Goal: Task Accomplishment & Management: Use online tool/utility

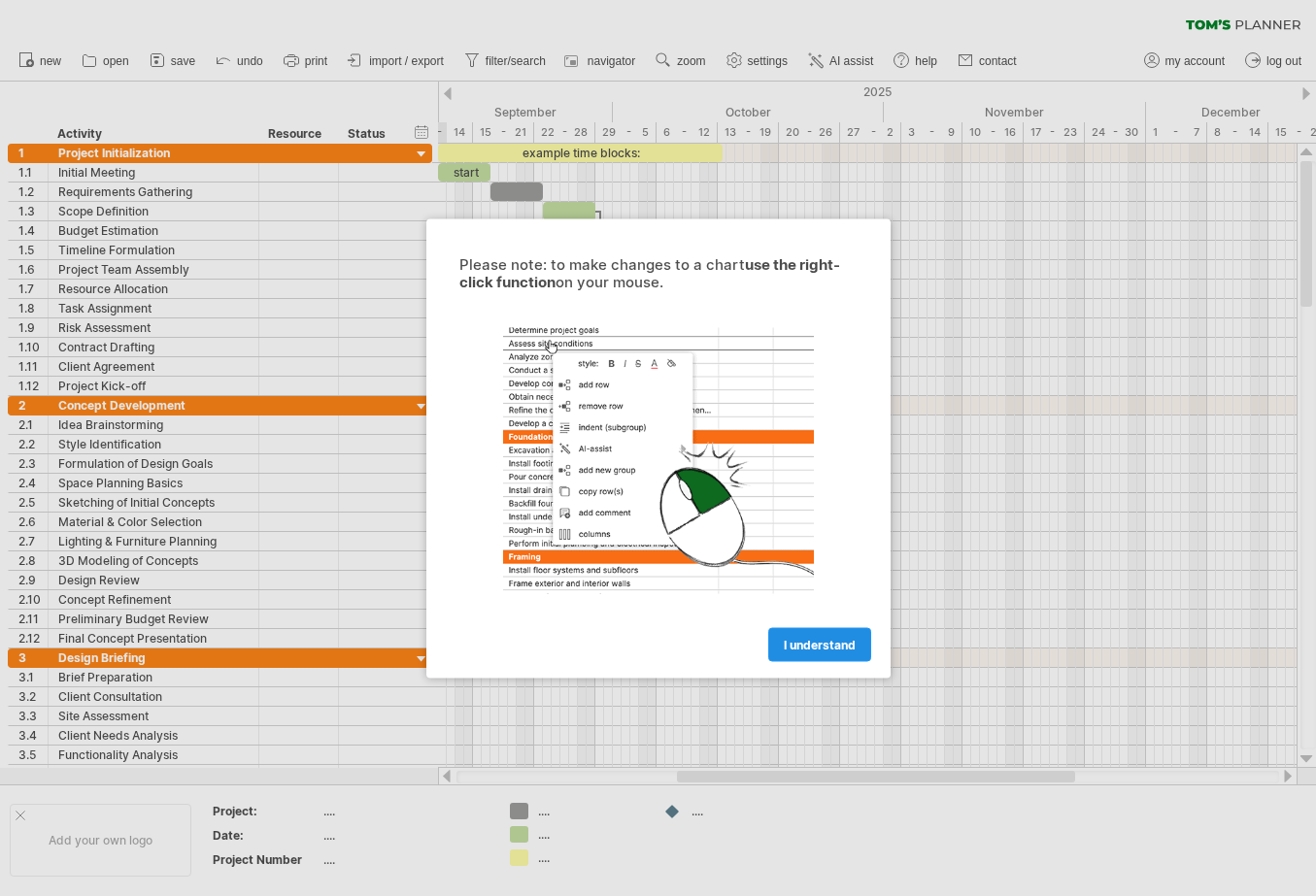
click at [825, 647] on span "I understand" at bounding box center [819, 644] width 72 height 15
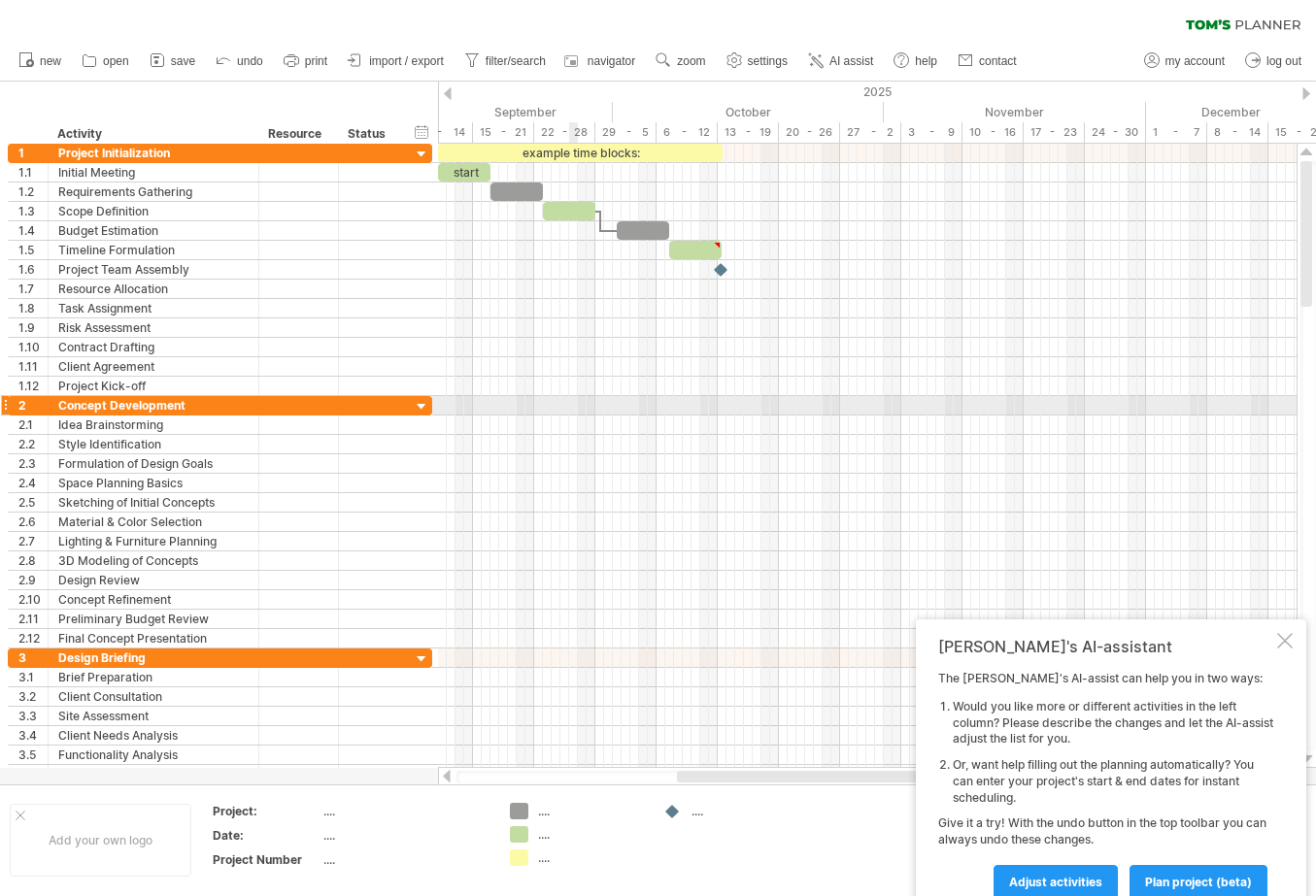
click at [570, 395] on div at bounding box center [867, 386] width 858 height 20
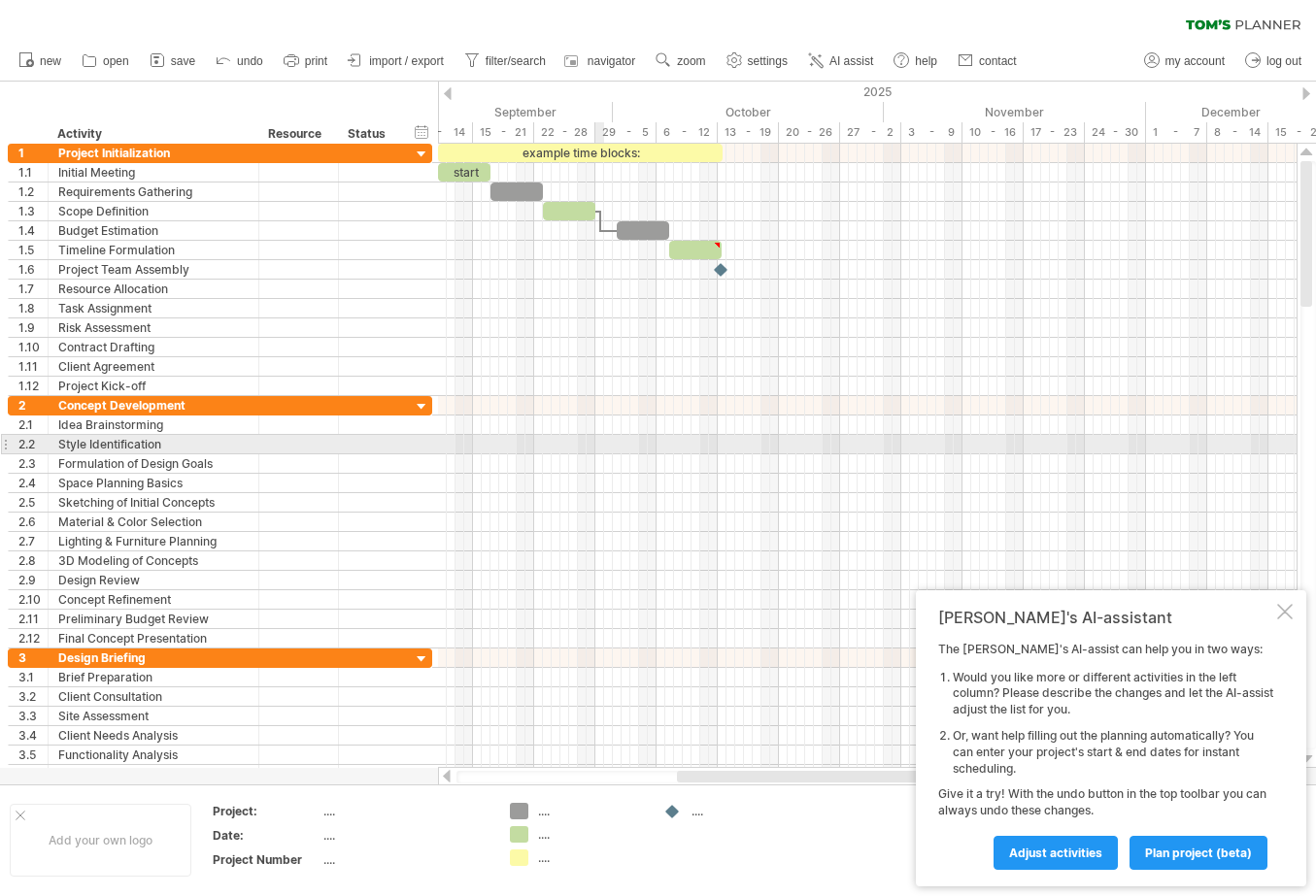
click at [602, 449] on div at bounding box center [867, 445] width 858 height 20
click at [539, 444] on div at bounding box center [867, 445] width 858 height 20
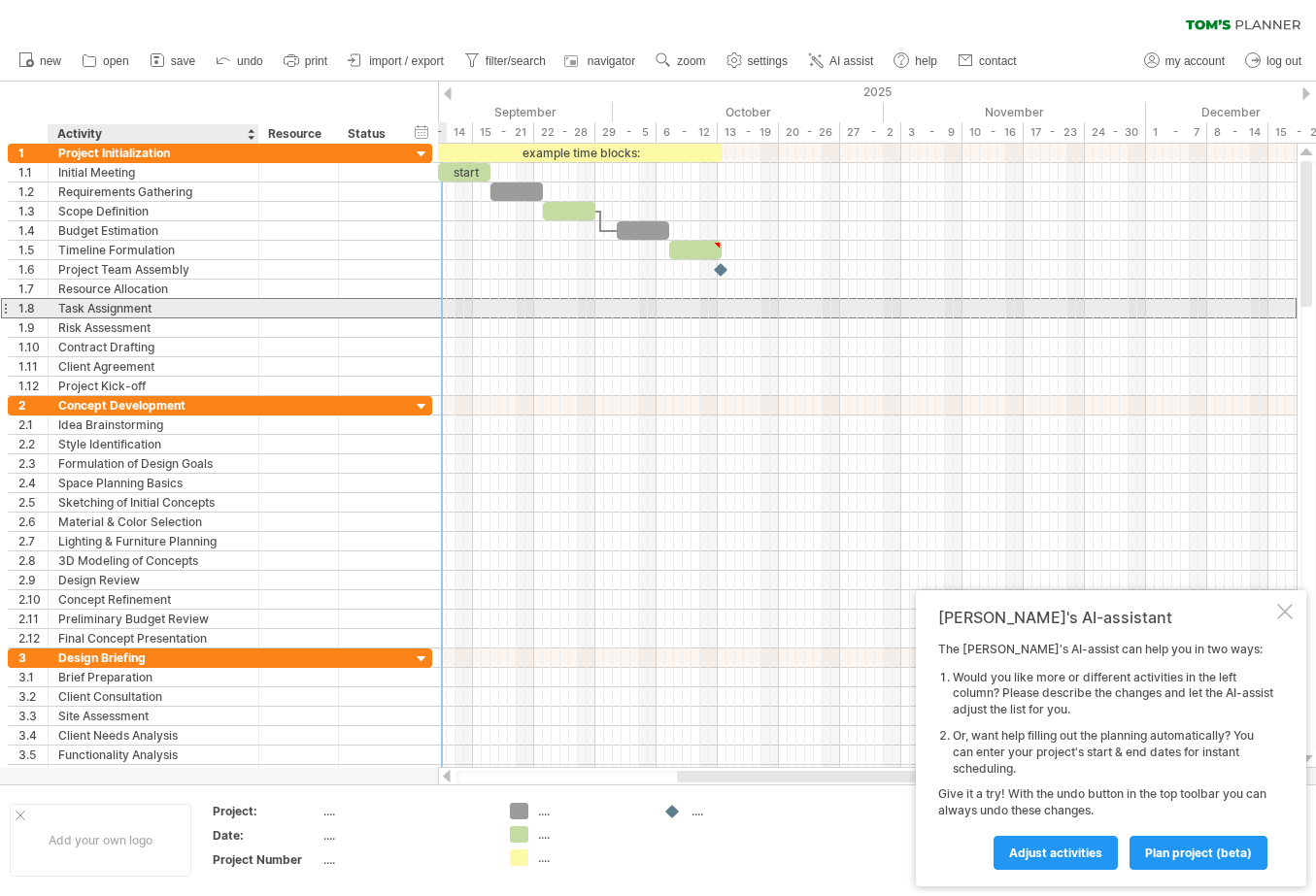
click at [127, 305] on div "Task Assignment" at bounding box center [153, 308] width 190 height 19
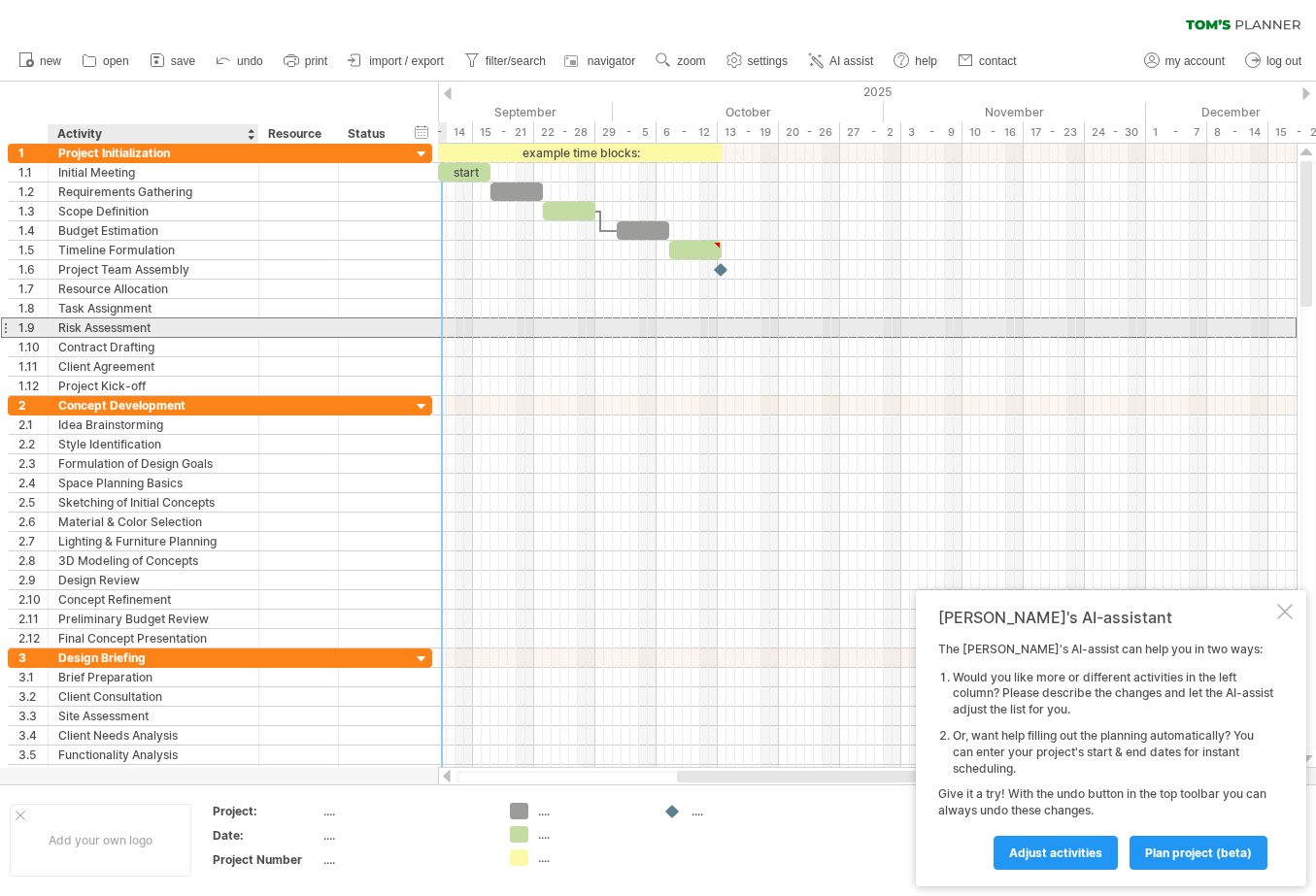
click at [121, 325] on div "Risk Assessment" at bounding box center [153, 327] width 190 height 19
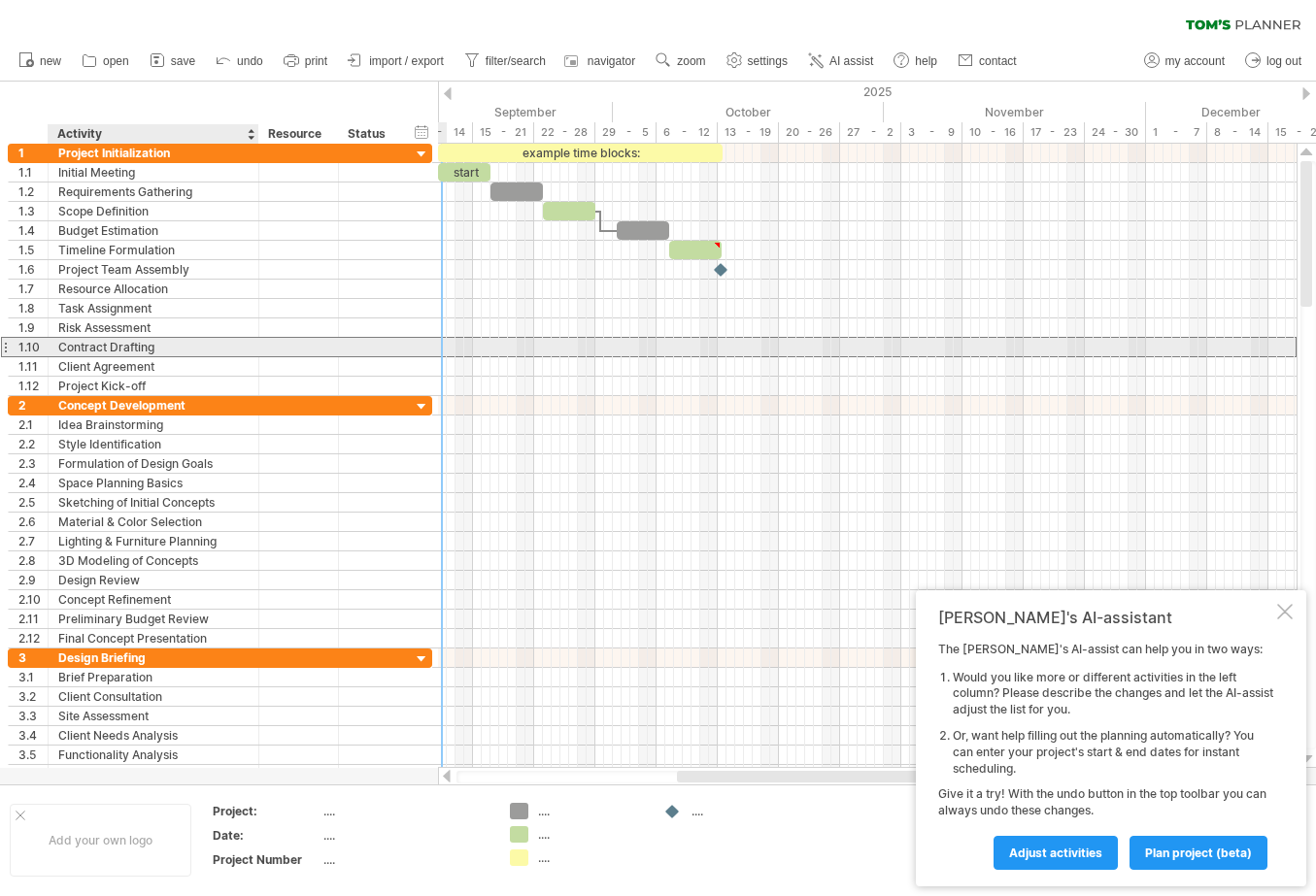
click at [122, 351] on div "Contract Drafting" at bounding box center [153, 347] width 190 height 19
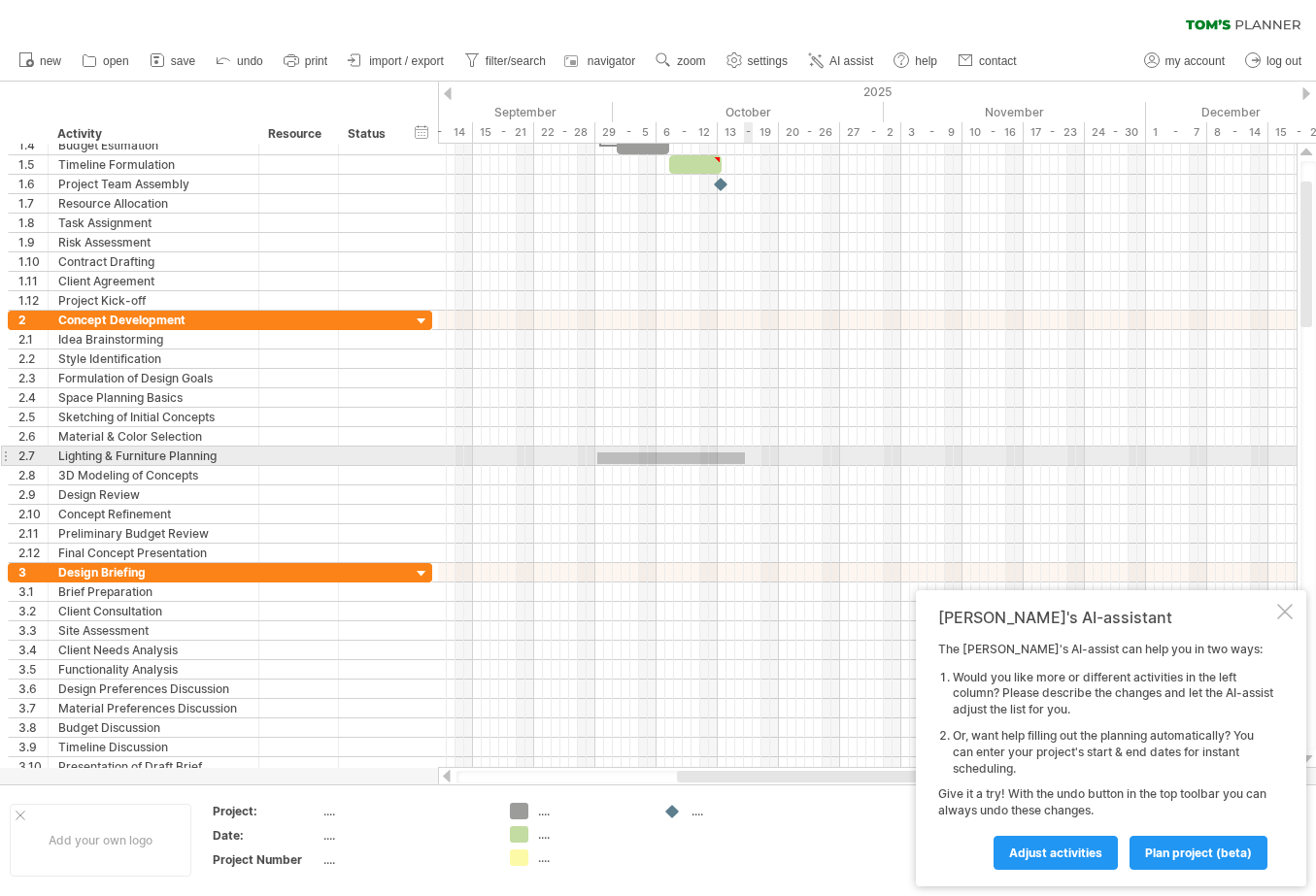
drag, startPoint x: 597, startPoint y: 452, endPoint x: 744, endPoint y: 461, distance: 147.3
click at [745, 462] on div at bounding box center [867, 456] width 858 height 20
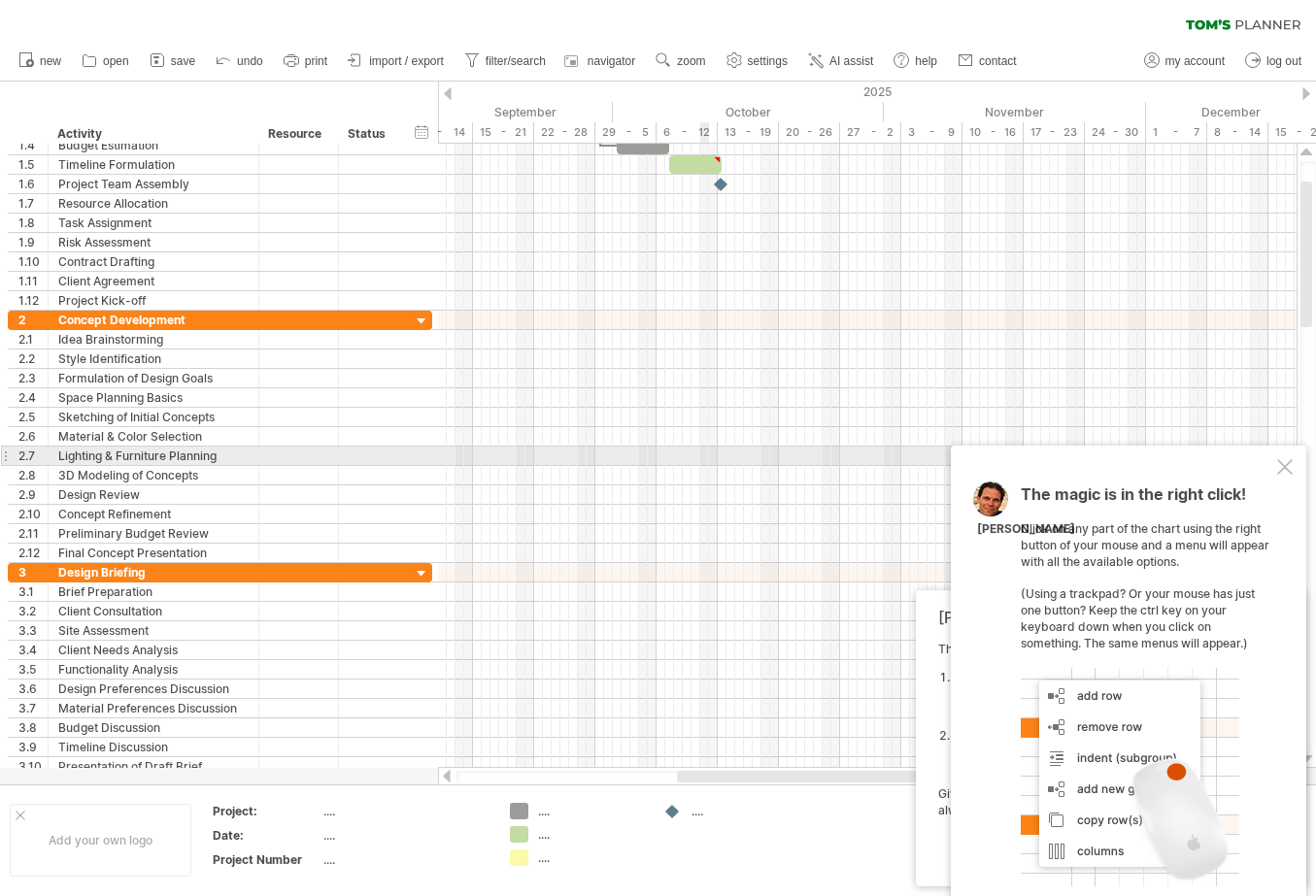
click at [708, 461] on div at bounding box center [867, 456] width 858 height 20
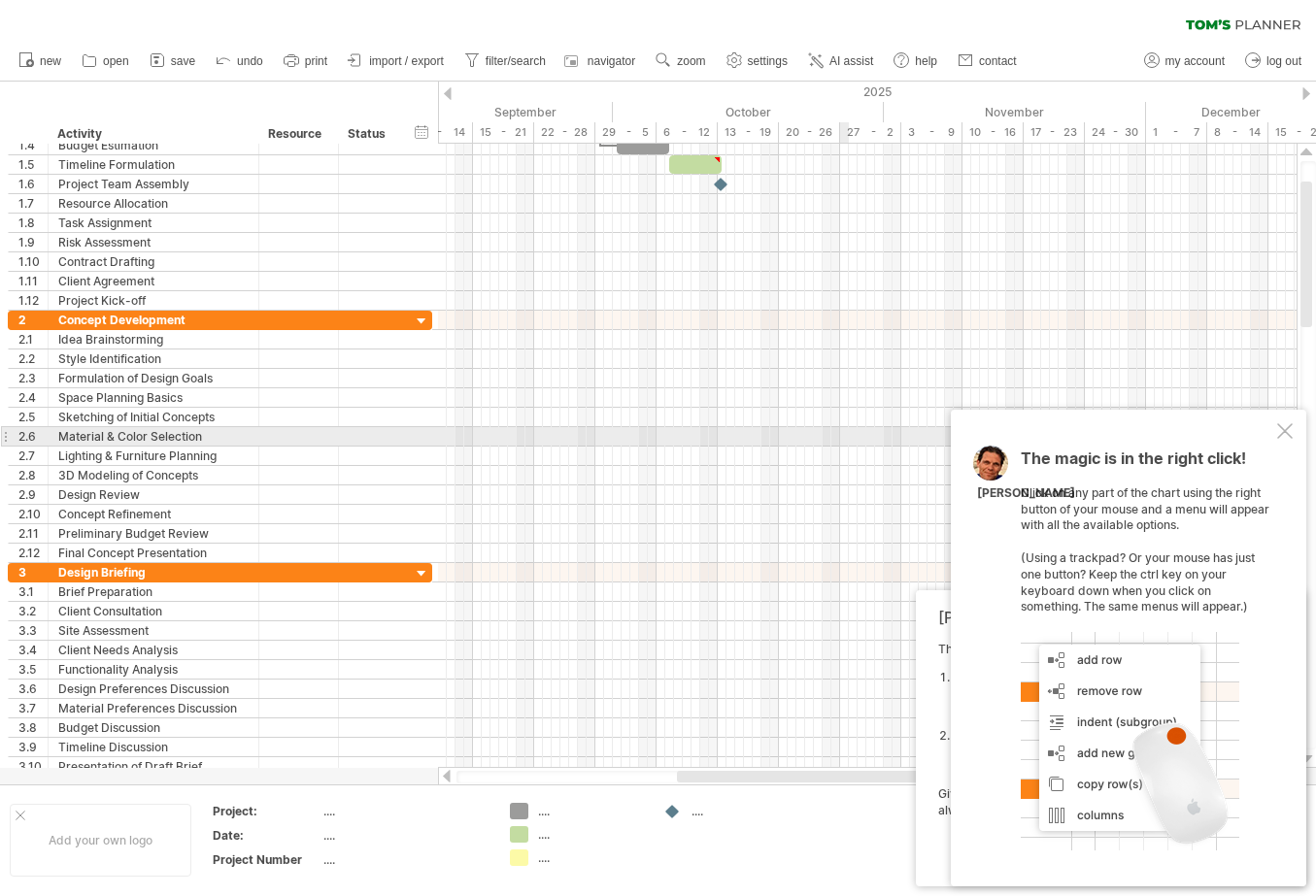
click at [1286, 431] on div at bounding box center [1285, 431] width 16 height 16
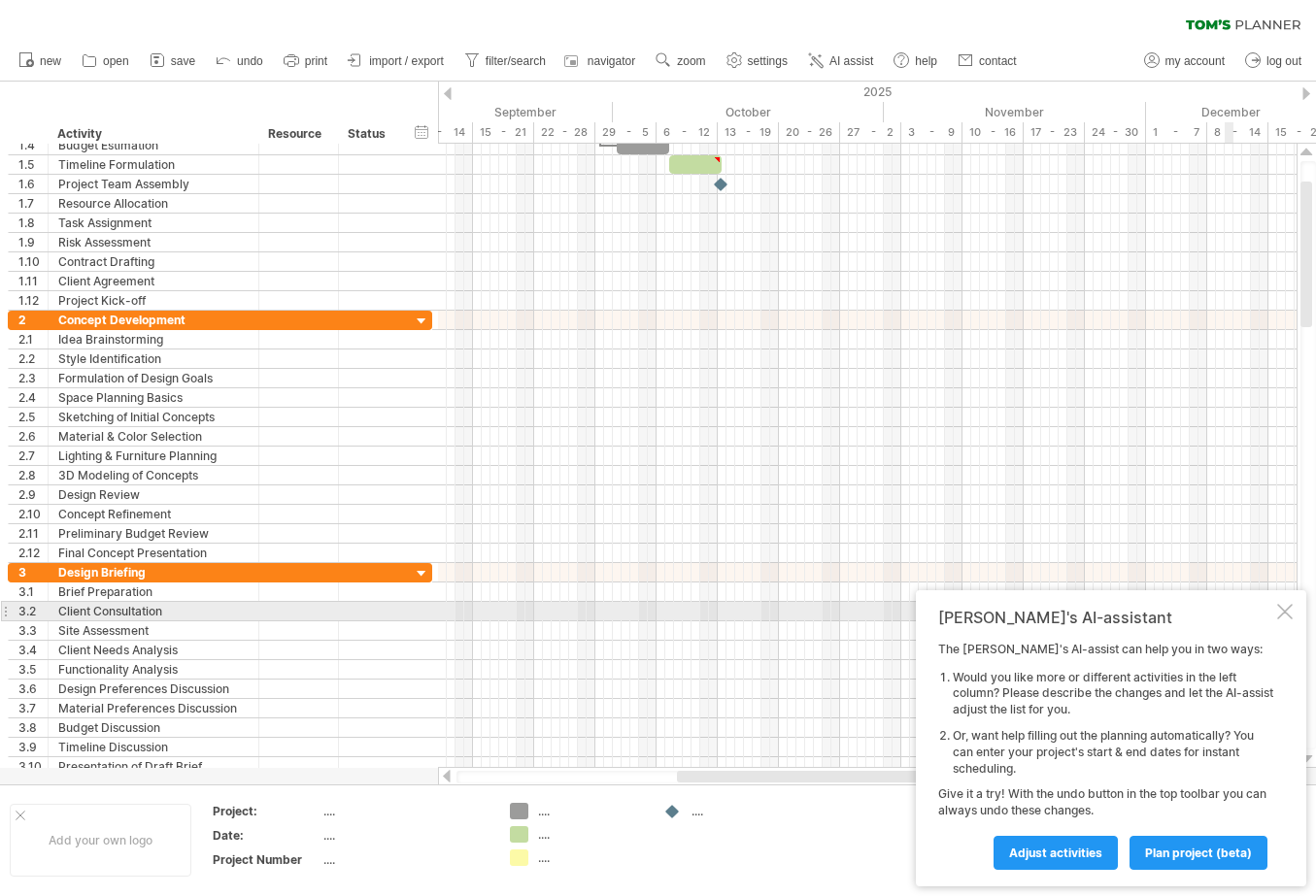
click at [1279, 604] on div at bounding box center [1285, 612] width 16 height 16
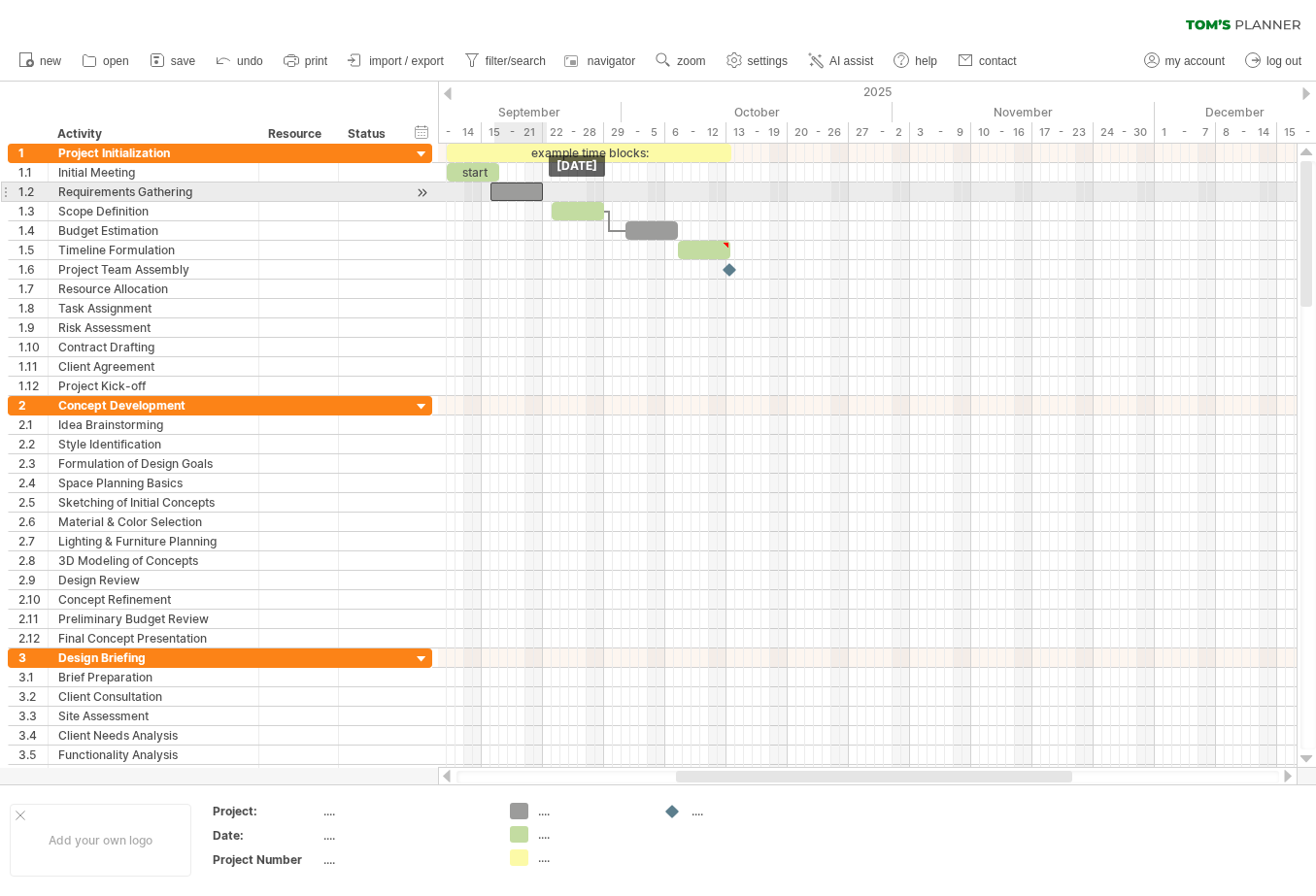
click at [506, 193] on div at bounding box center [516, 191] width 52 height 19
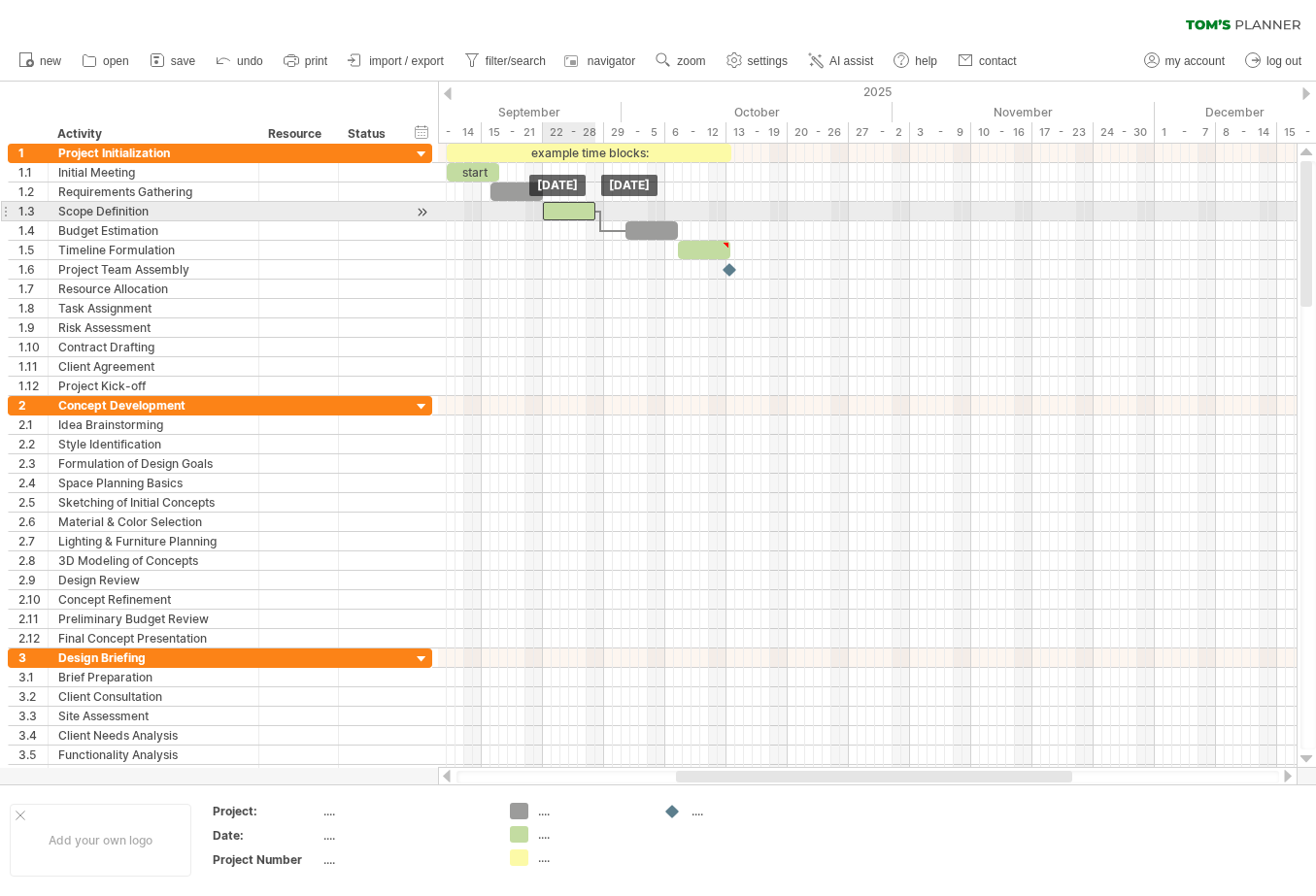
drag, startPoint x: 583, startPoint y: 202, endPoint x: 576, endPoint y: 209, distance: 9.9
click at [576, 209] on div at bounding box center [568, 211] width 52 height 19
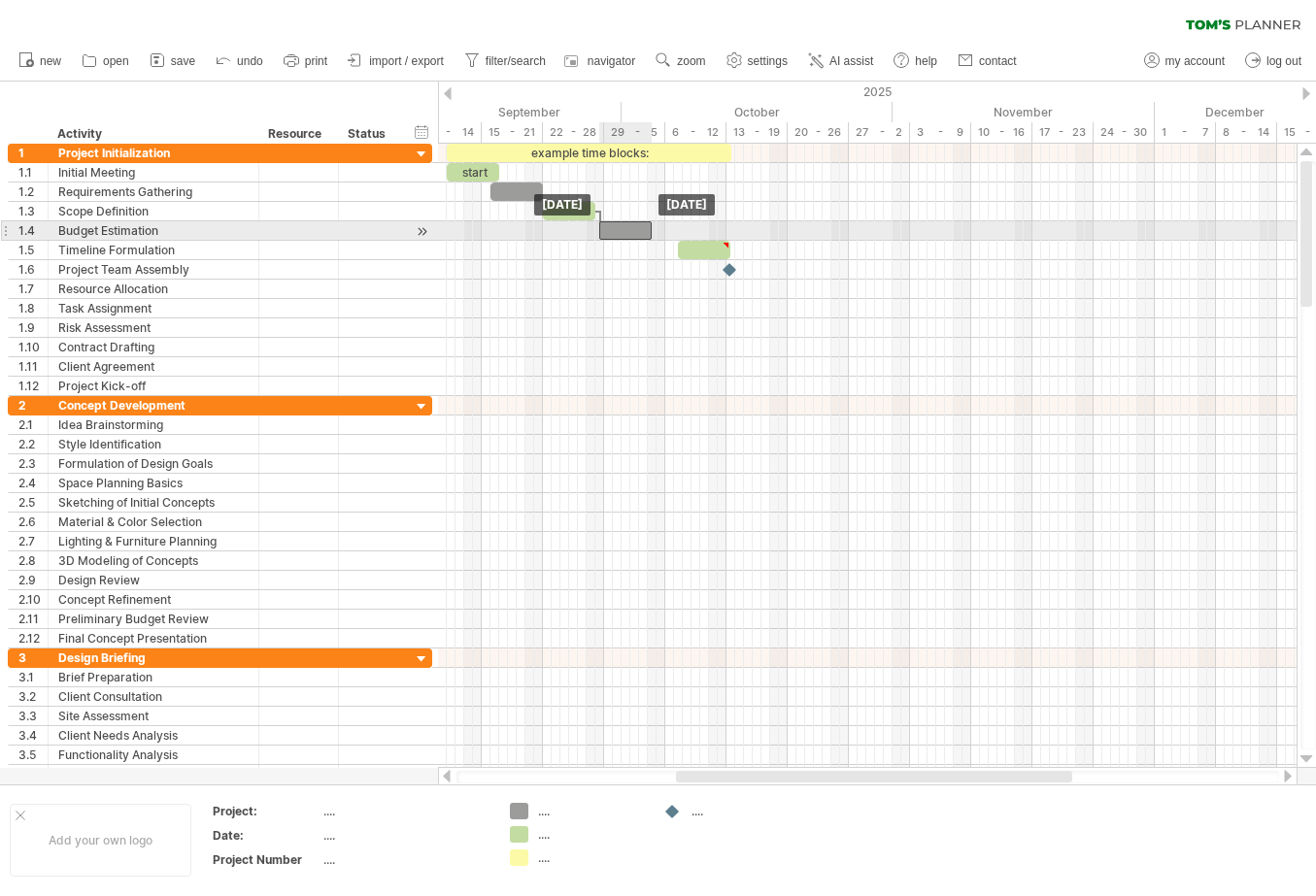
drag, startPoint x: 648, startPoint y: 232, endPoint x: 625, endPoint y: 234, distance: 23.1
click at [625, 234] on div at bounding box center [625, 230] width 52 height 19
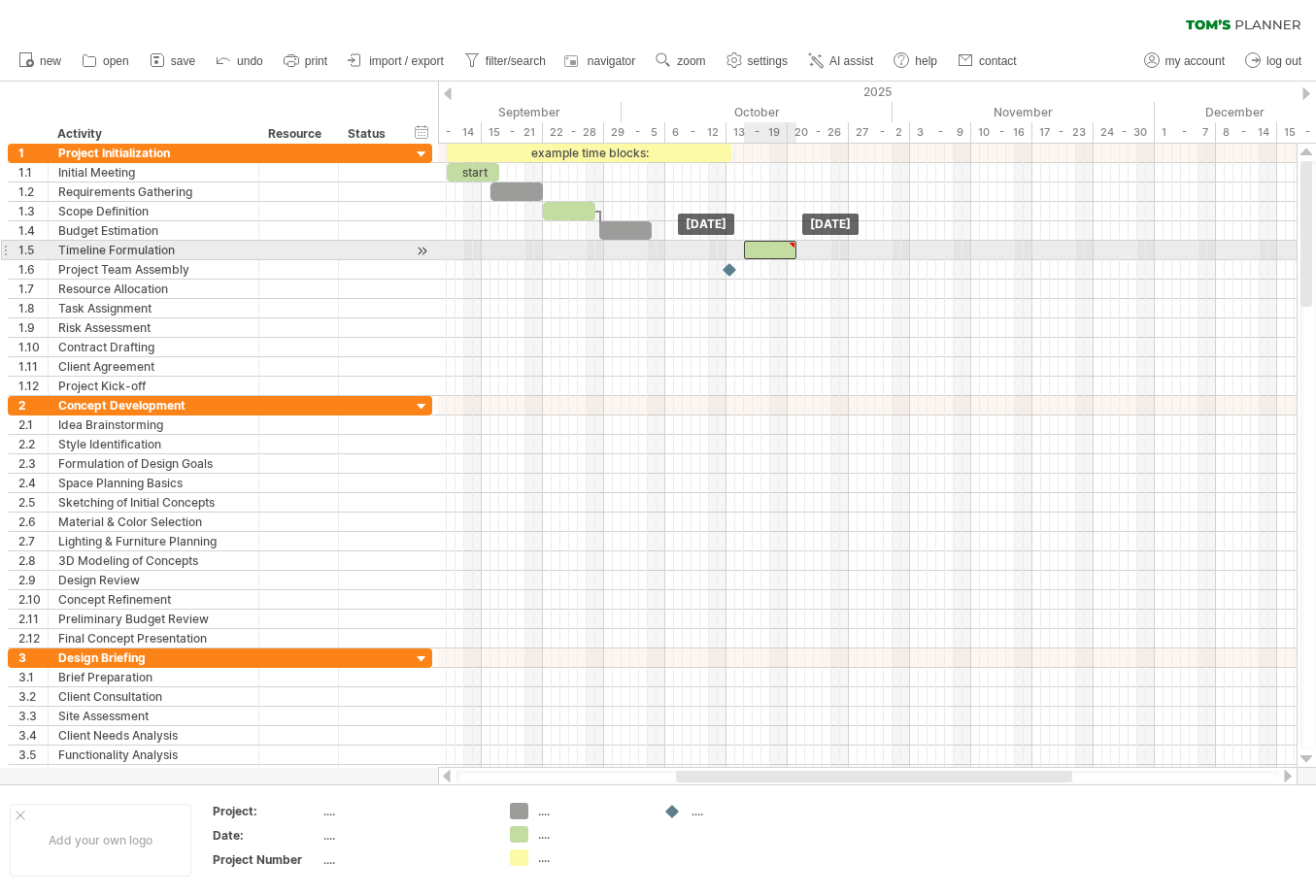
drag, startPoint x: 706, startPoint y: 252, endPoint x: 772, endPoint y: 252, distance: 66.0
click at [772, 252] on div at bounding box center [769, 250] width 52 height 19
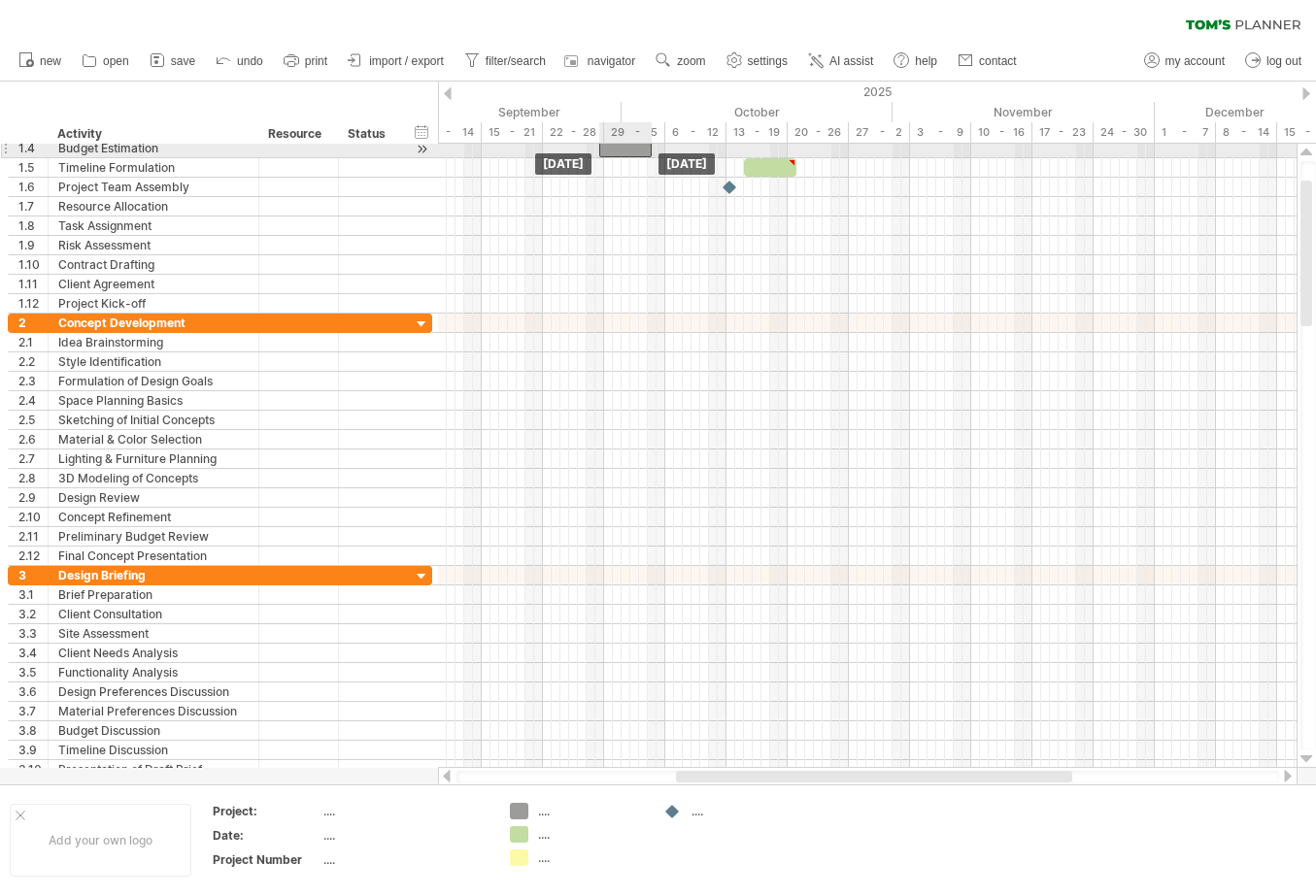
click at [624, 153] on div at bounding box center [625, 148] width 52 height 19
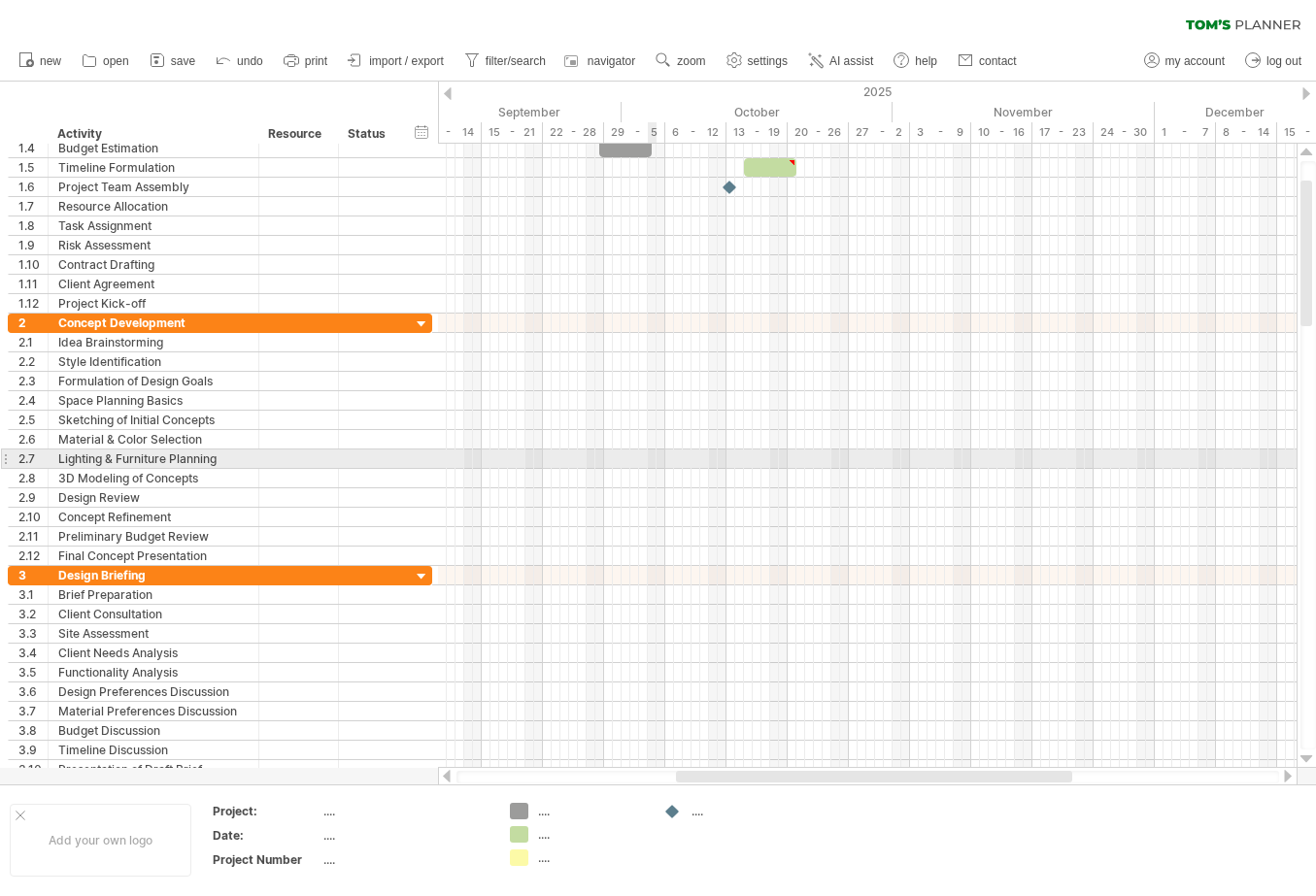
click at [655, 464] on div at bounding box center [867, 459] width 858 height 20
click at [664, 458] on div at bounding box center [867, 459] width 858 height 20
click at [641, 458] on div at bounding box center [867, 459] width 858 height 20
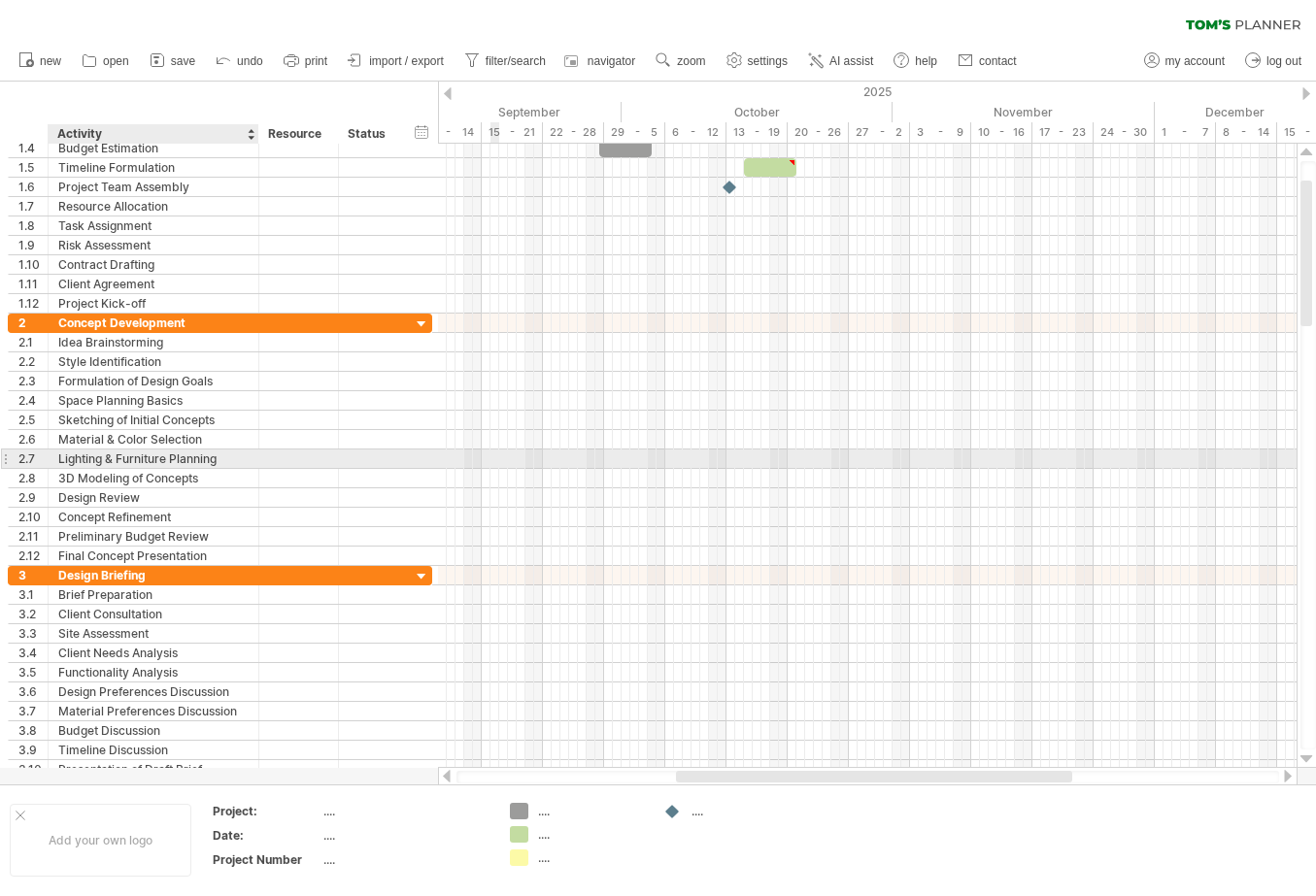
click at [149, 458] on div "Lighting & Furniture Planning" at bounding box center [153, 458] width 190 height 19
click at [25, 462] on div "2.7" at bounding box center [33, 458] width 29 height 19
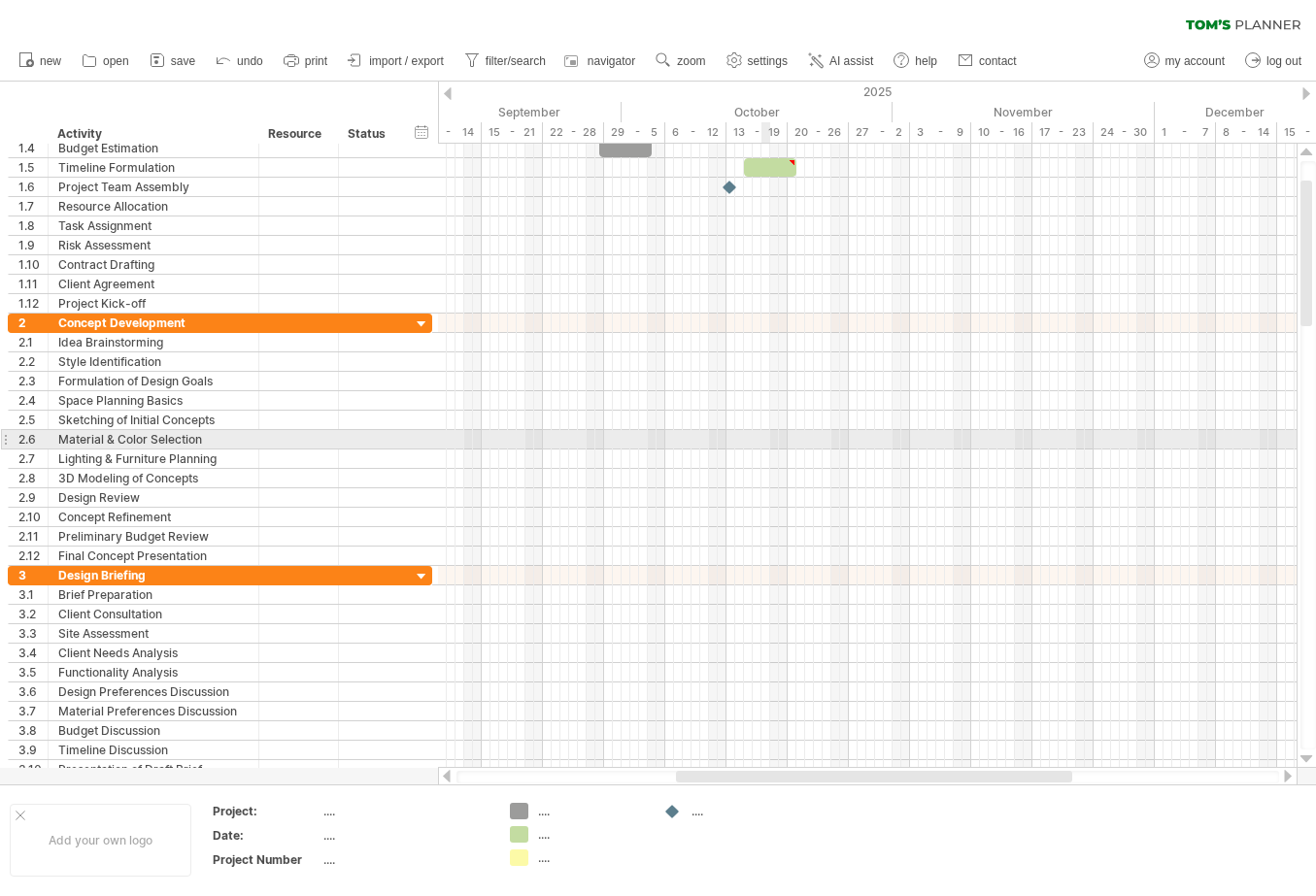
click at [765, 437] on div at bounding box center [867, 440] width 858 height 20
drag, startPoint x: 763, startPoint y: 167, endPoint x: 731, endPoint y: 439, distance: 273.9
type textarea "**********"
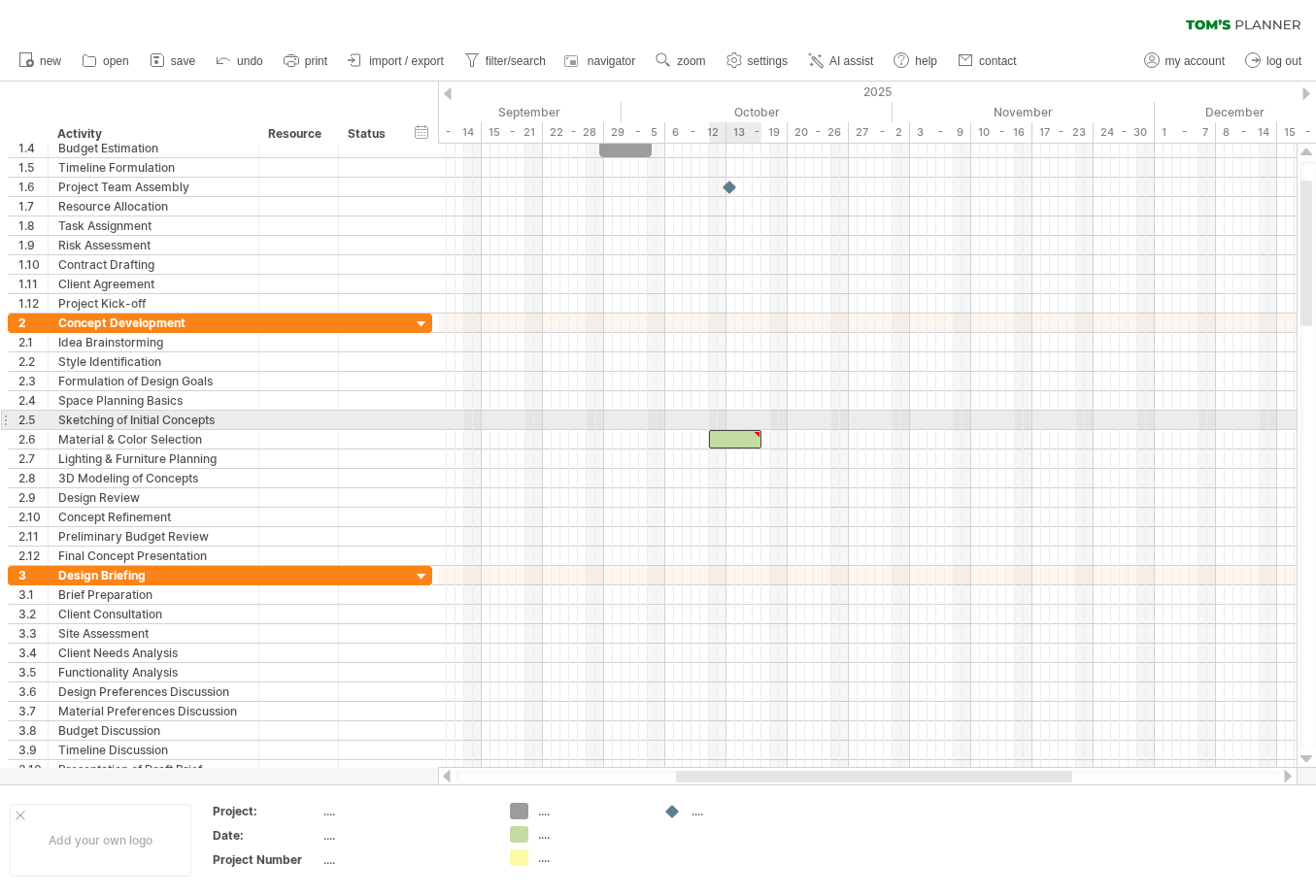
click at [758, 429] on div "example time blocks: start [DATE] [DATE]" at bounding box center [867, 456] width 858 height 624
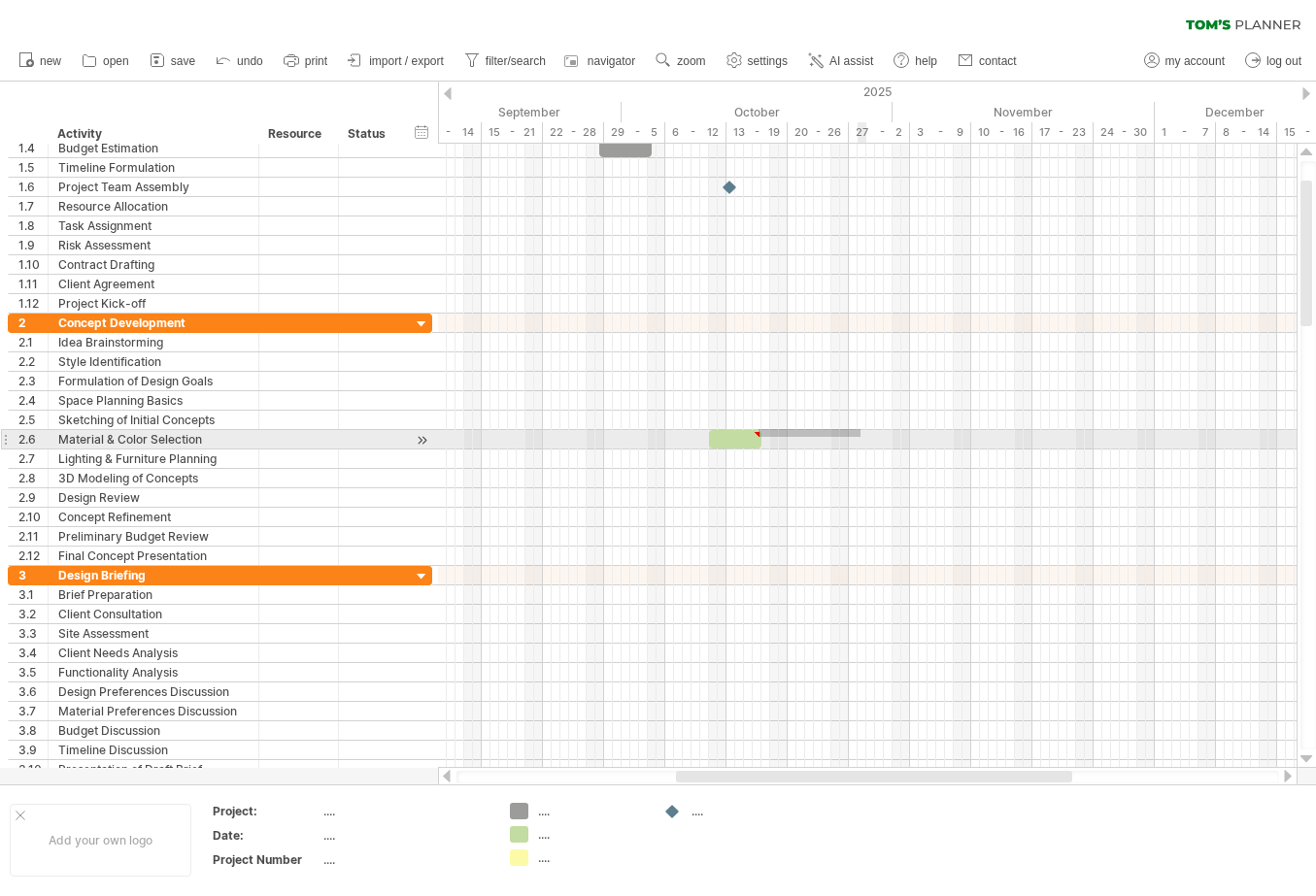
drag, startPoint x: 758, startPoint y: 429, endPoint x: 852, endPoint y: 436, distance: 94.3
click at [855, 436] on div at bounding box center [867, 439] width 858 height 252
click at [736, 435] on div at bounding box center [734, 439] width 52 height 19
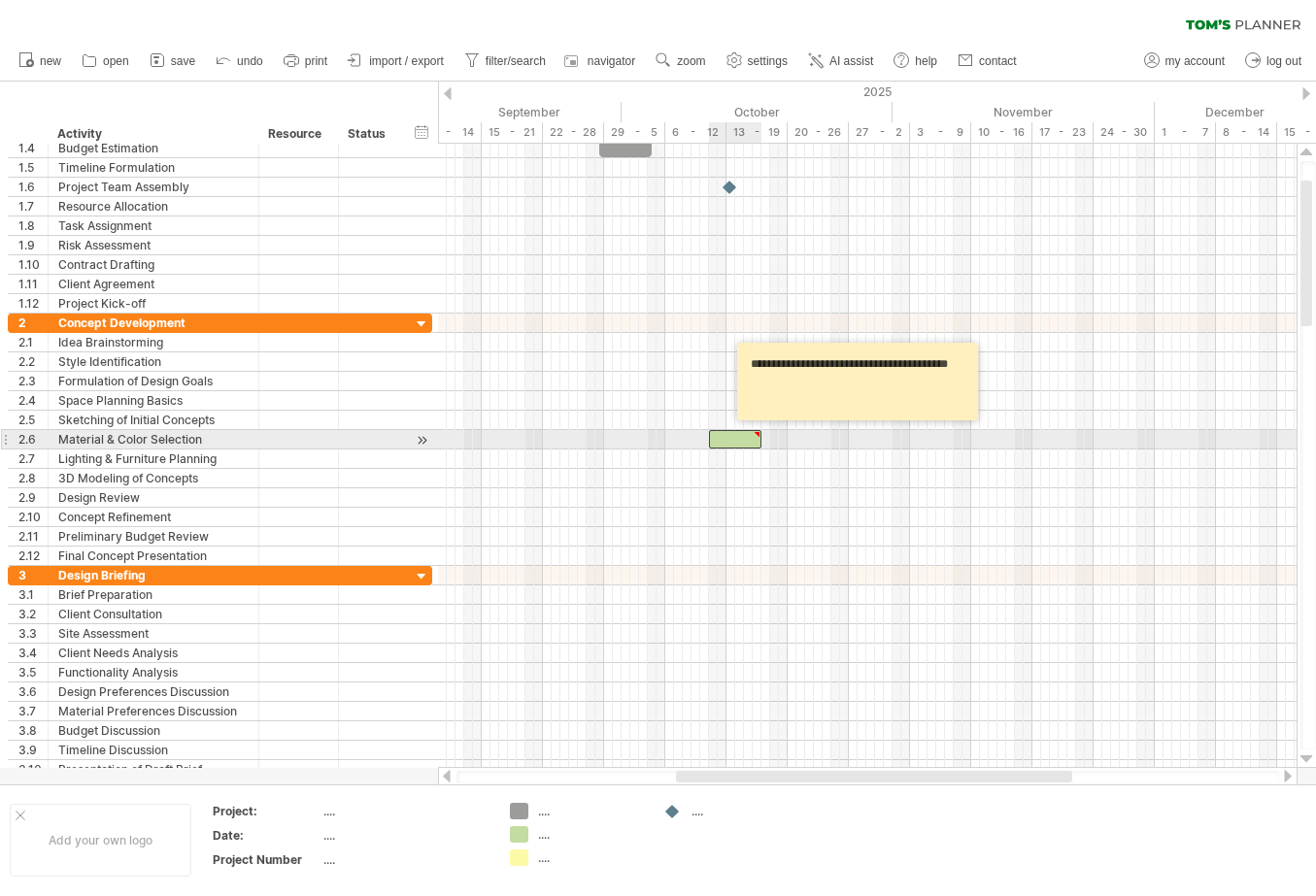
click at [736, 435] on div at bounding box center [734, 439] width 52 height 19
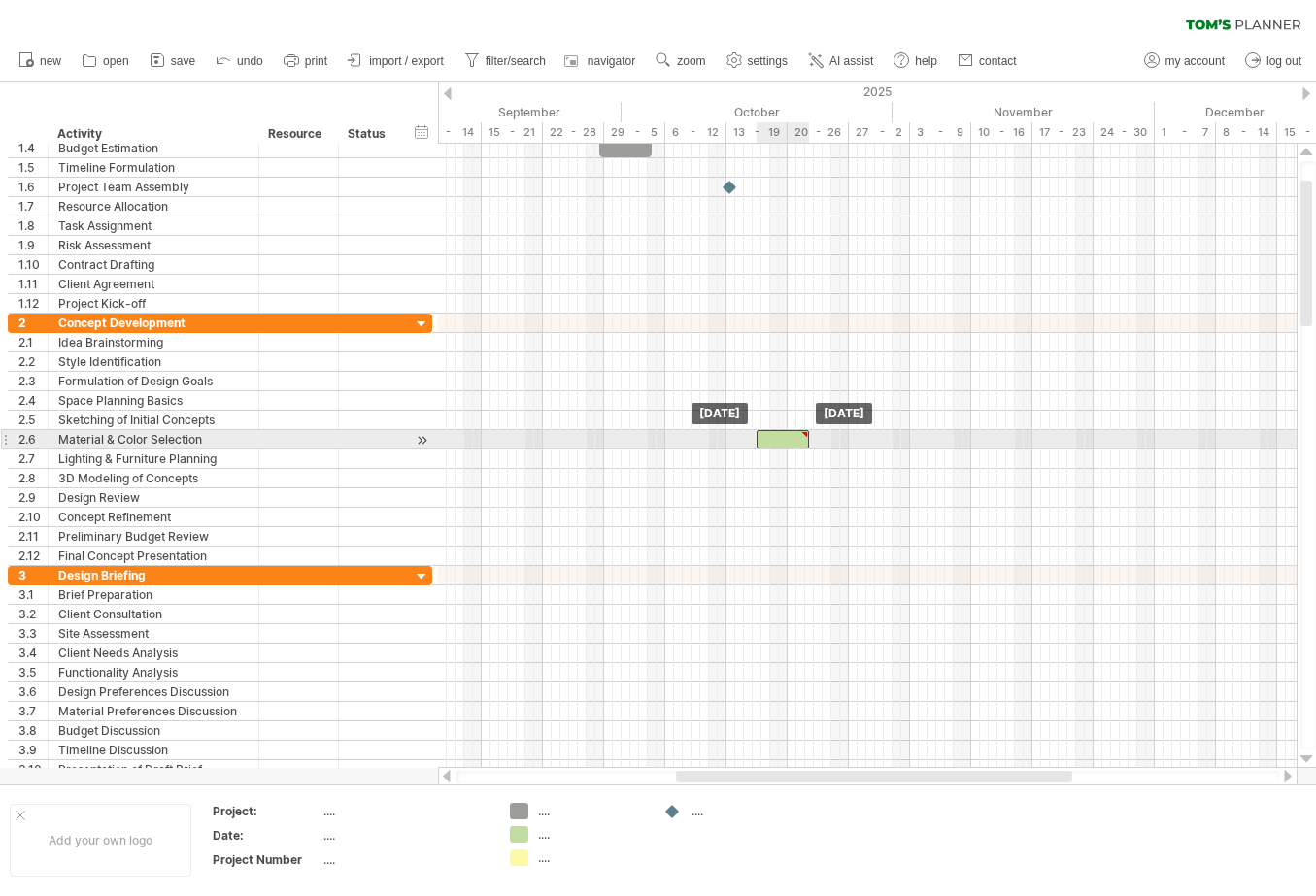
drag, startPoint x: 756, startPoint y: 435, endPoint x: 795, endPoint y: 441, distance: 39.5
click at [795, 441] on div at bounding box center [782, 439] width 52 height 19
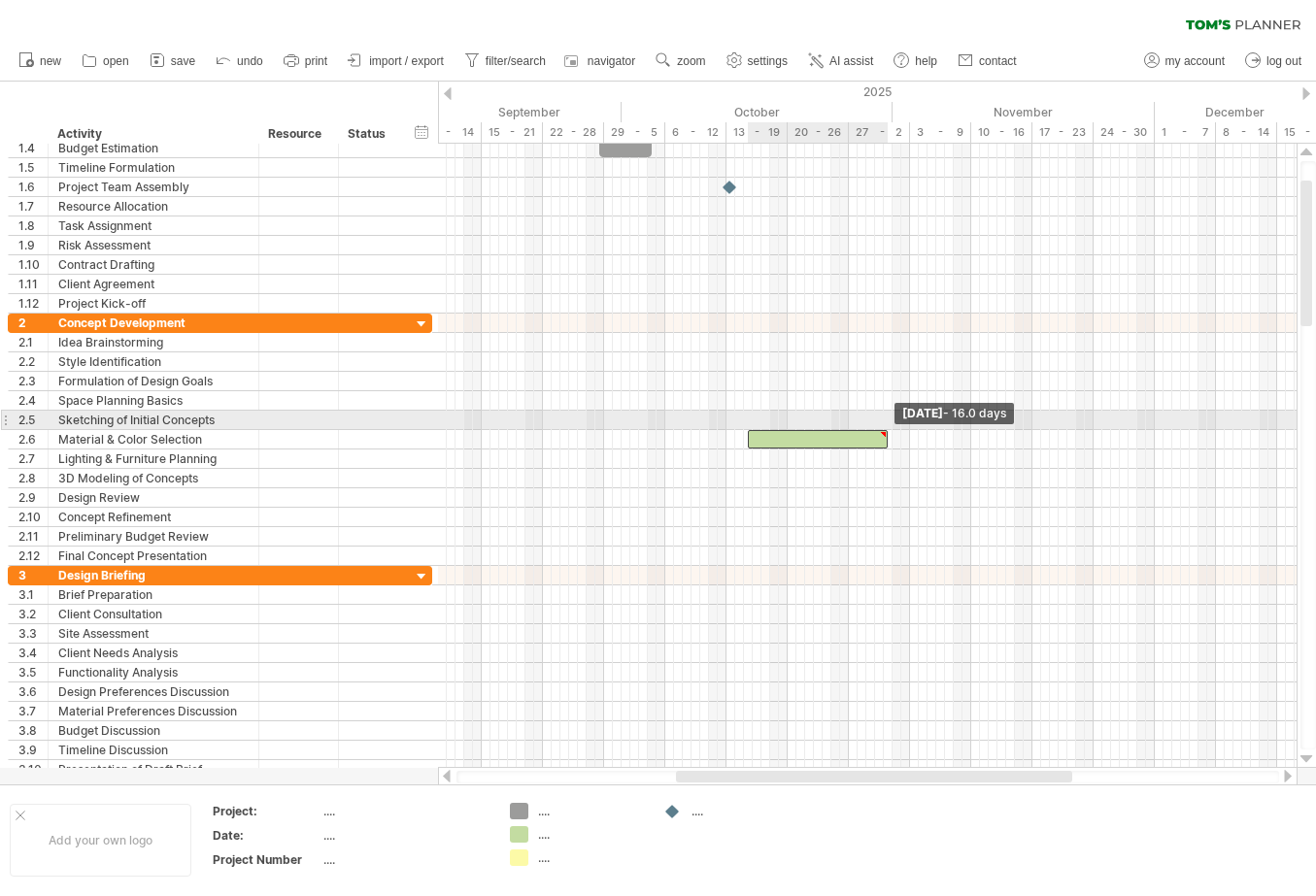
drag, startPoint x: 798, startPoint y: 441, endPoint x: 886, endPoint y: 430, distance: 88.7
click at [886, 430] on div at bounding box center [817, 439] width 140 height 19
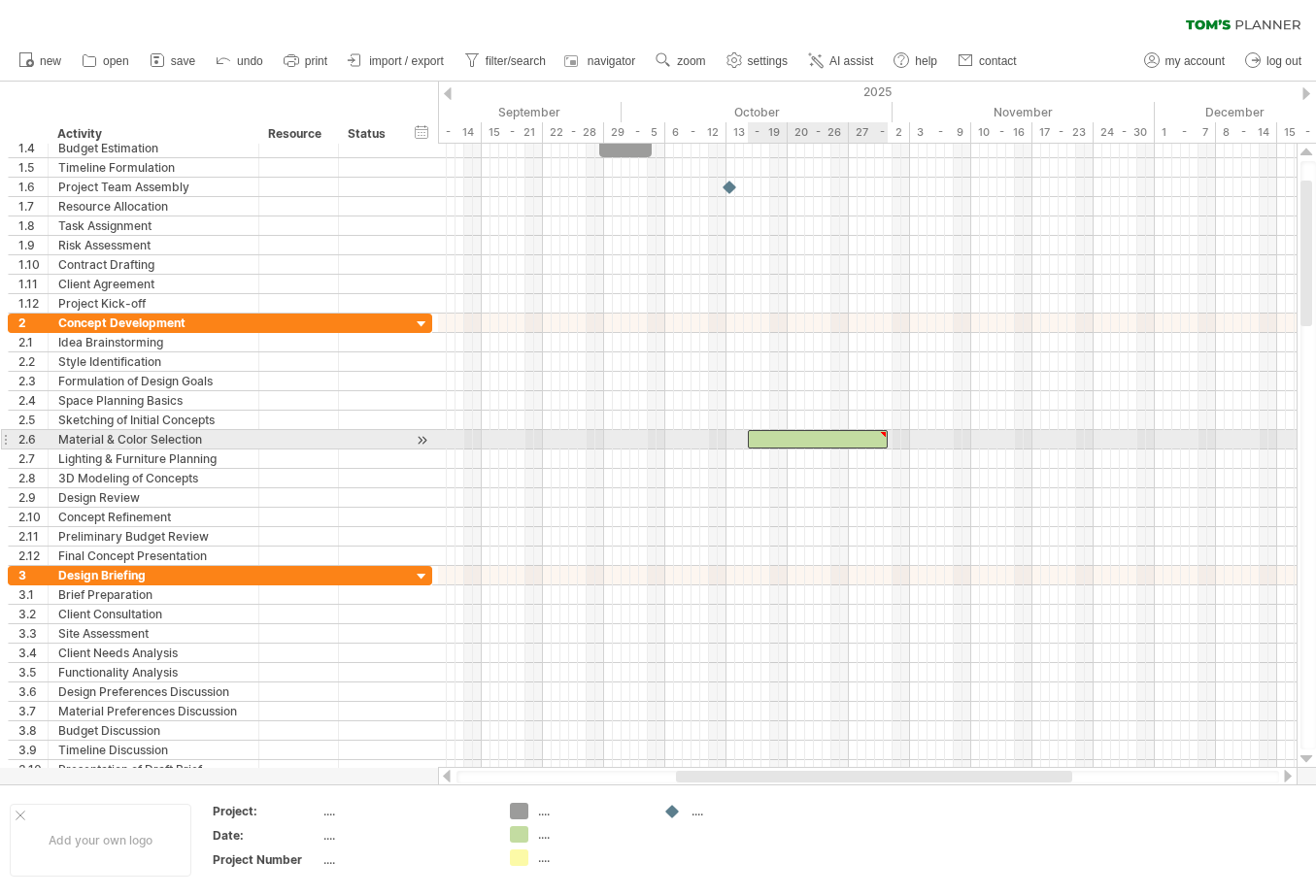
click at [849, 437] on div at bounding box center [817, 439] width 140 height 19
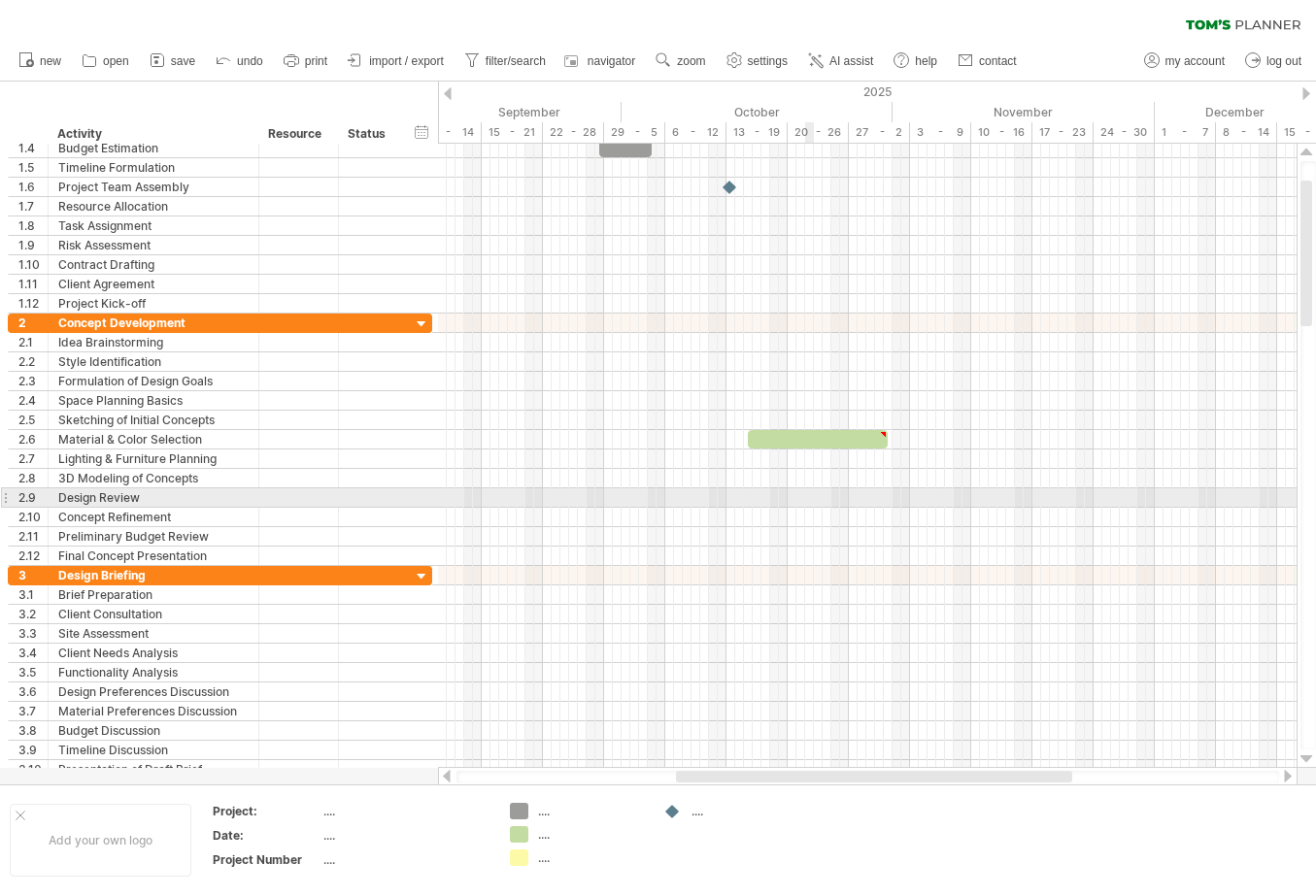
click at [806, 507] on div at bounding box center [867, 439] width 858 height 252
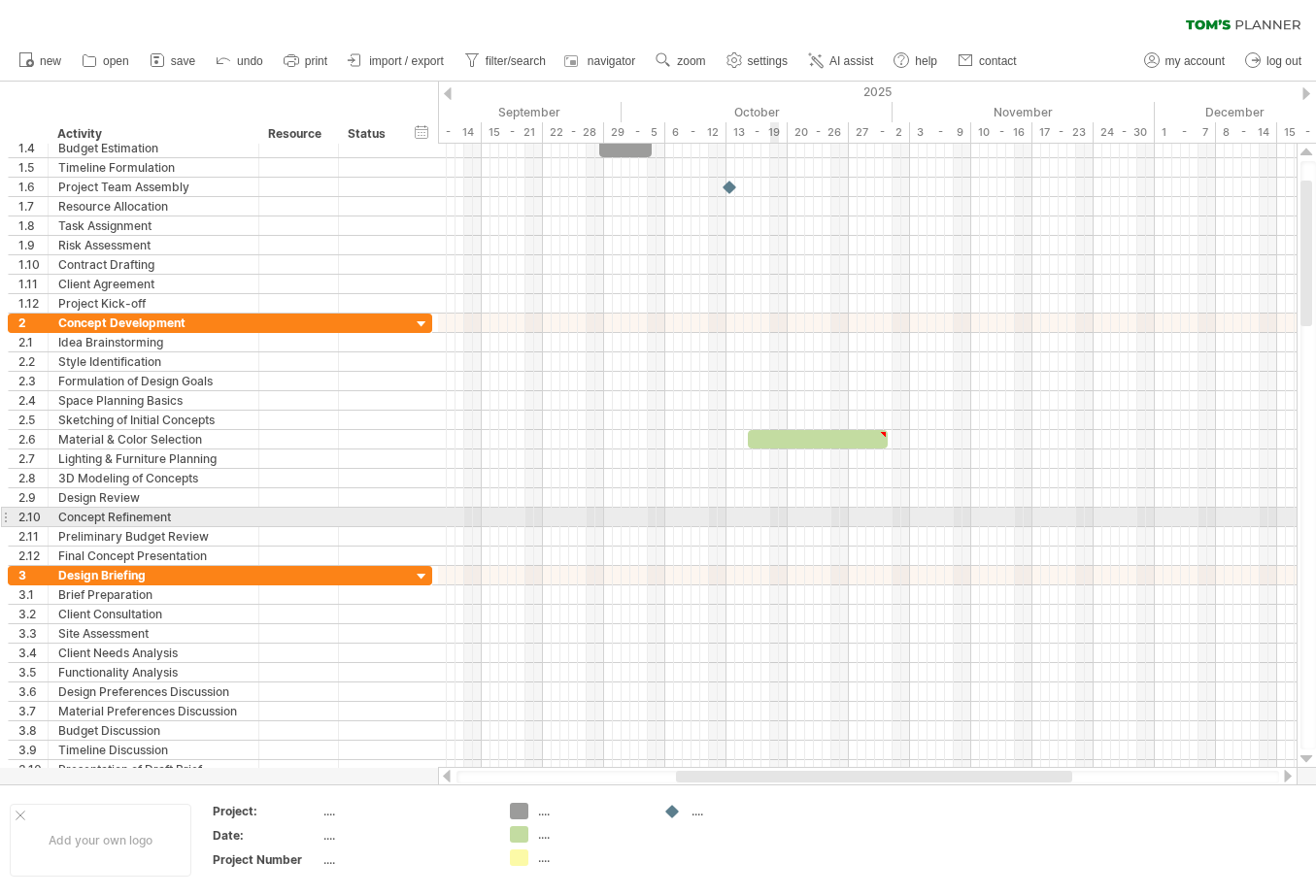
click at [770, 516] on div at bounding box center [867, 518] width 858 height 20
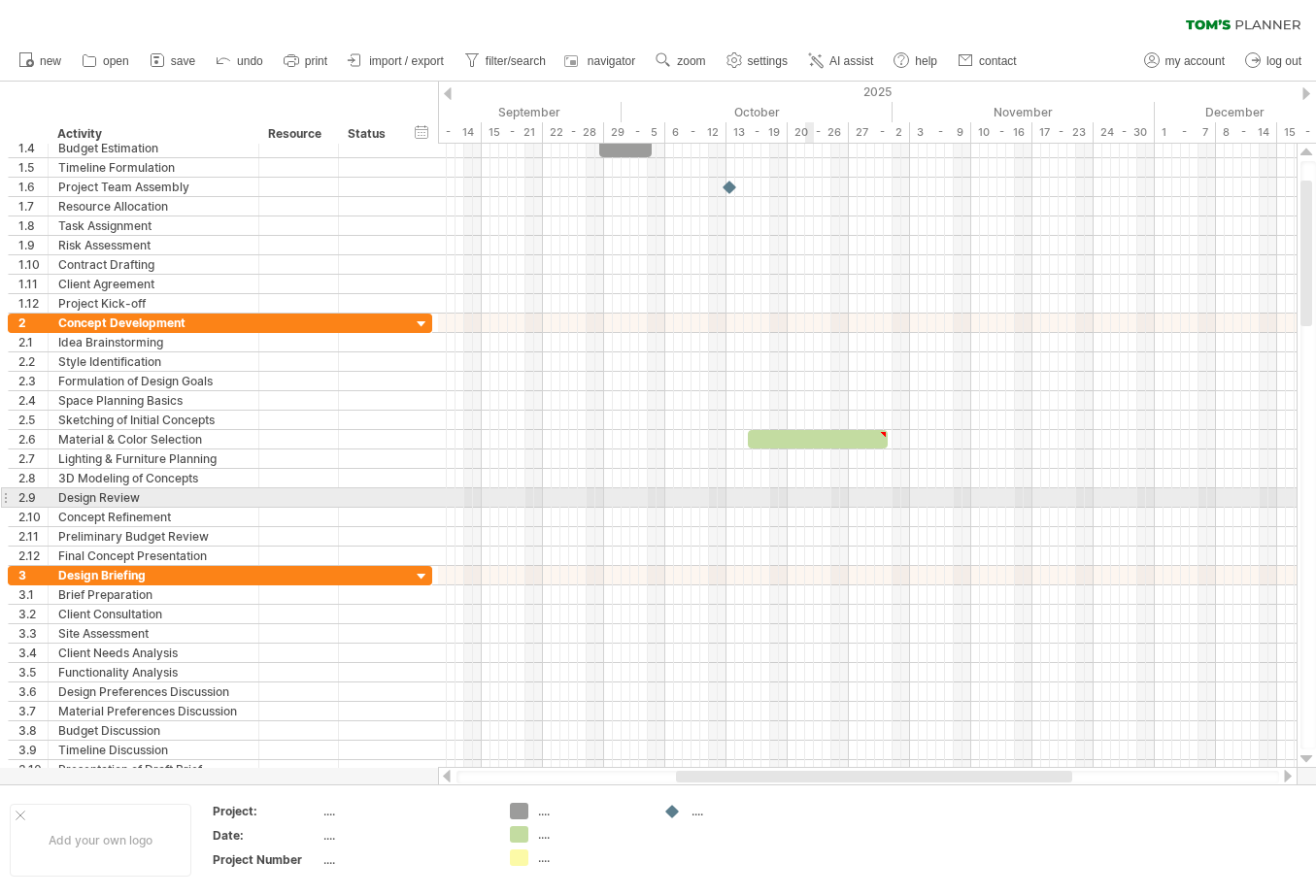
click at [807, 496] on div at bounding box center [867, 498] width 858 height 20
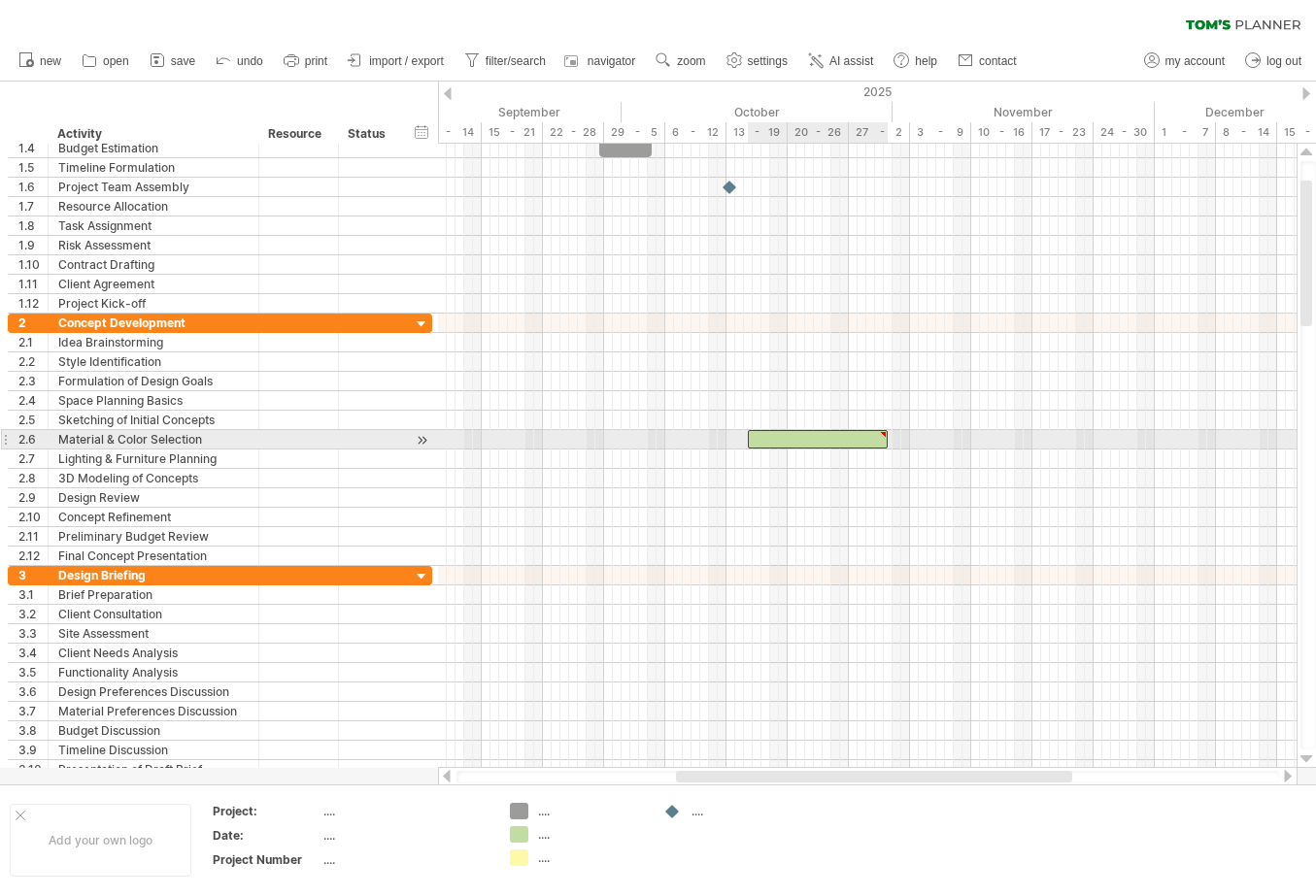
click at [819, 440] on div at bounding box center [817, 439] width 140 height 19
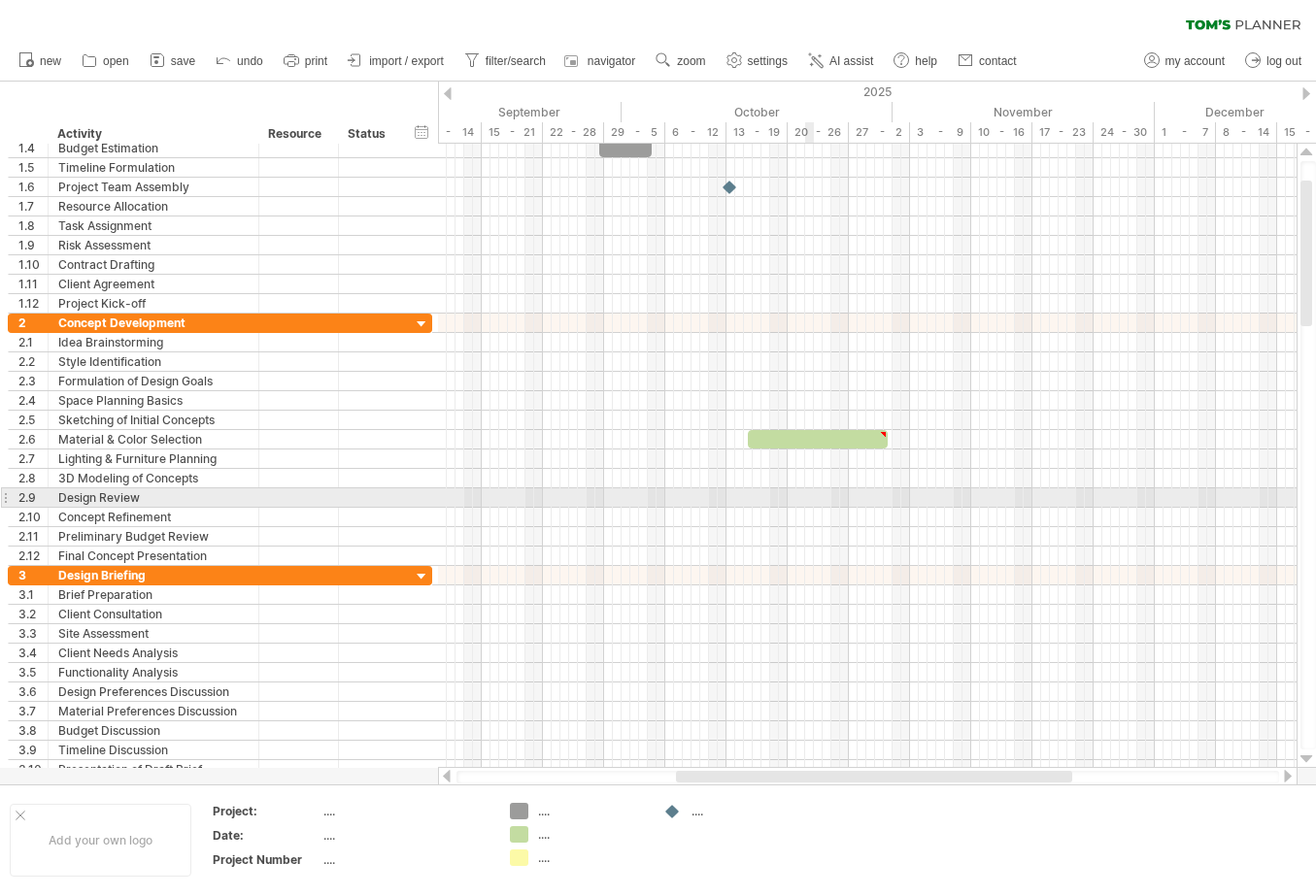
click at [805, 508] on div at bounding box center [867, 518] width 858 height 20
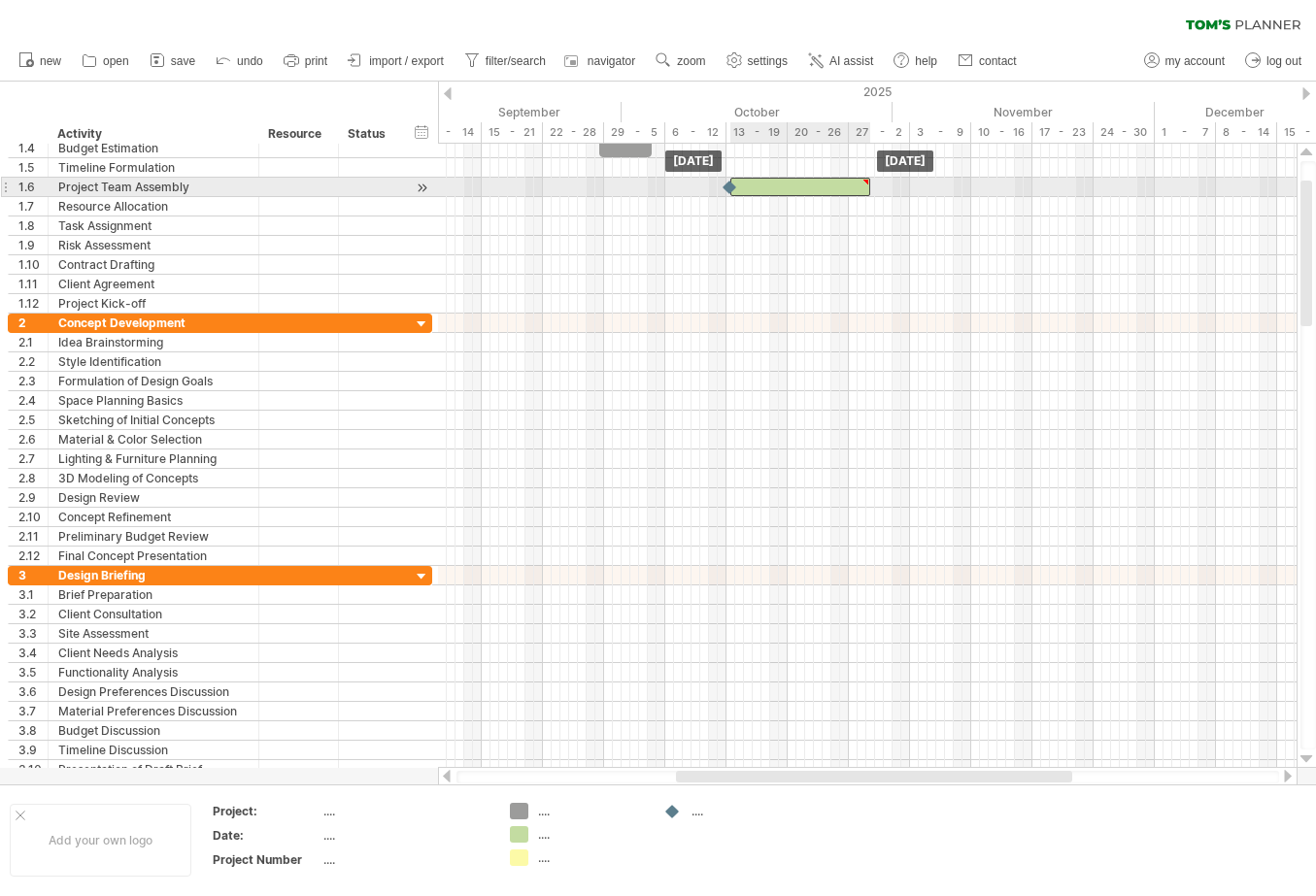
drag, startPoint x: 812, startPoint y: 437, endPoint x: 794, endPoint y: 185, distance: 252.6
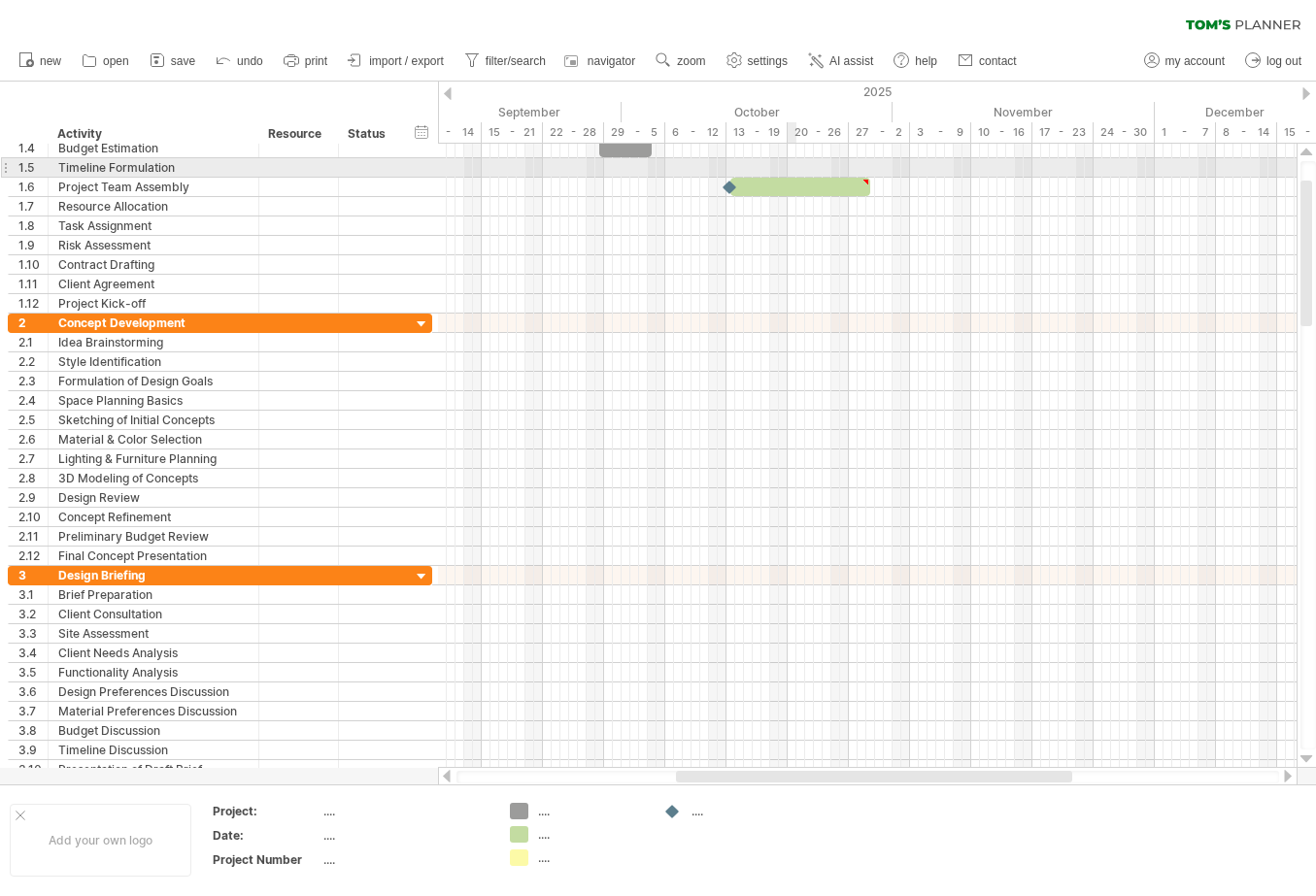
click at [786, 177] on div at bounding box center [800, 186] width 140 height 19
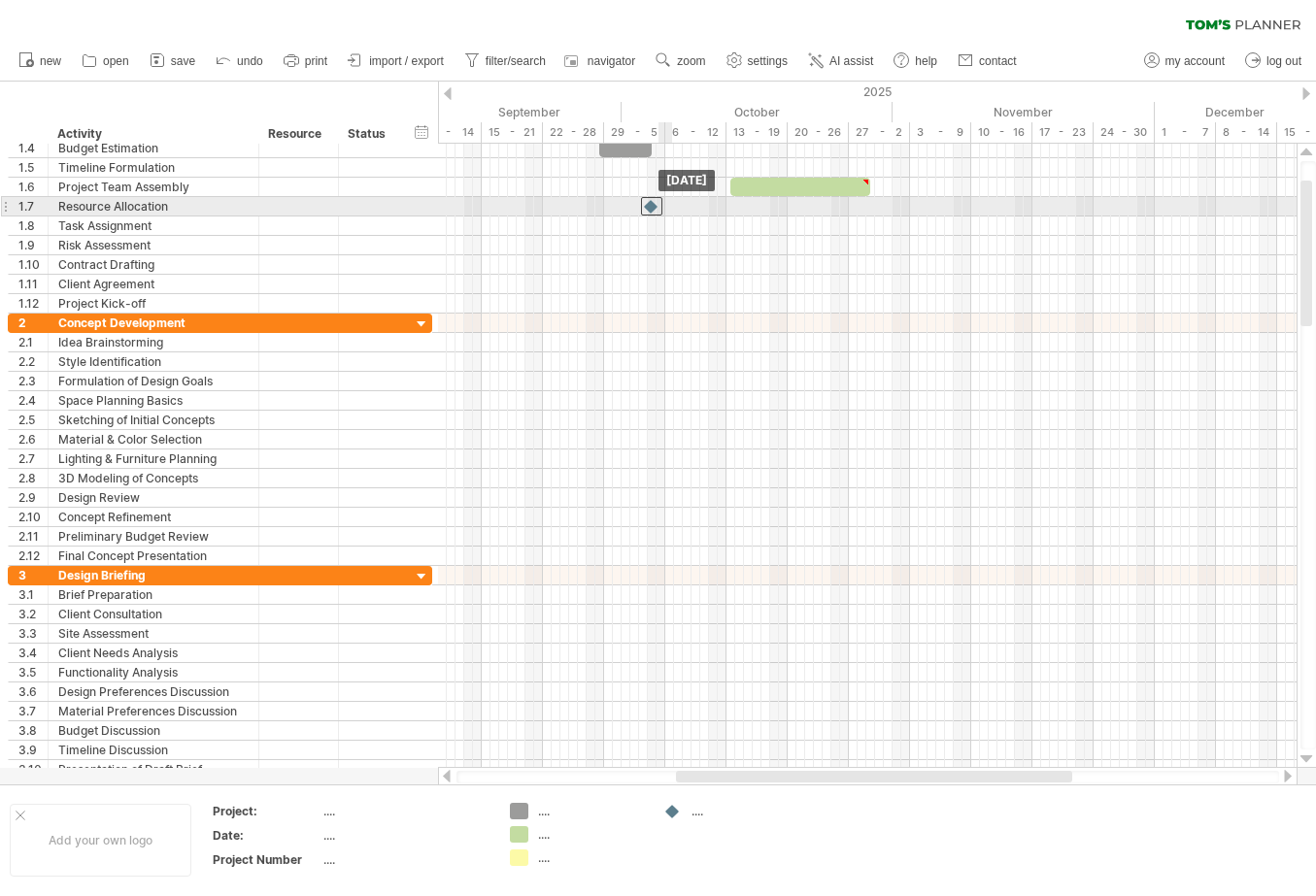
drag, startPoint x: 730, startPoint y: 185, endPoint x: 624, endPoint y: 198, distance: 106.8
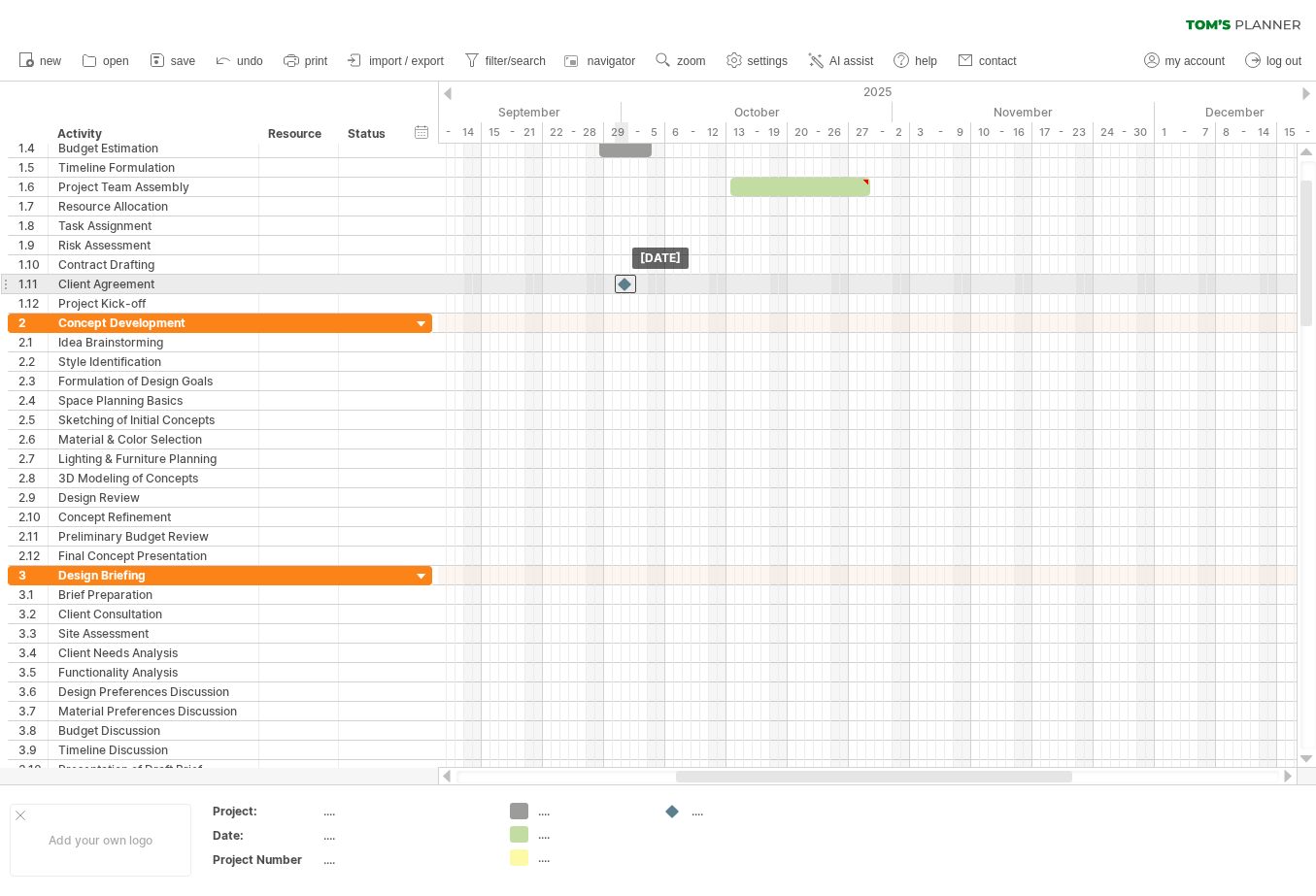
drag, startPoint x: 625, startPoint y: 208, endPoint x: 626, endPoint y: 280, distance: 72.0
click at [626, 280] on div at bounding box center [626, 283] width 22 height 19
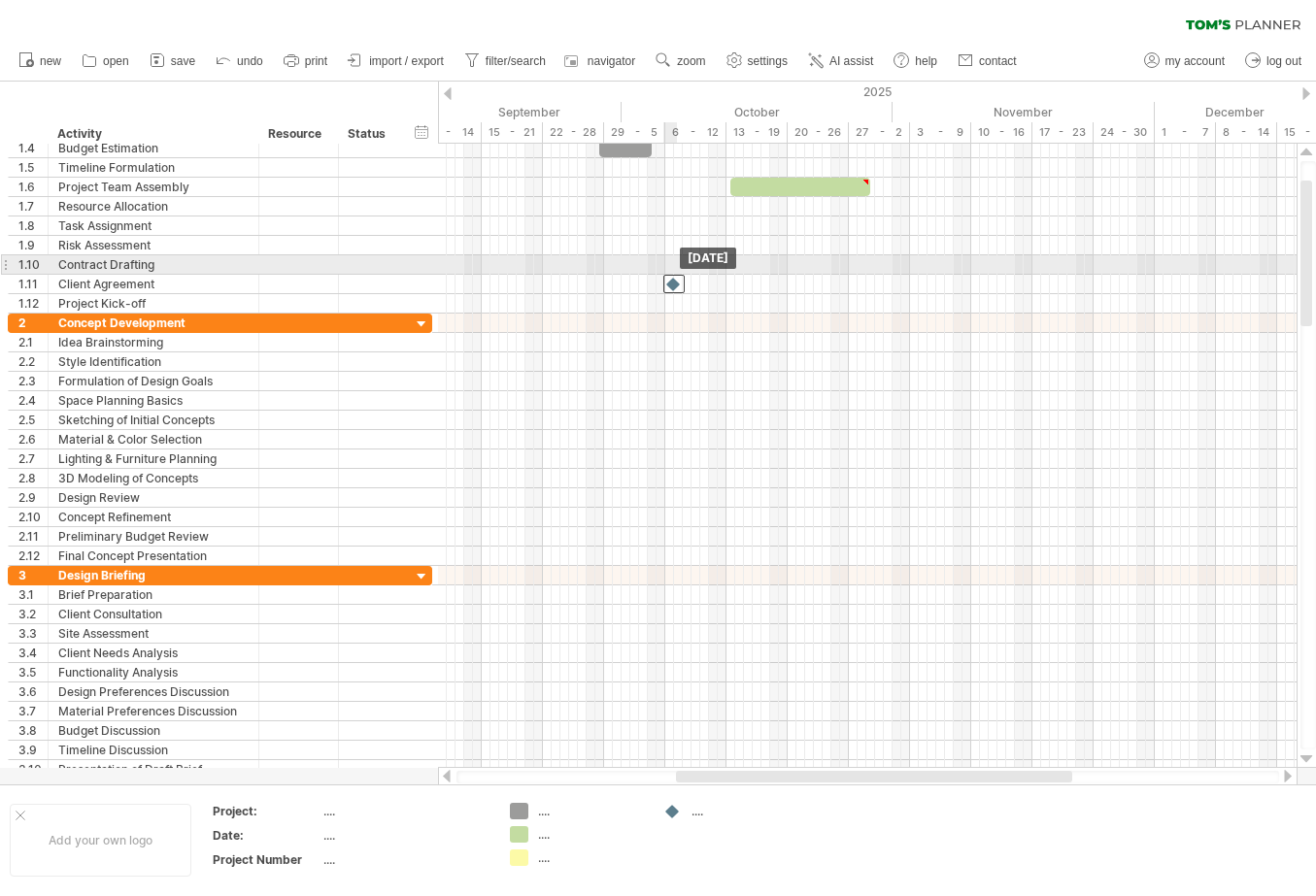
drag, startPoint x: 626, startPoint y: 280, endPoint x: 658, endPoint y: 189, distance: 96.5
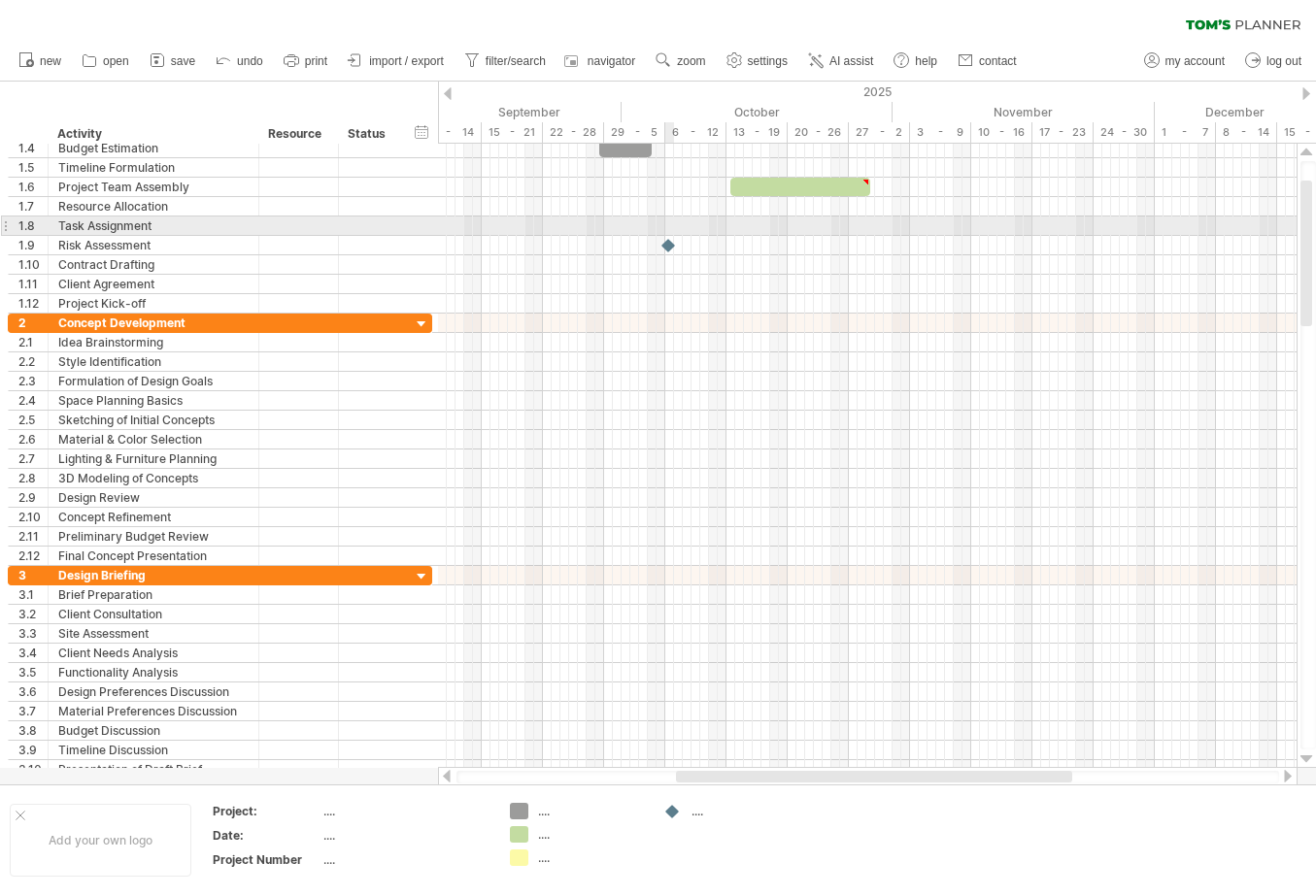
click at [668, 234] on div at bounding box center [867, 226] width 858 height 20
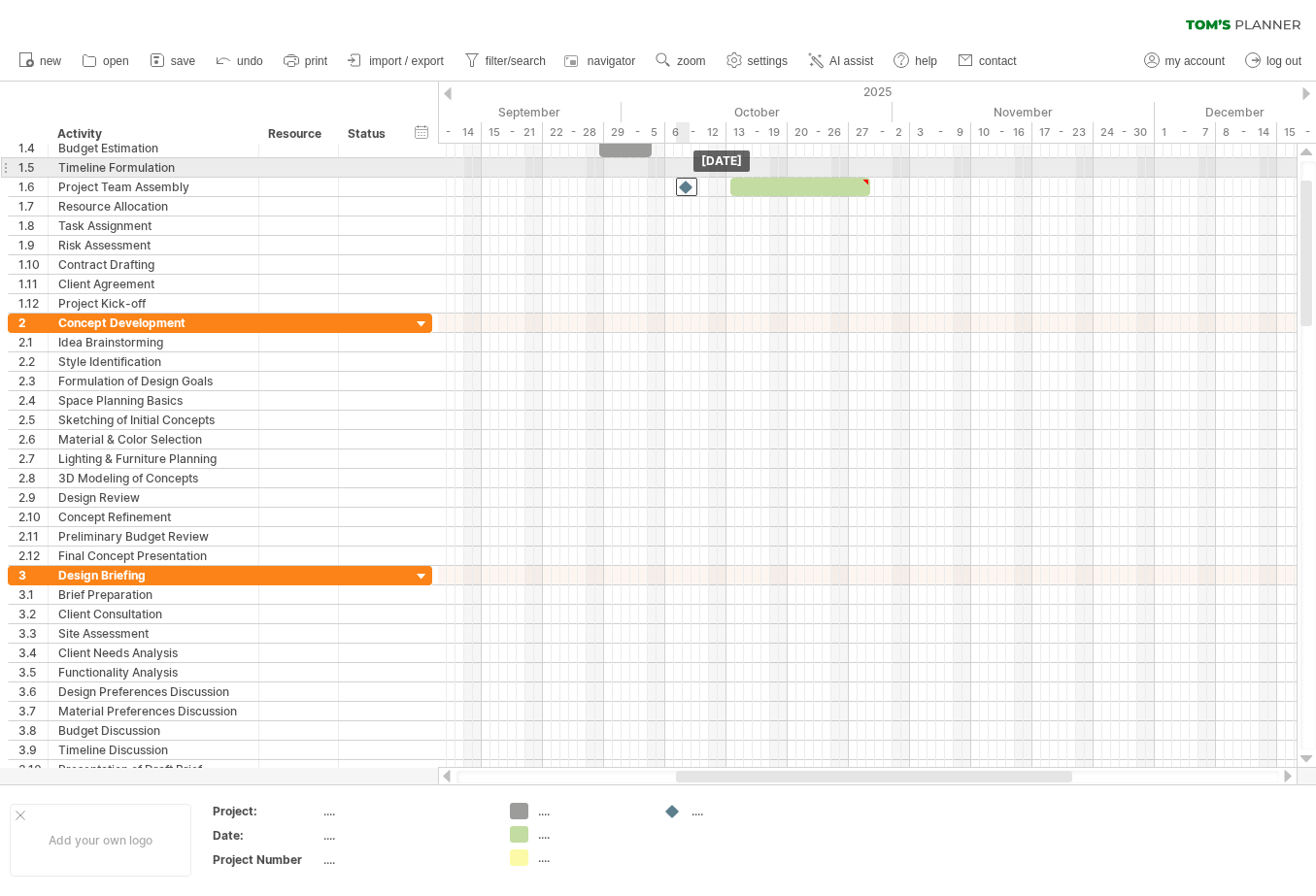
drag, startPoint x: 667, startPoint y: 244, endPoint x: 683, endPoint y: 175, distance: 70.8
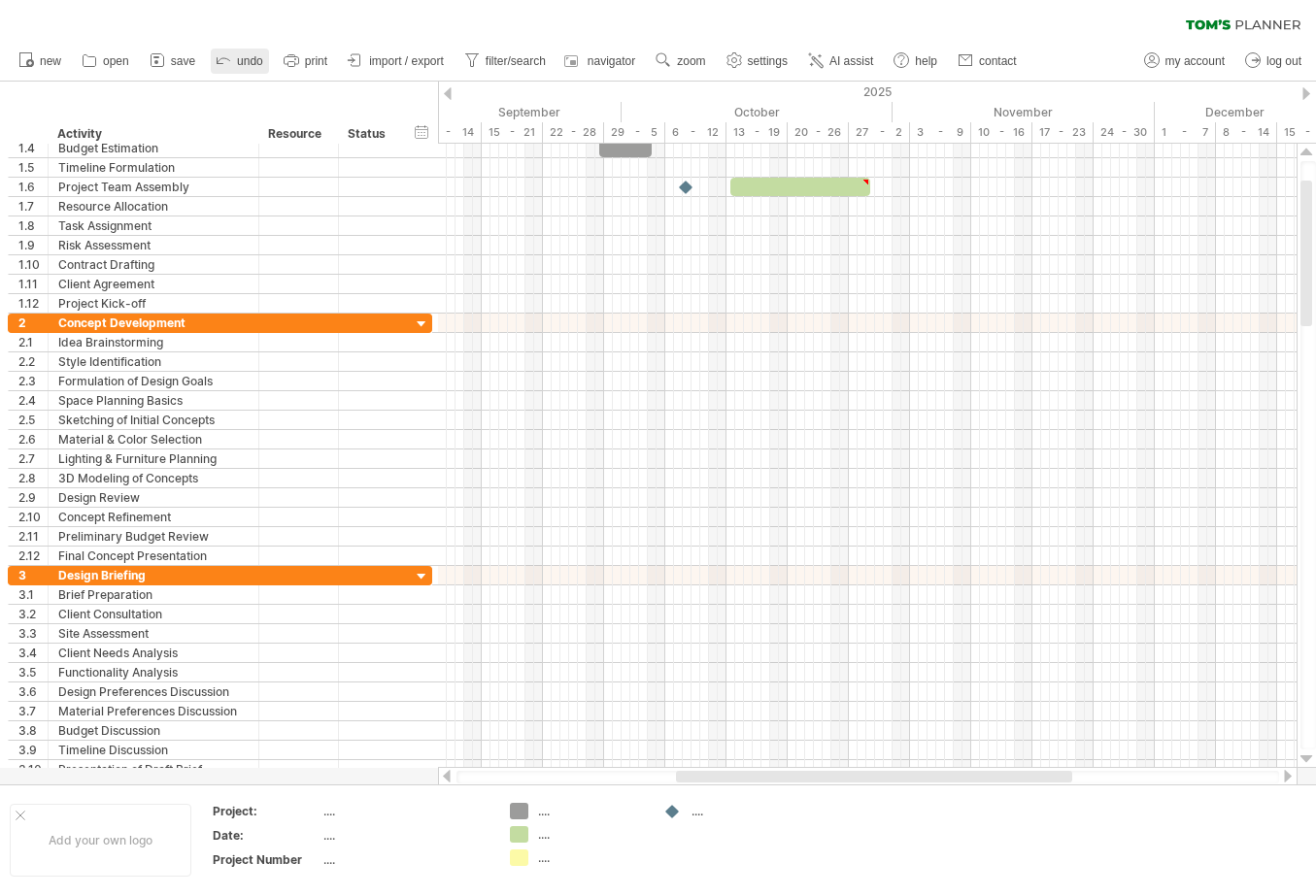
click at [240, 65] on span "undo" at bounding box center [250, 61] width 26 height 14
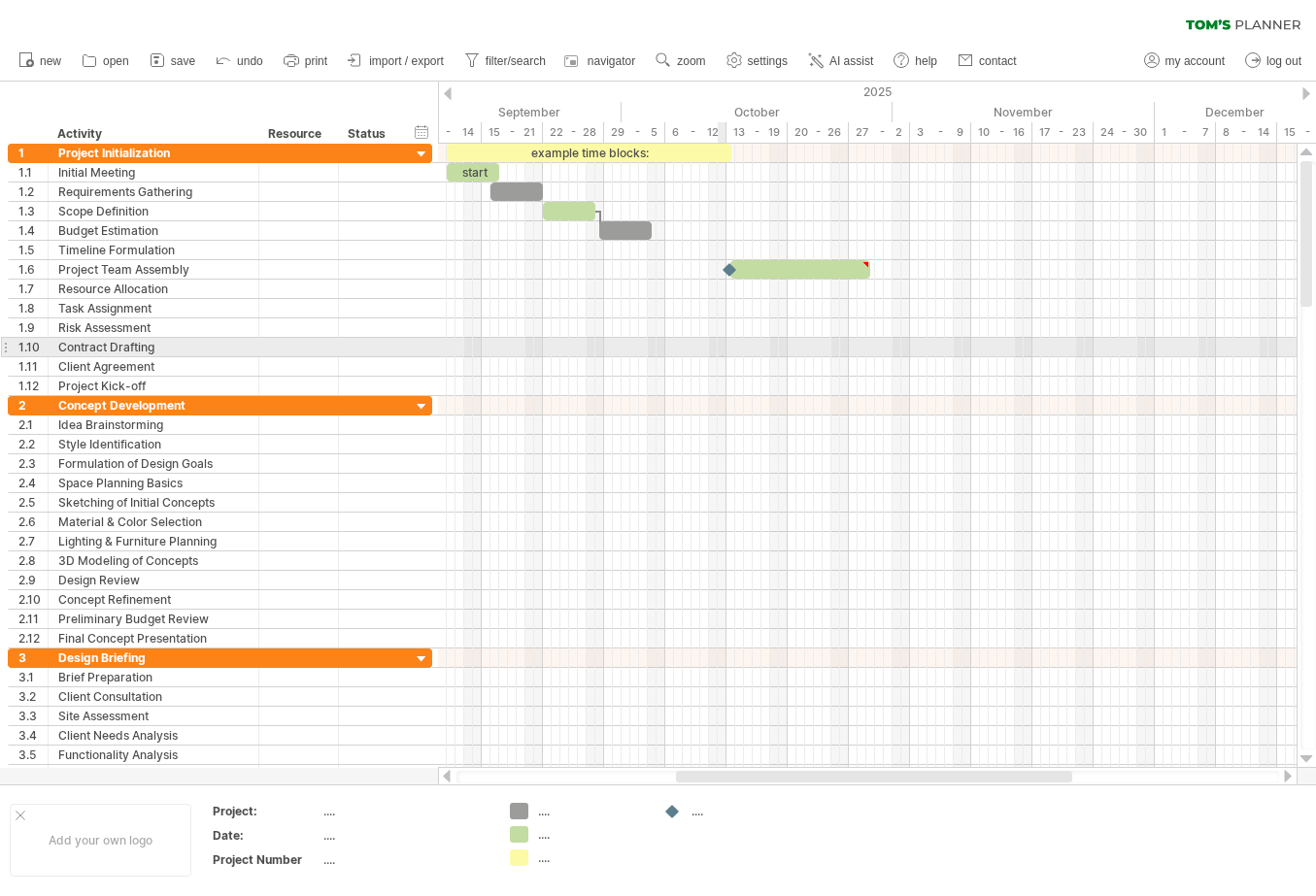
click at [723, 355] on div at bounding box center [867, 348] width 858 height 20
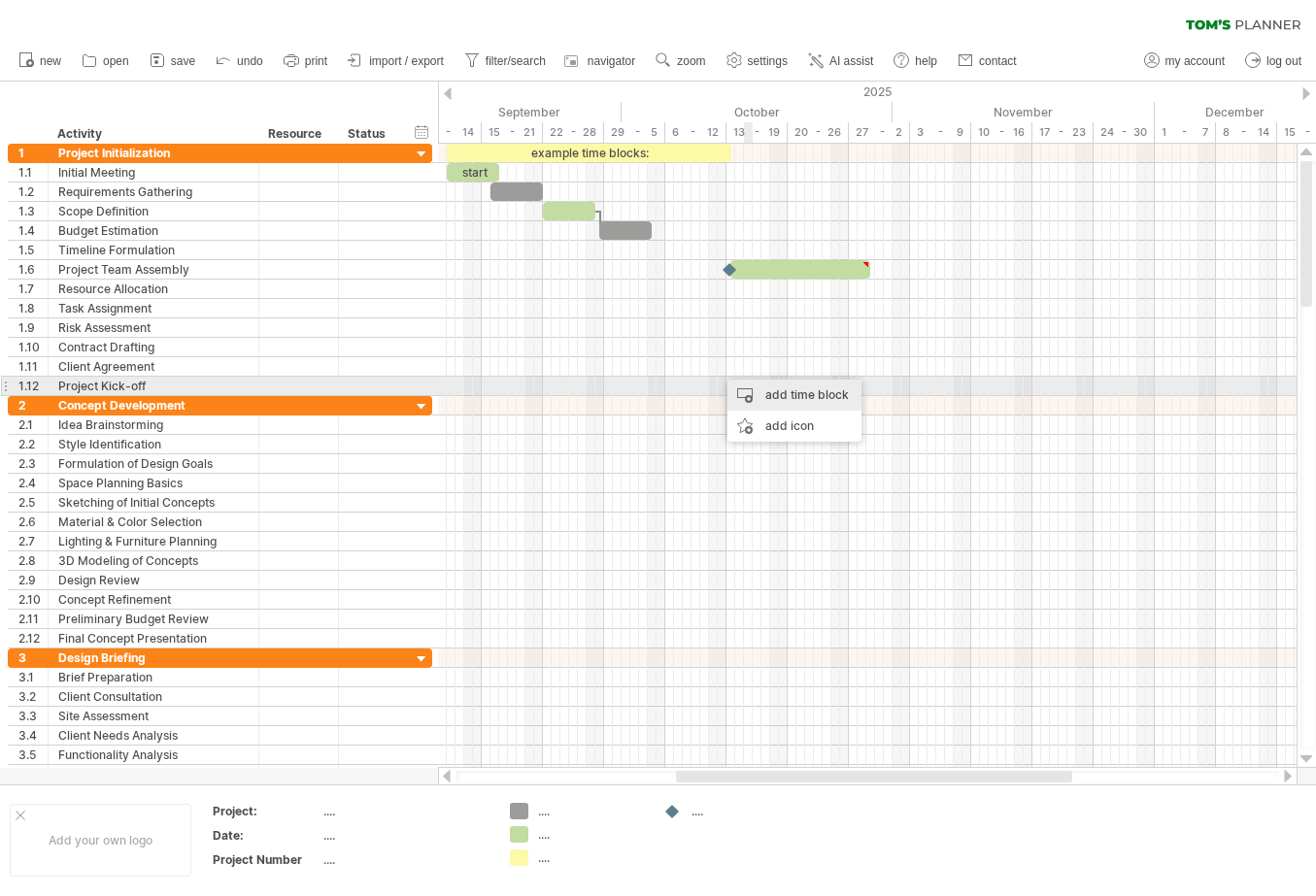
click at [767, 393] on div "add time block" at bounding box center [794, 395] width 134 height 31
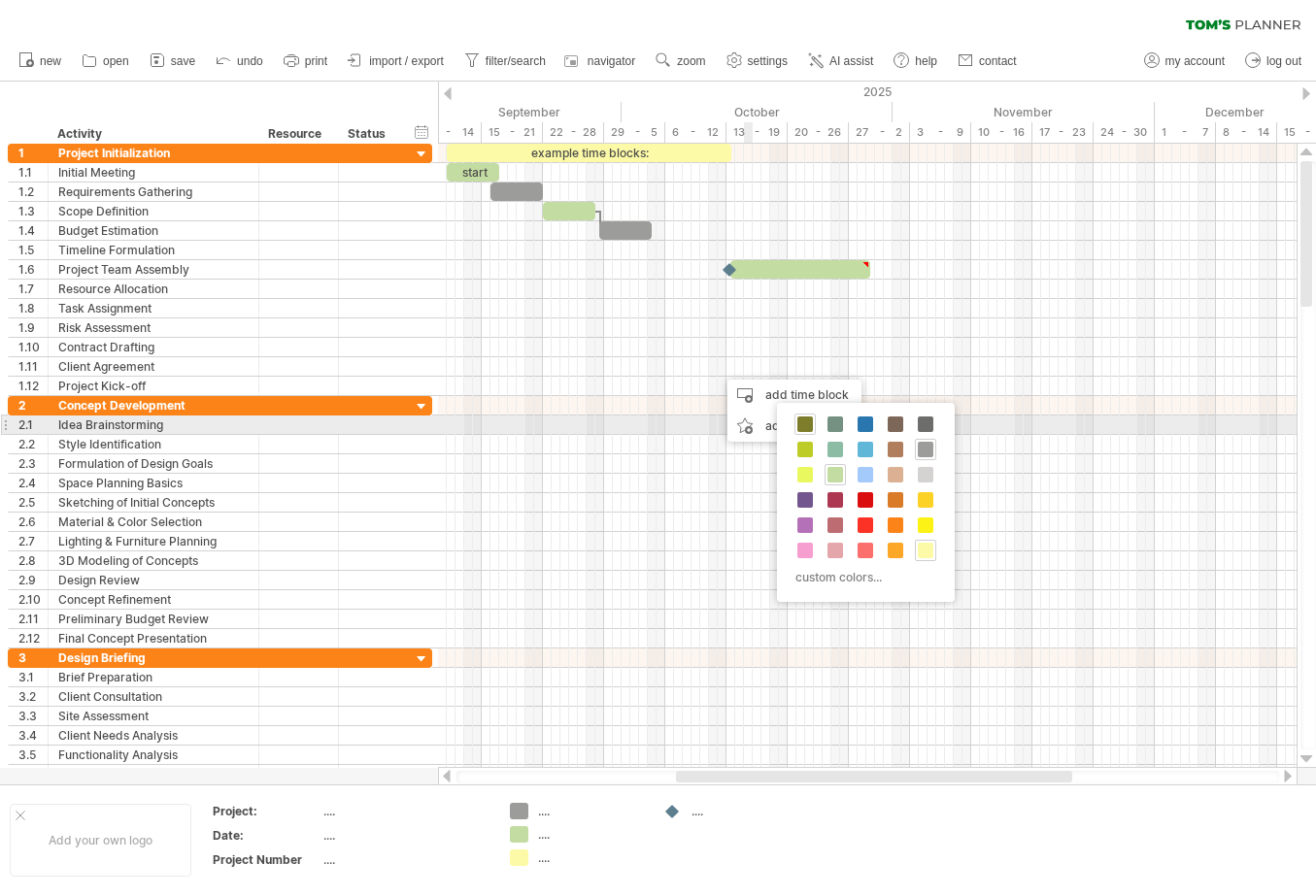
click at [813, 421] on div at bounding box center [805, 424] width 22 height 22
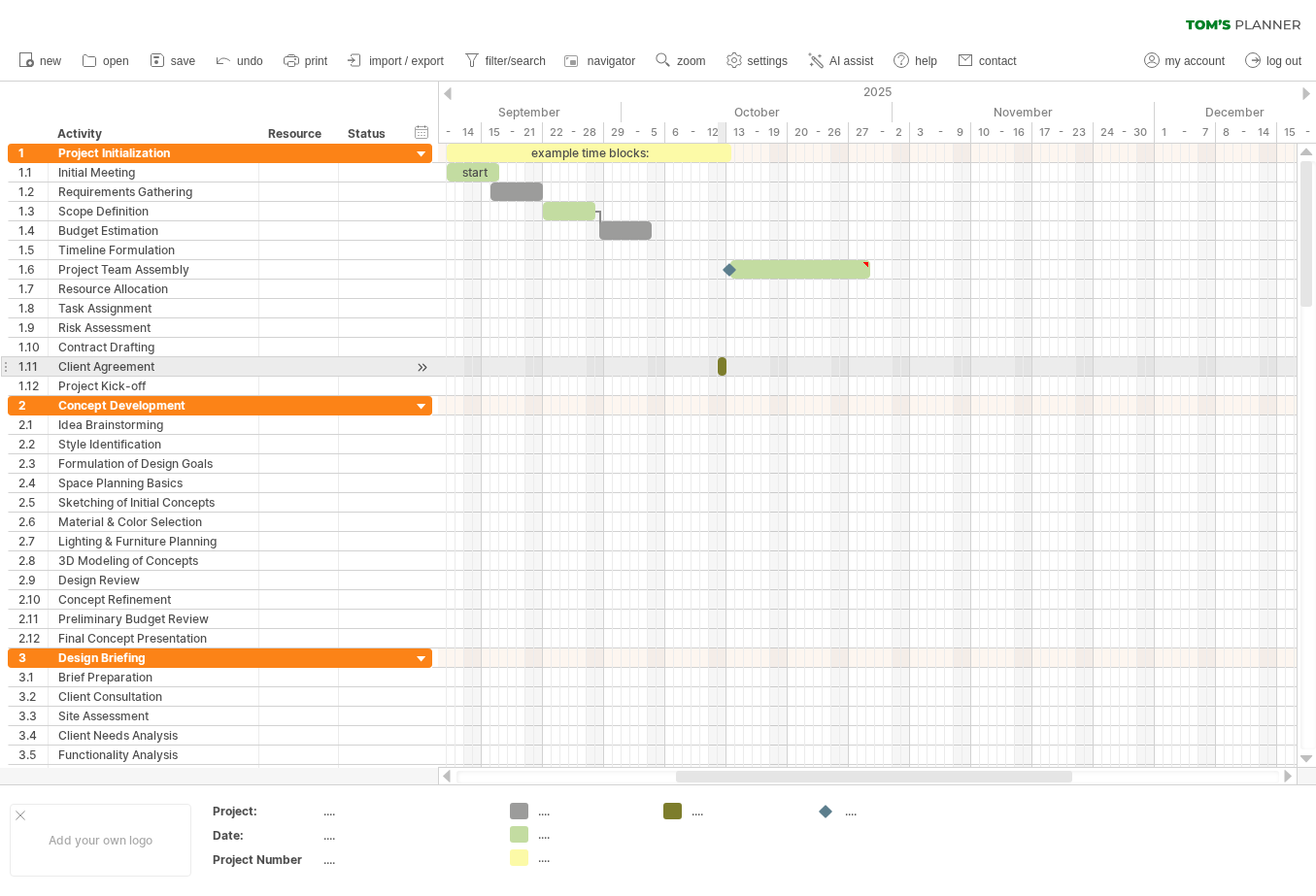
click at [723, 368] on span at bounding box center [727, 366] width 8 height 19
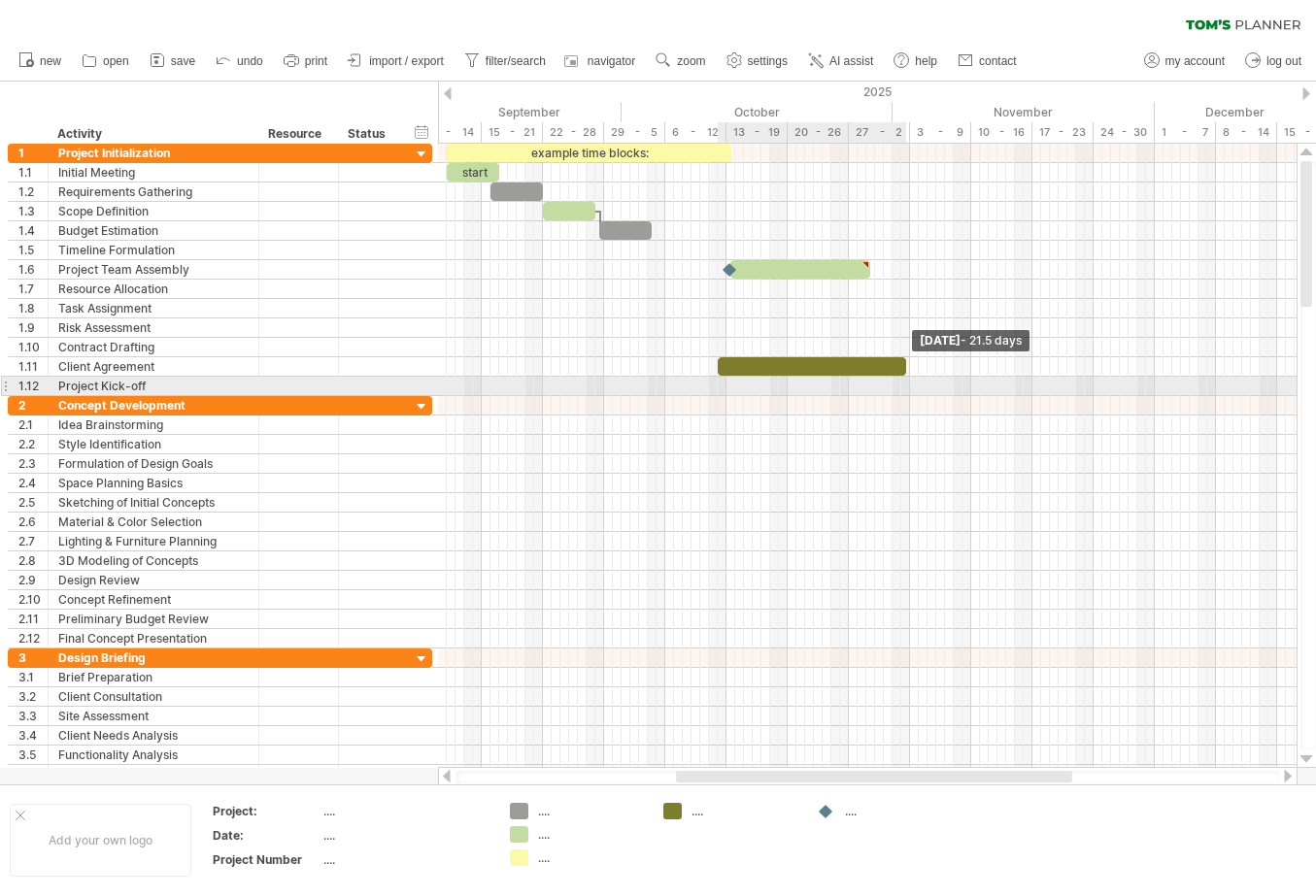
drag, startPoint x: 725, startPoint y: 365, endPoint x: 903, endPoint y: 378, distance: 178.5
click at [903, 378] on div "example time blocks: start [DATE] - 21.5 days [DATE]" at bounding box center [867, 456] width 858 height 624
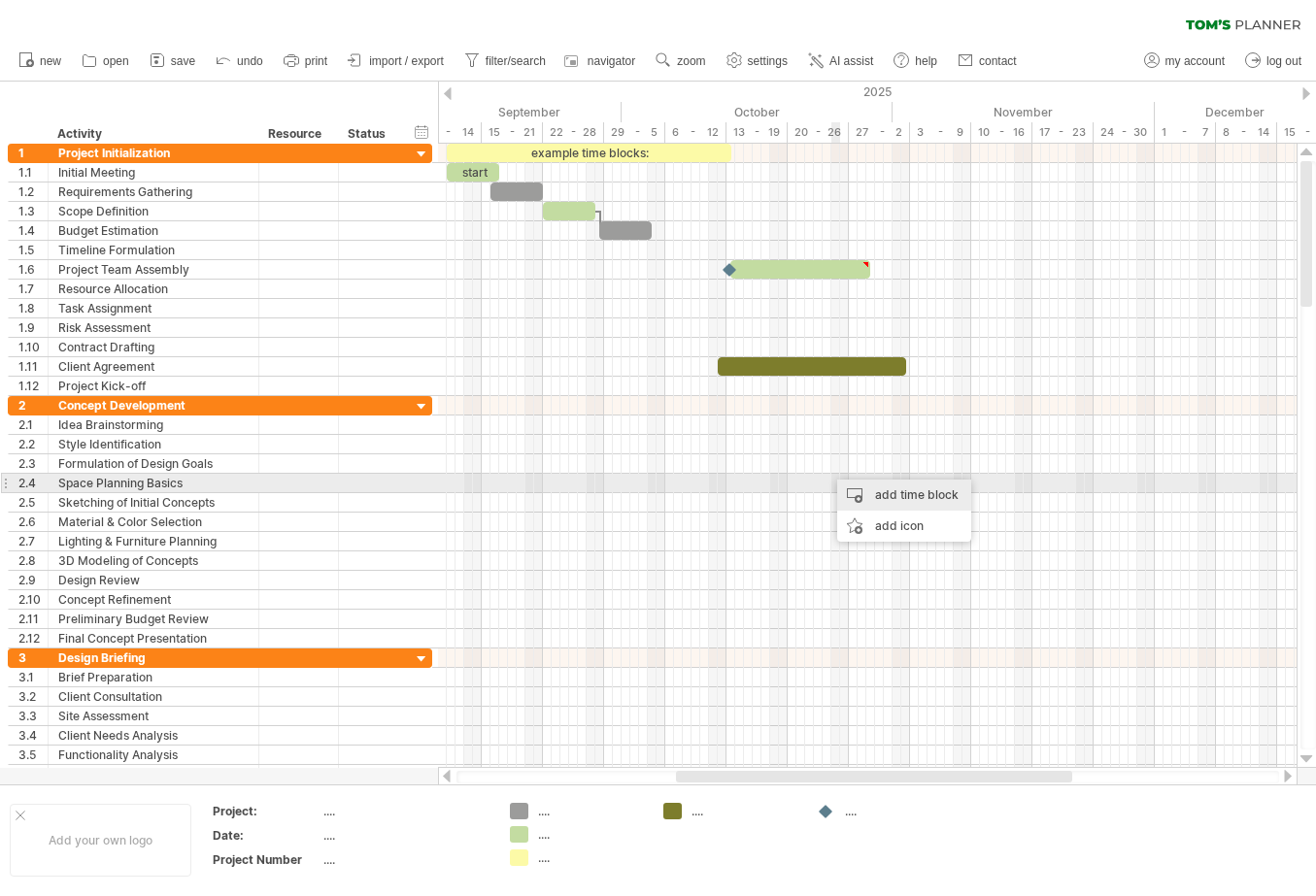
click at [870, 493] on div "add time block" at bounding box center [904, 495] width 134 height 31
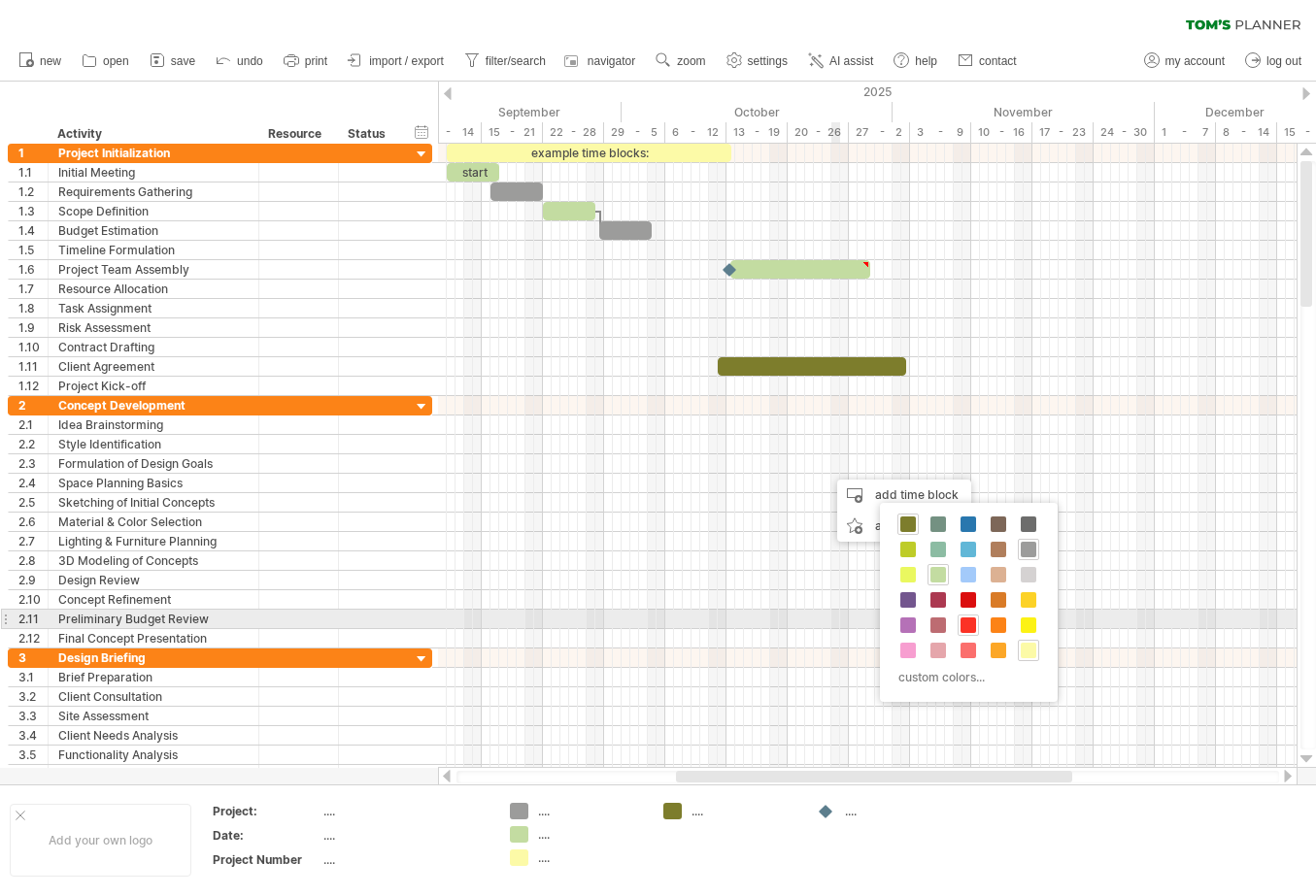
click at [973, 625] on span at bounding box center [968, 625] width 16 height 16
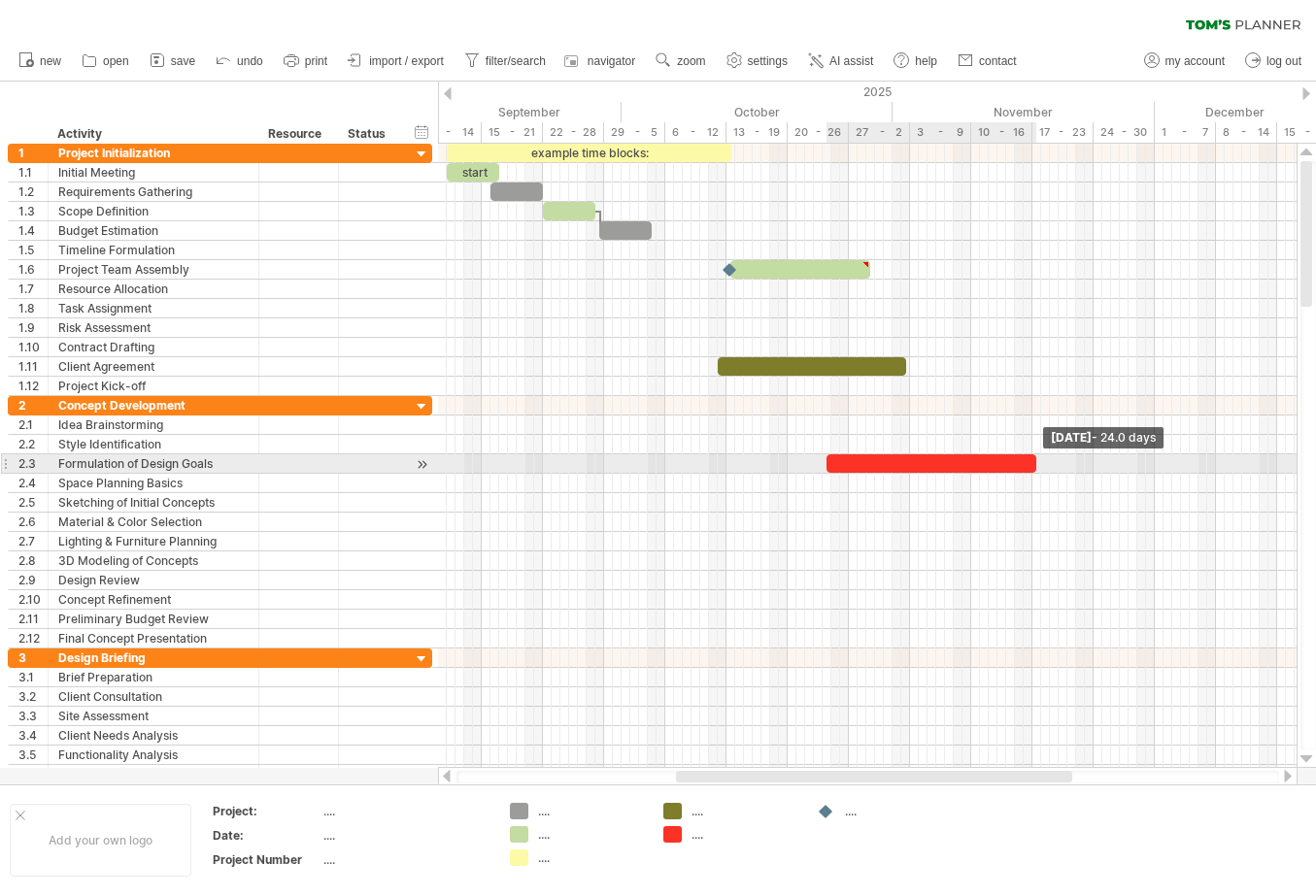
drag, startPoint x: 831, startPoint y: 465, endPoint x: 1033, endPoint y: 456, distance: 202.2
click at [1033, 456] on span at bounding box center [1037, 463] width 8 height 19
click at [894, 461] on div at bounding box center [932, 463] width 210 height 19
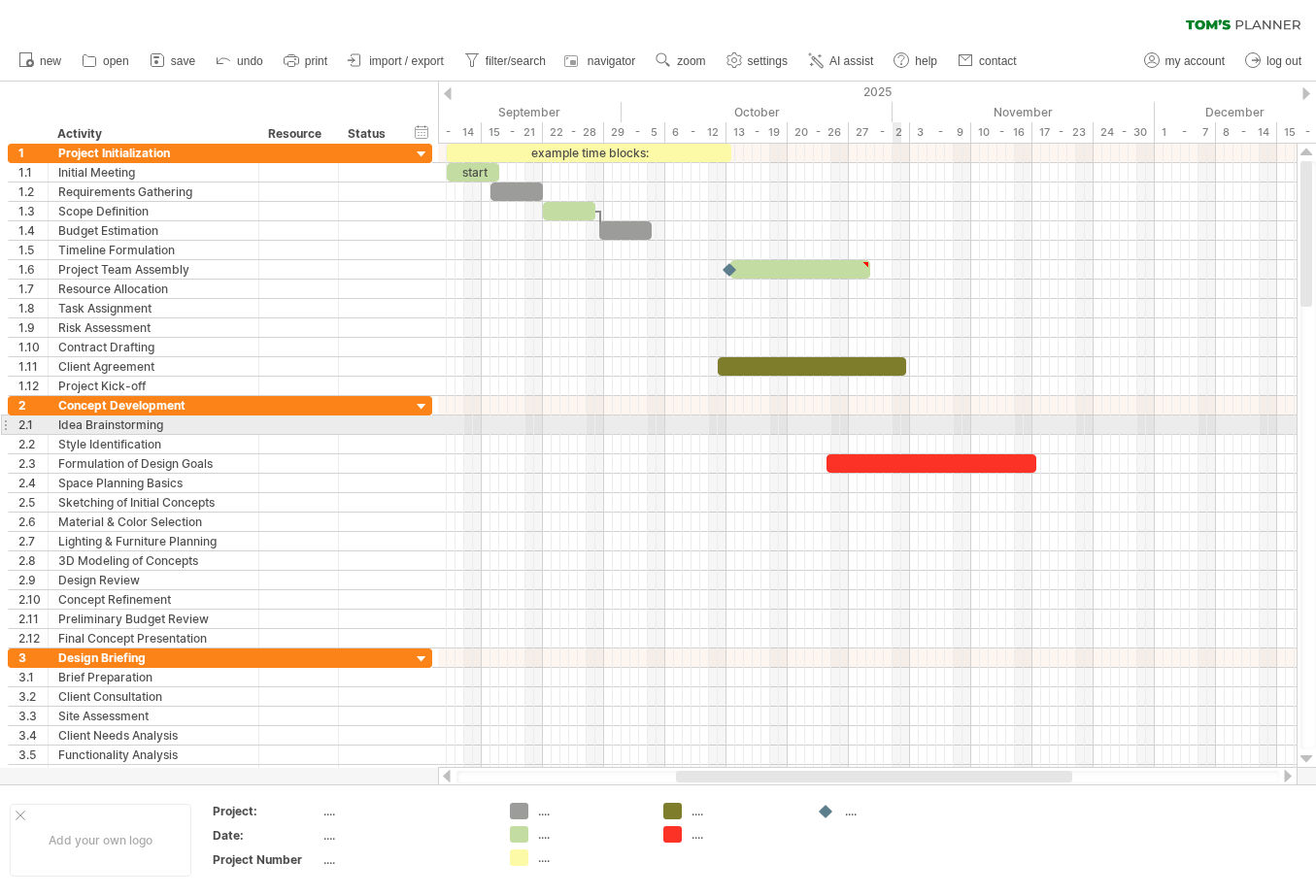
click at [892, 416] on div at bounding box center [867, 425] width 858 height 20
click at [956, 429] on div "add time block" at bounding box center [975, 430] width 134 height 31
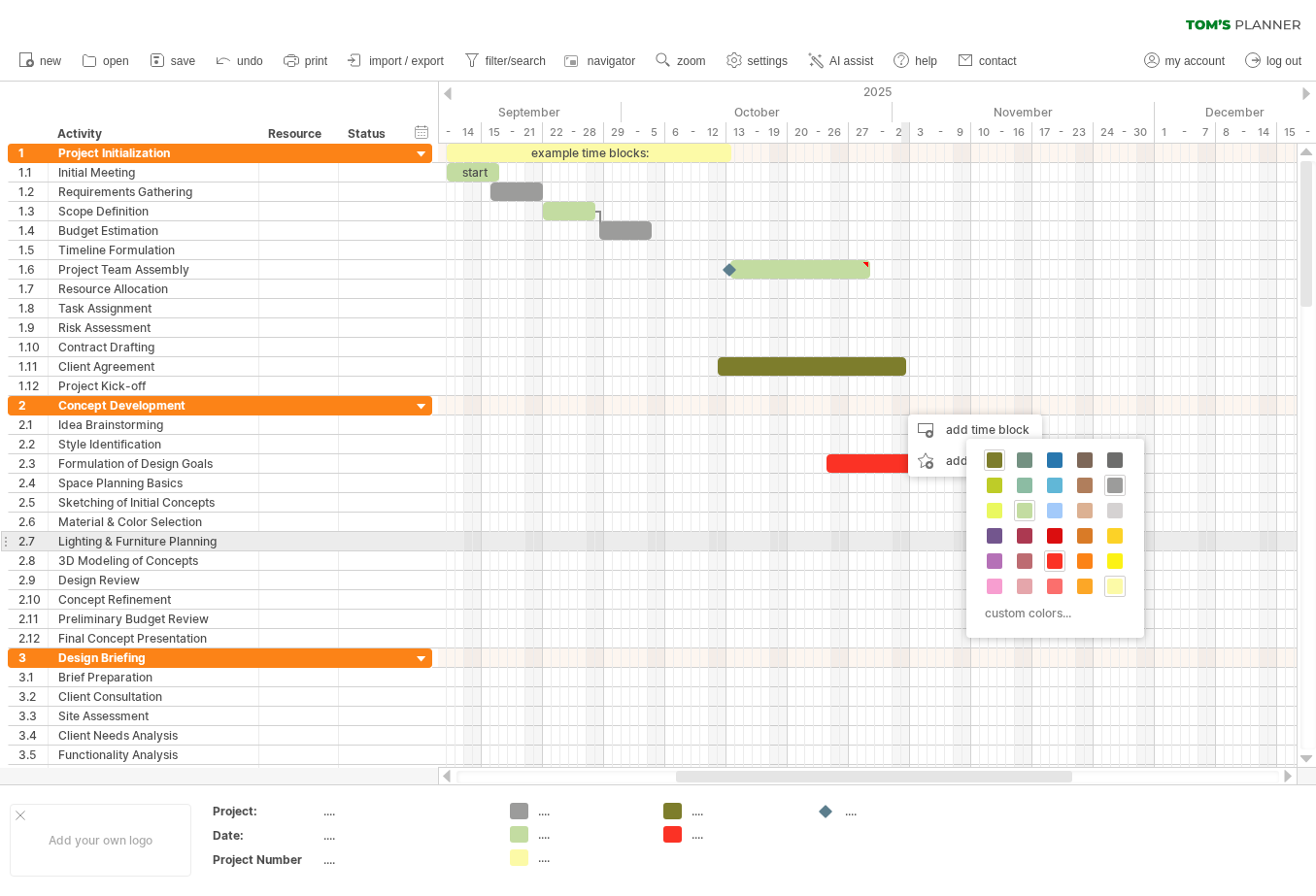
click at [1115, 549] on div "custom colors..." at bounding box center [1054, 538] width 177 height 199
click at [1117, 542] on span at bounding box center [1115, 536] width 16 height 16
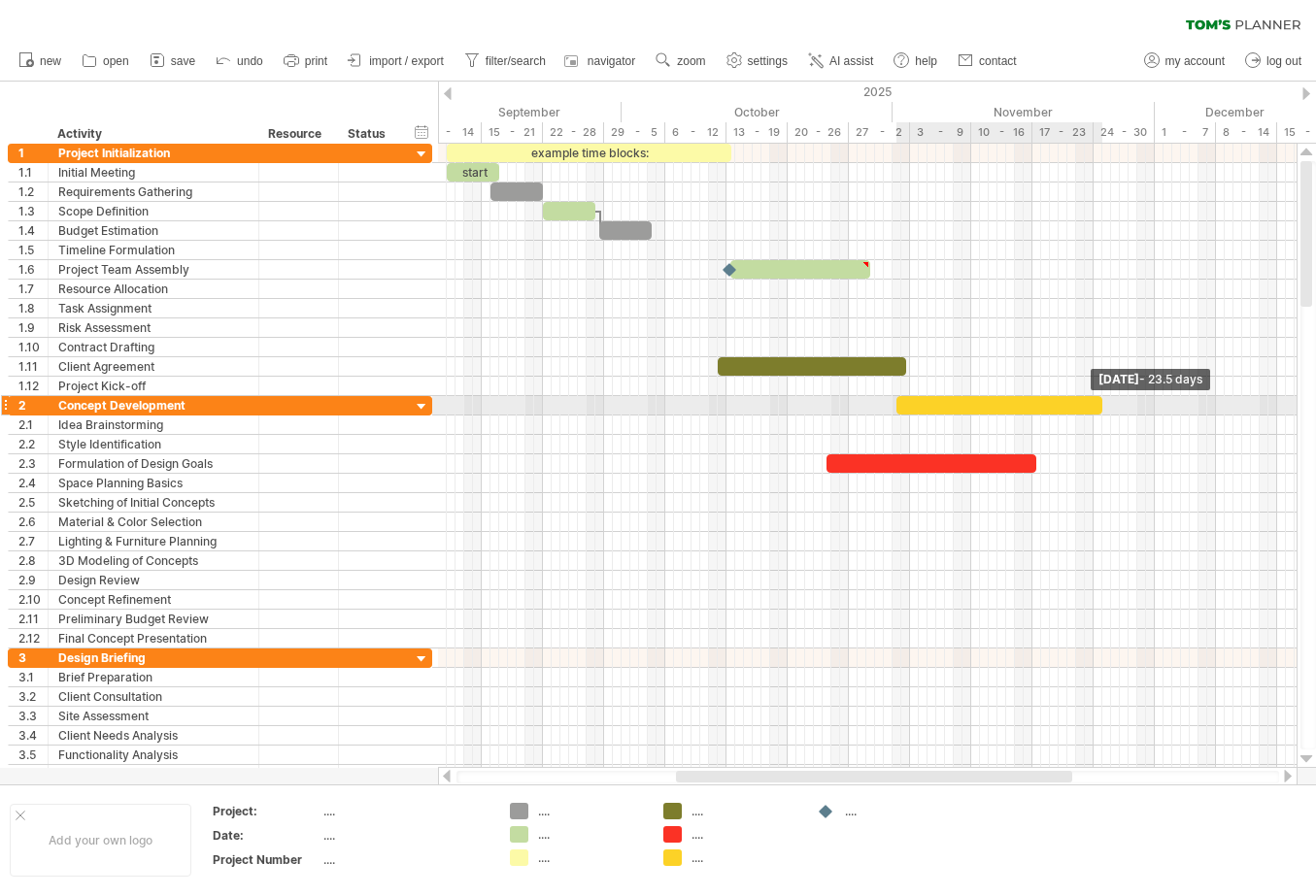
drag, startPoint x: 901, startPoint y: 403, endPoint x: 1097, endPoint y: 406, distance: 196.0
click at [1098, 406] on span at bounding box center [1102, 405] width 8 height 19
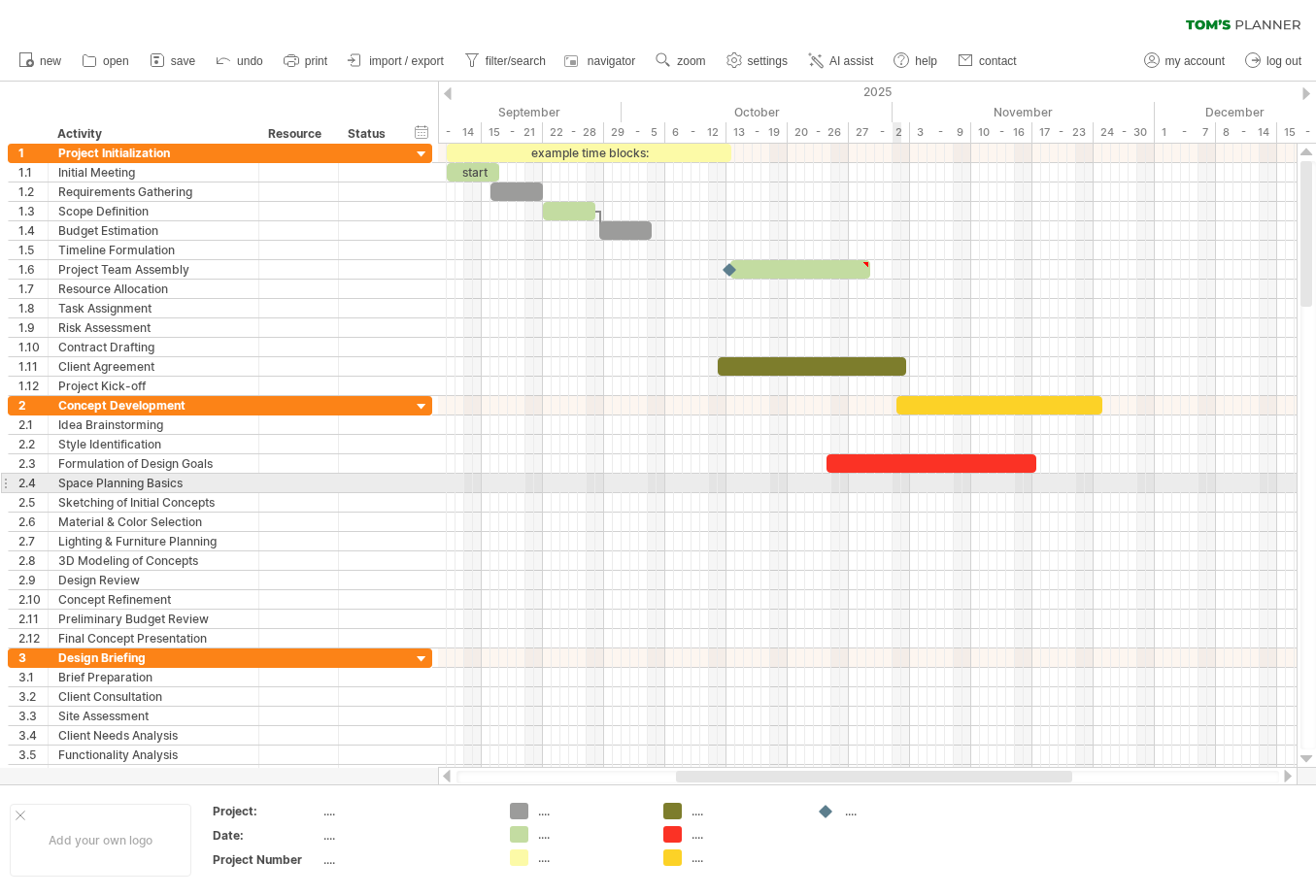
click at [896, 485] on div at bounding box center [867, 483] width 858 height 20
click at [903, 477] on div at bounding box center [867, 483] width 858 height 20
click at [934, 493] on div "add time block" at bounding box center [978, 504] width 134 height 31
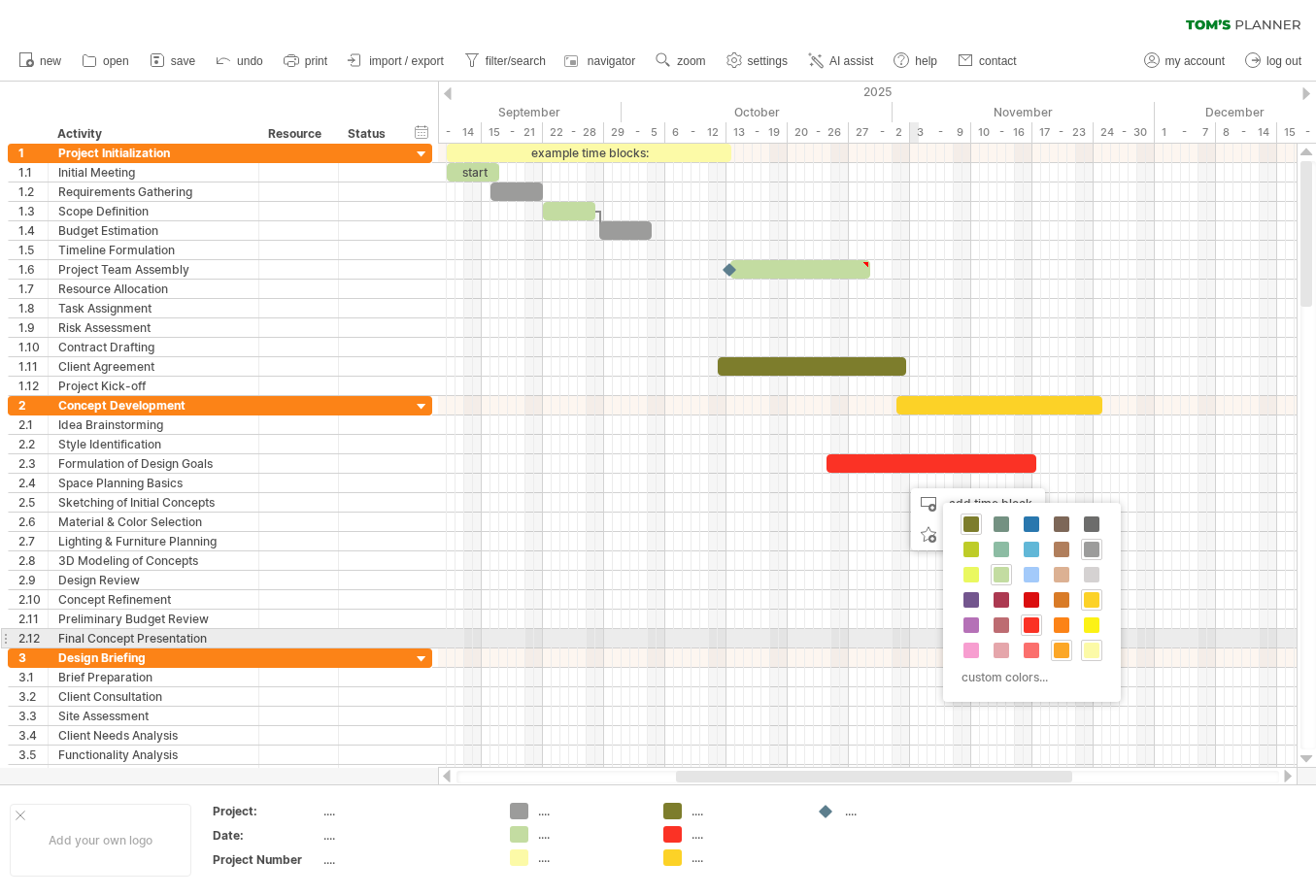
click at [1060, 646] on span at bounding box center [1061, 650] width 16 height 16
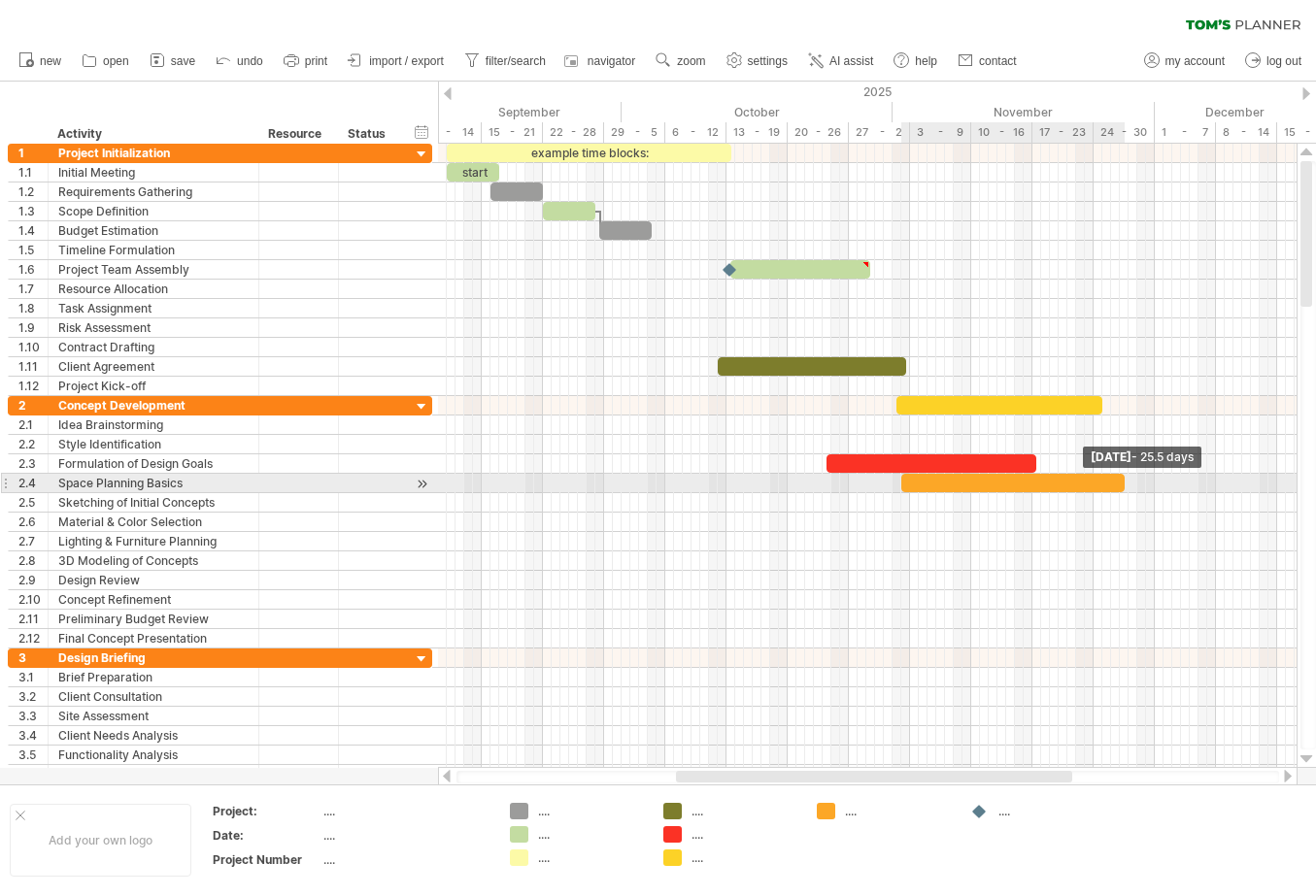
drag, startPoint x: 907, startPoint y: 484, endPoint x: 1123, endPoint y: 475, distance: 216.2
click at [1123, 475] on span at bounding box center [1125, 482] width 8 height 19
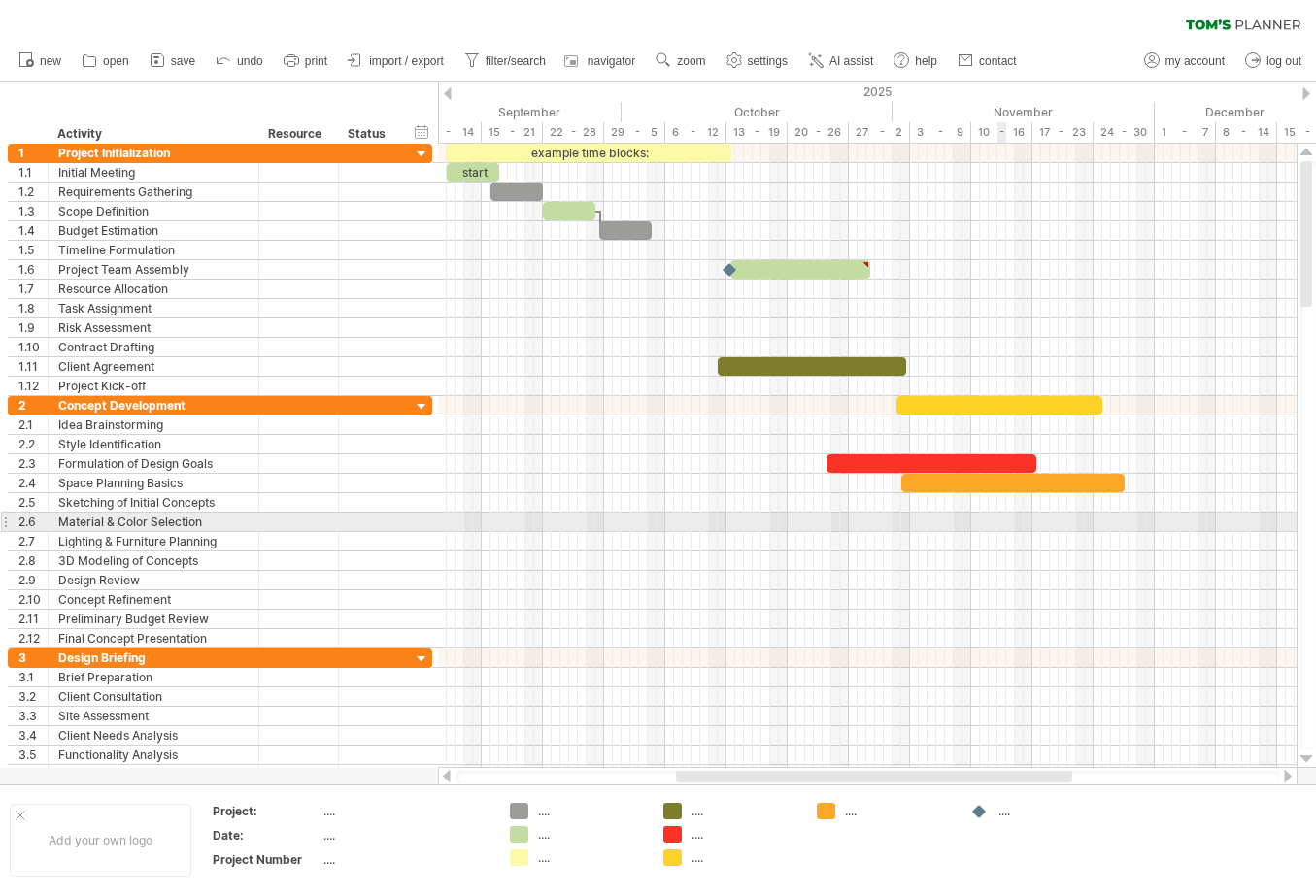
click at [1005, 514] on div at bounding box center [867, 523] width 858 height 20
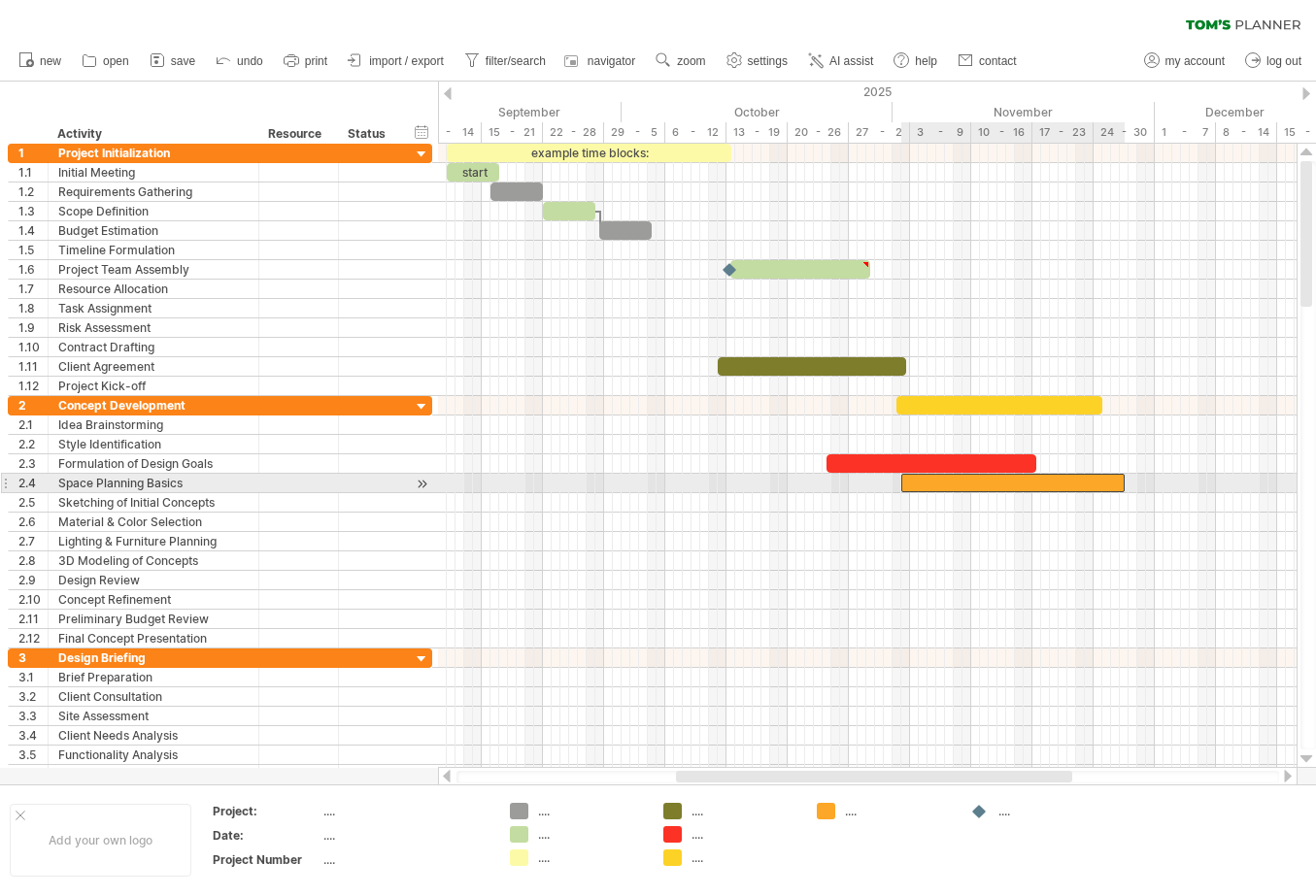
click at [1007, 473] on div at bounding box center [1013, 482] width 224 height 19
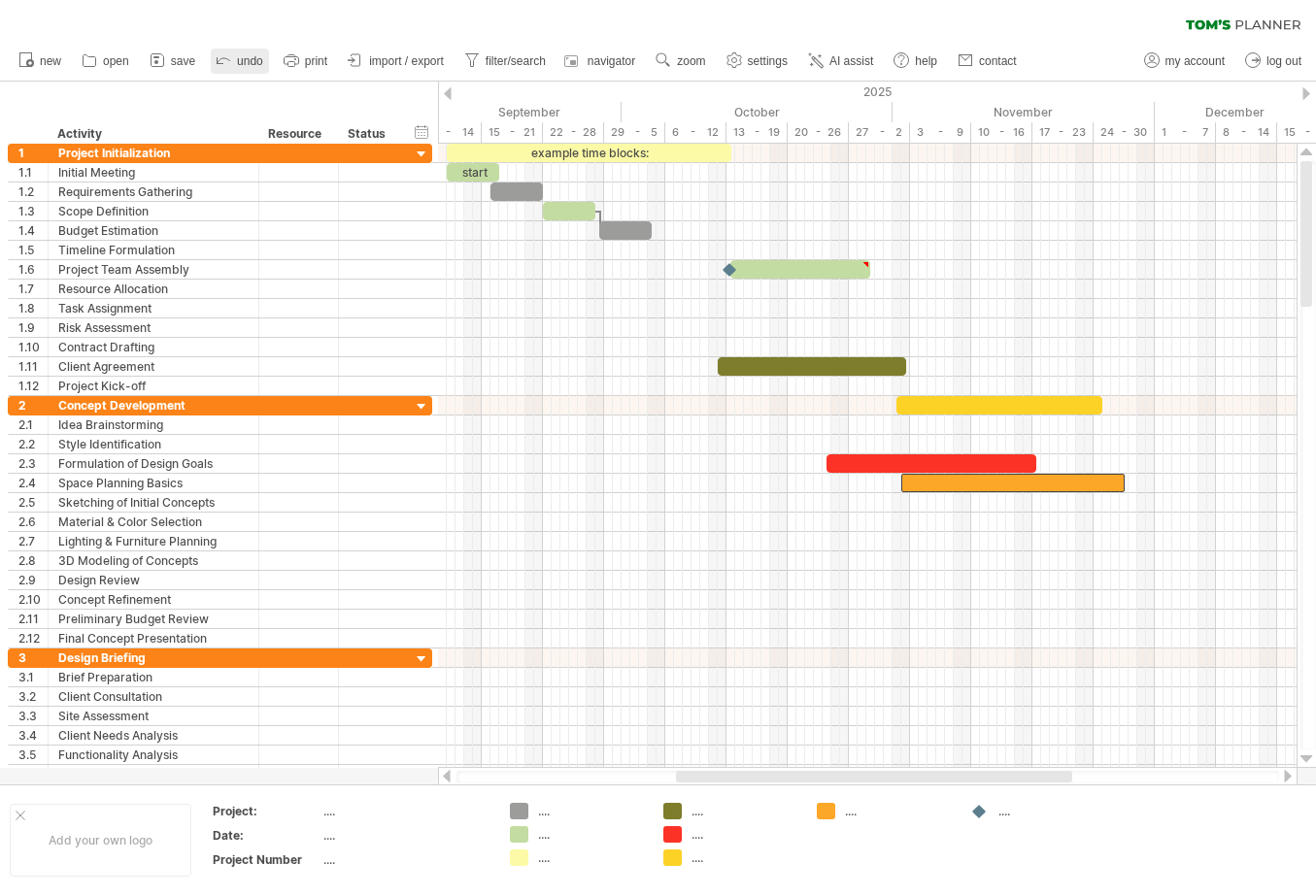
click at [226, 58] on icon at bounding box center [224, 61] width 13 height 6
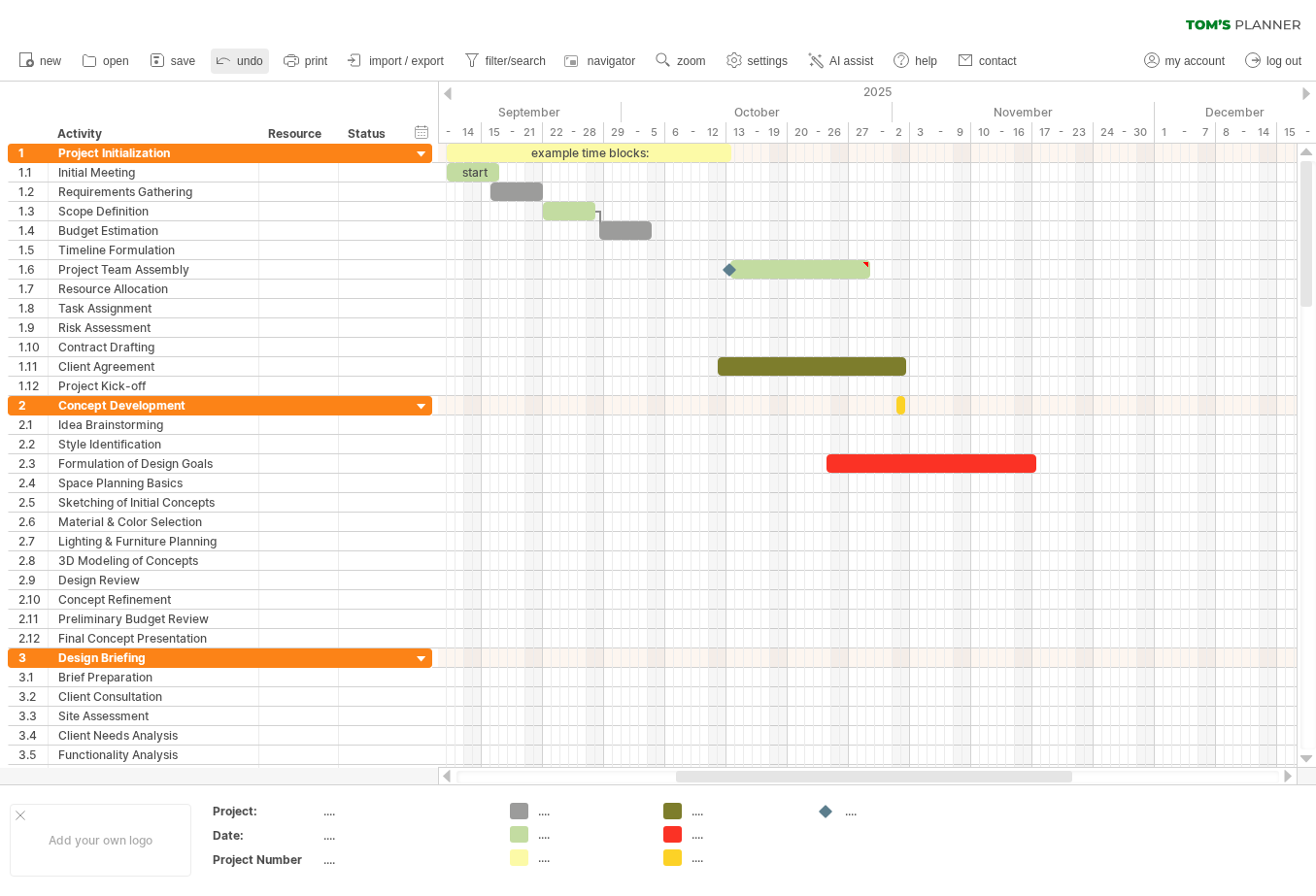
click at [226, 58] on icon at bounding box center [224, 61] width 13 height 6
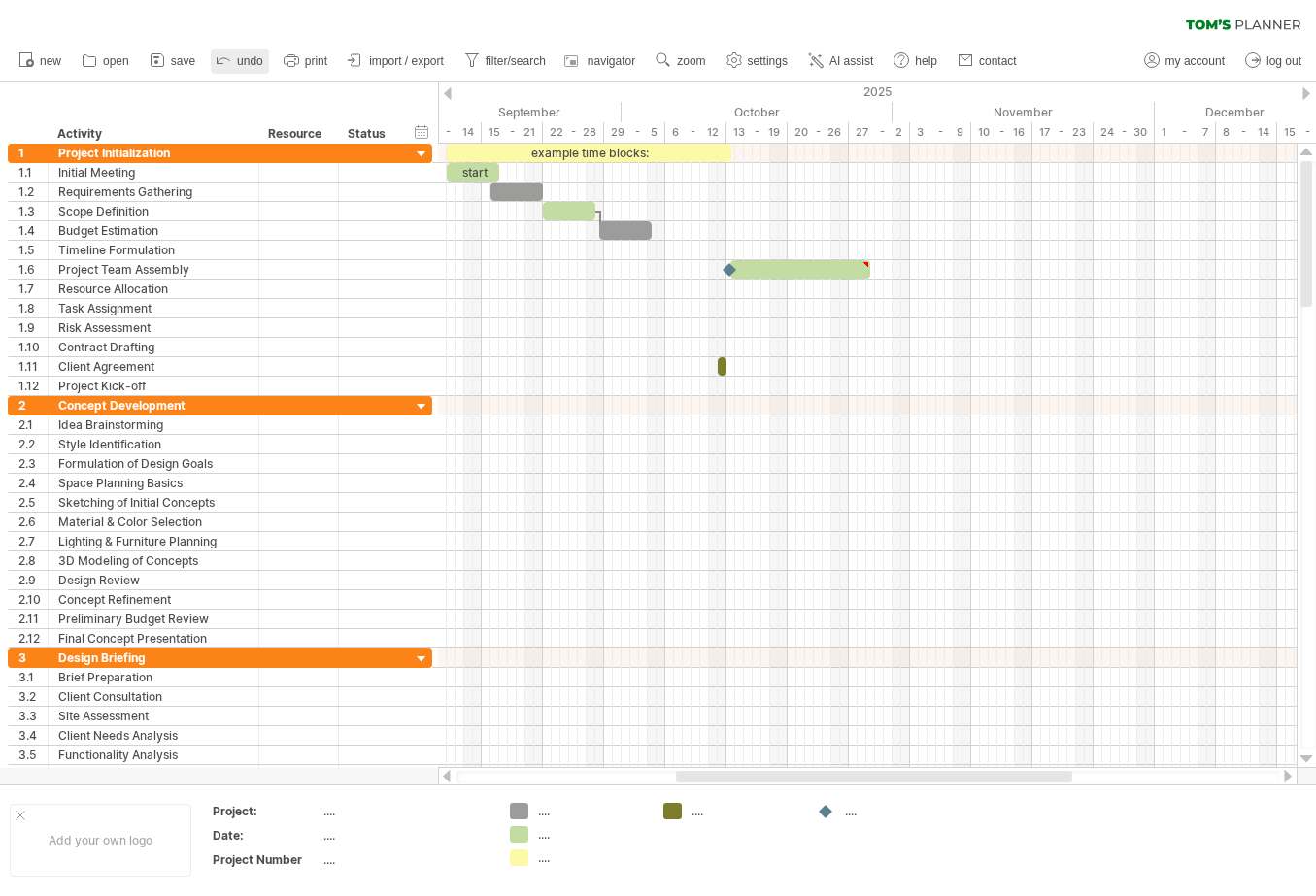
click at [226, 58] on icon at bounding box center [224, 61] width 13 height 6
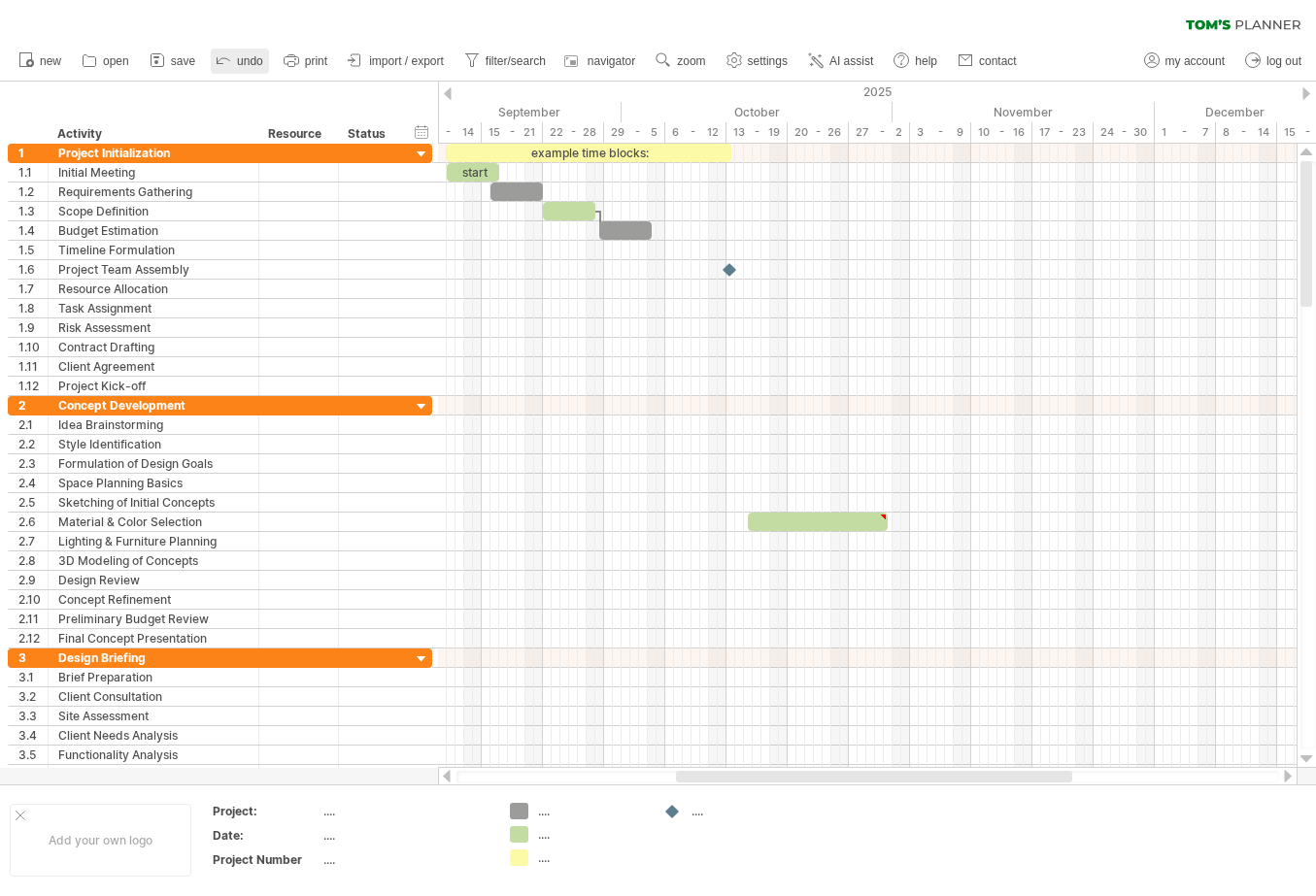
click at [226, 58] on icon at bounding box center [224, 61] width 13 height 6
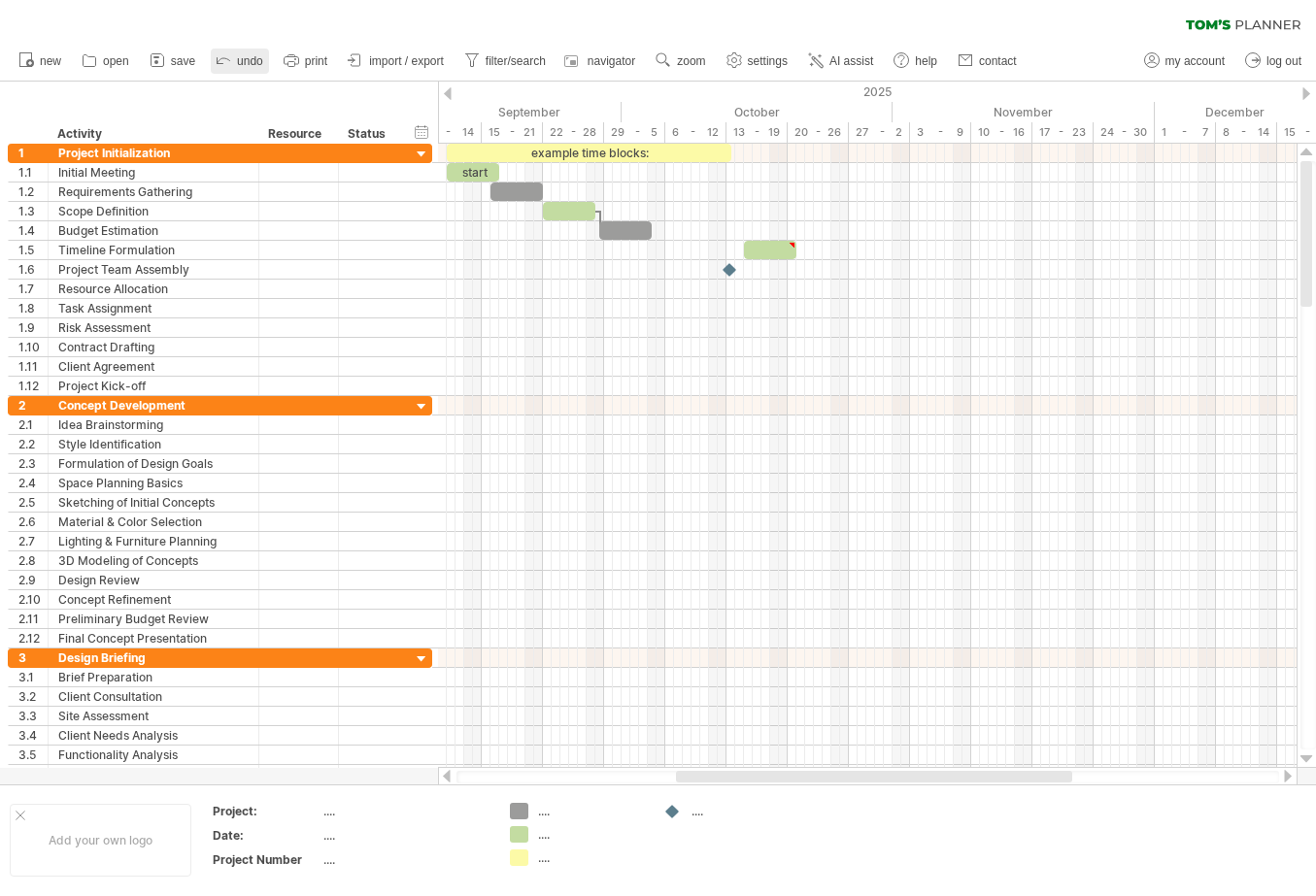
click at [226, 58] on icon at bounding box center [224, 61] width 13 height 6
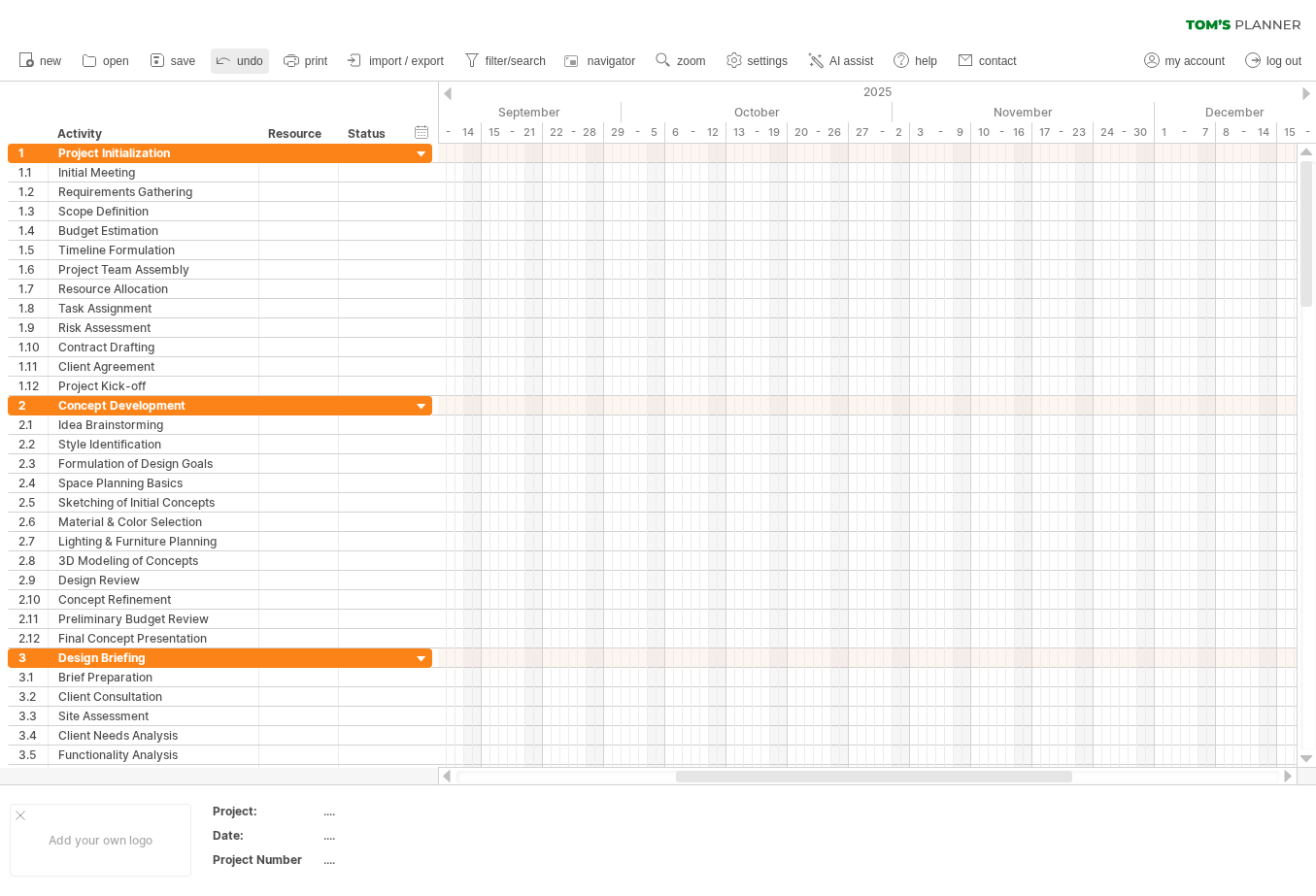
click at [226, 58] on icon at bounding box center [224, 61] width 13 height 6
click at [256, 55] on span "undo" at bounding box center [250, 61] width 26 height 14
click at [249, 58] on span "undo" at bounding box center [250, 61] width 26 height 14
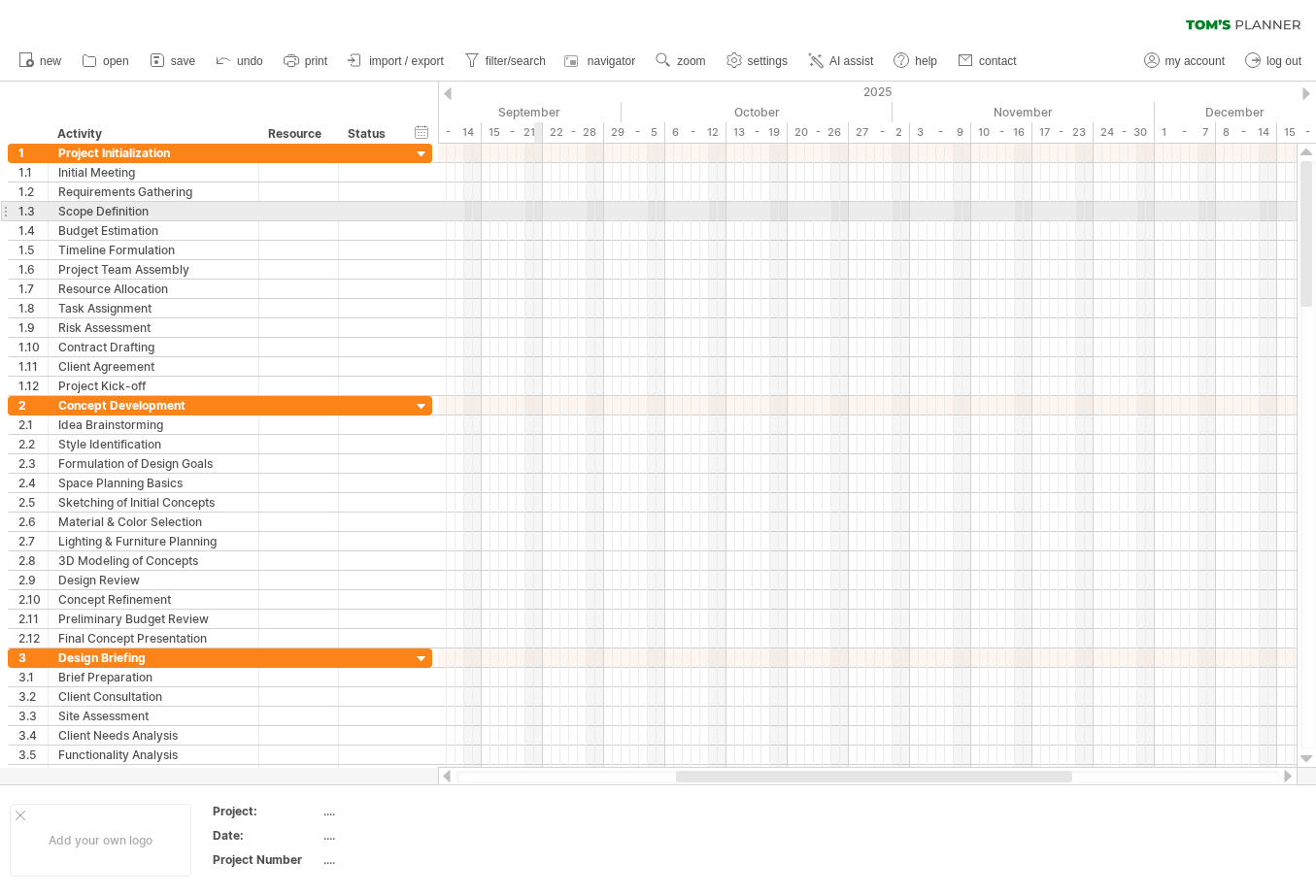
click at [536, 209] on div at bounding box center [867, 212] width 858 height 20
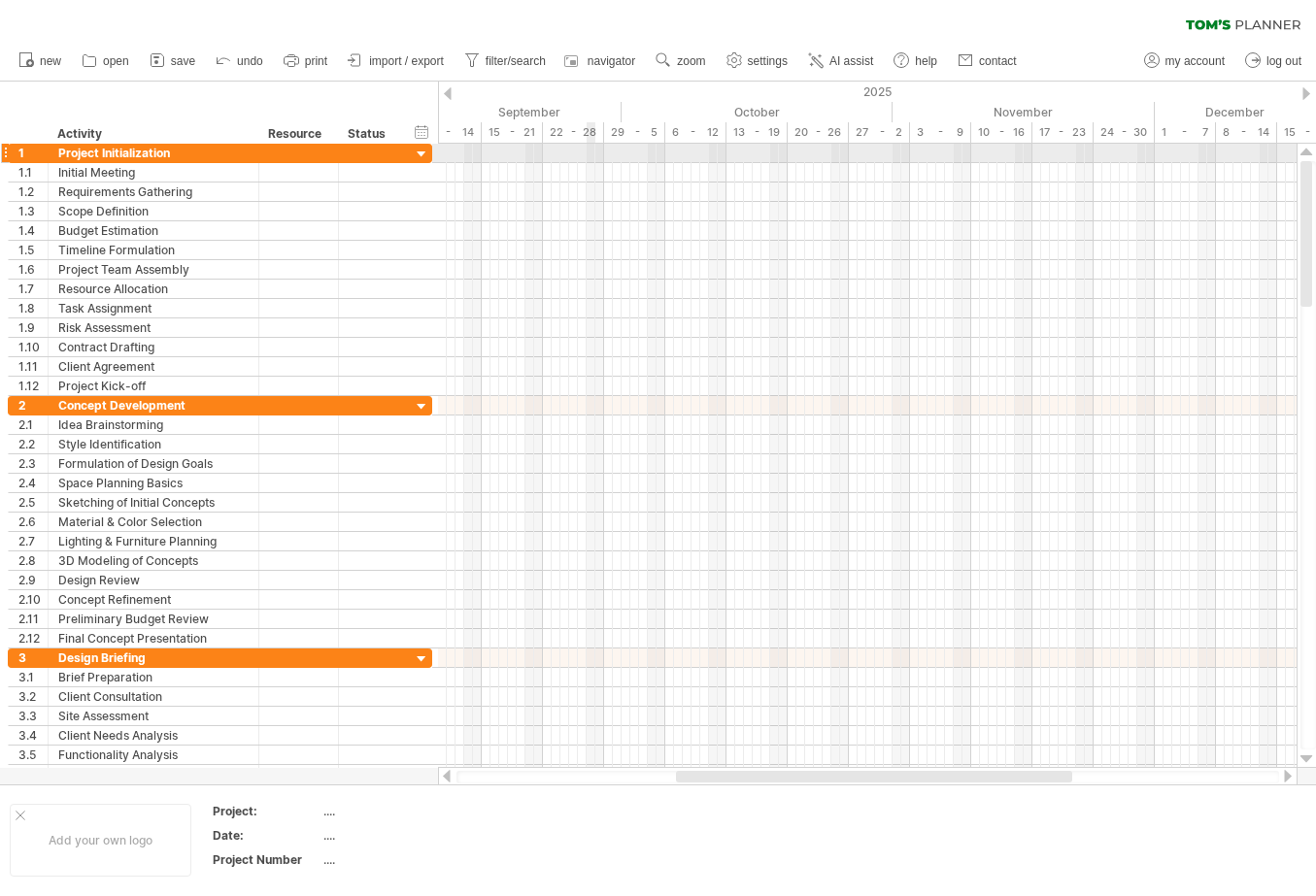
click at [587, 153] on div at bounding box center [867, 154] width 858 height 20
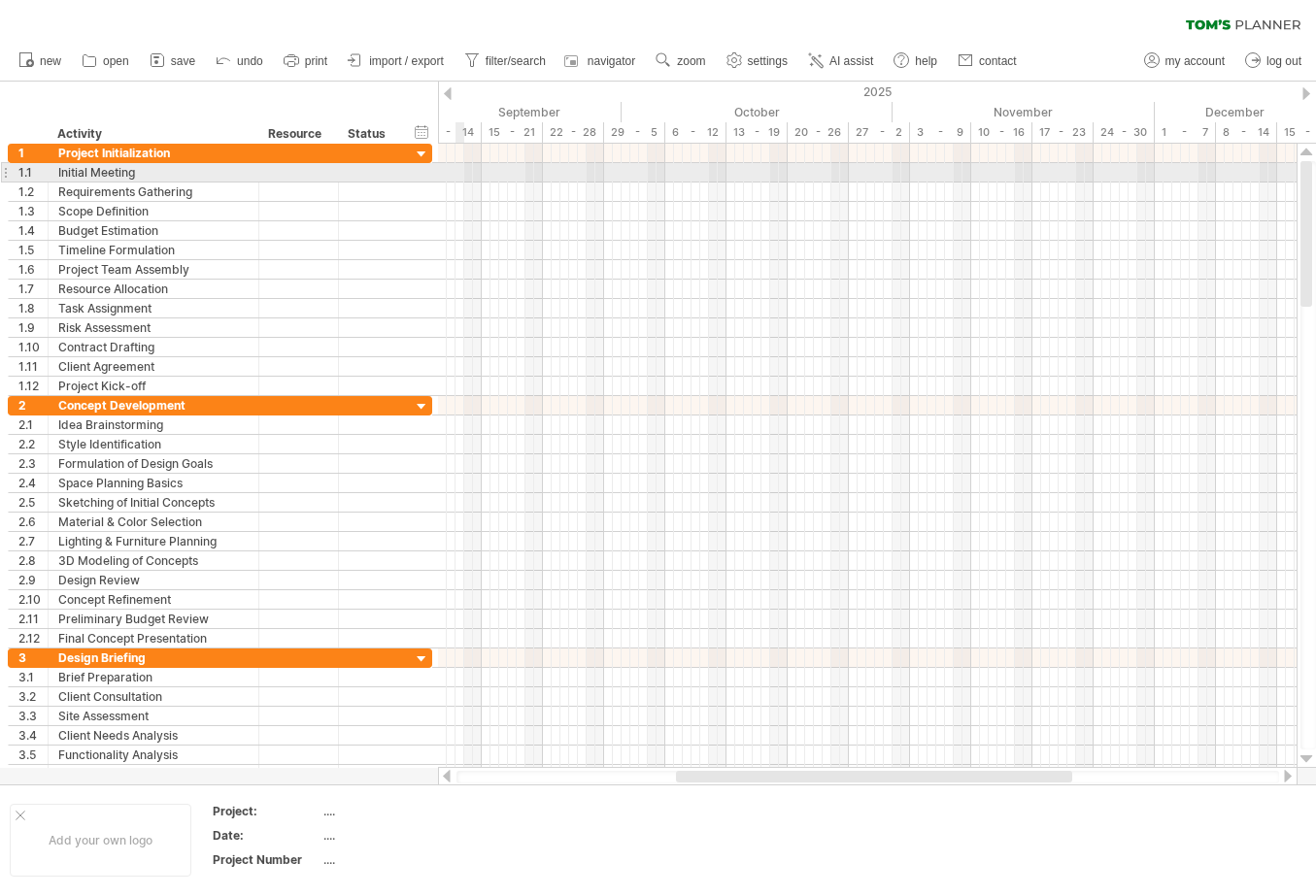
click at [454, 167] on div at bounding box center [867, 173] width 858 height 20
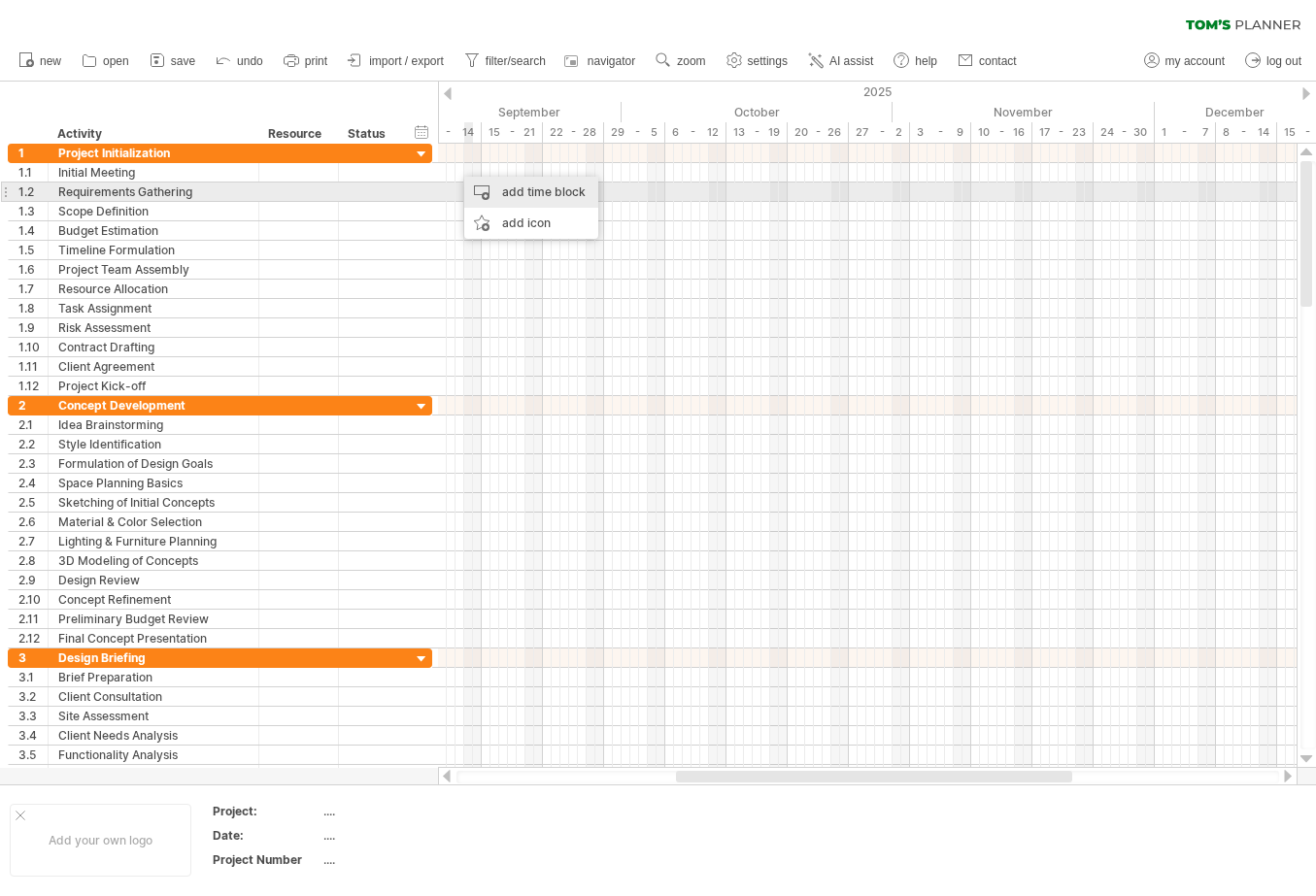
click at [502, 190] on div "add time block" at bounding box center [531, 192] width 134 height 31
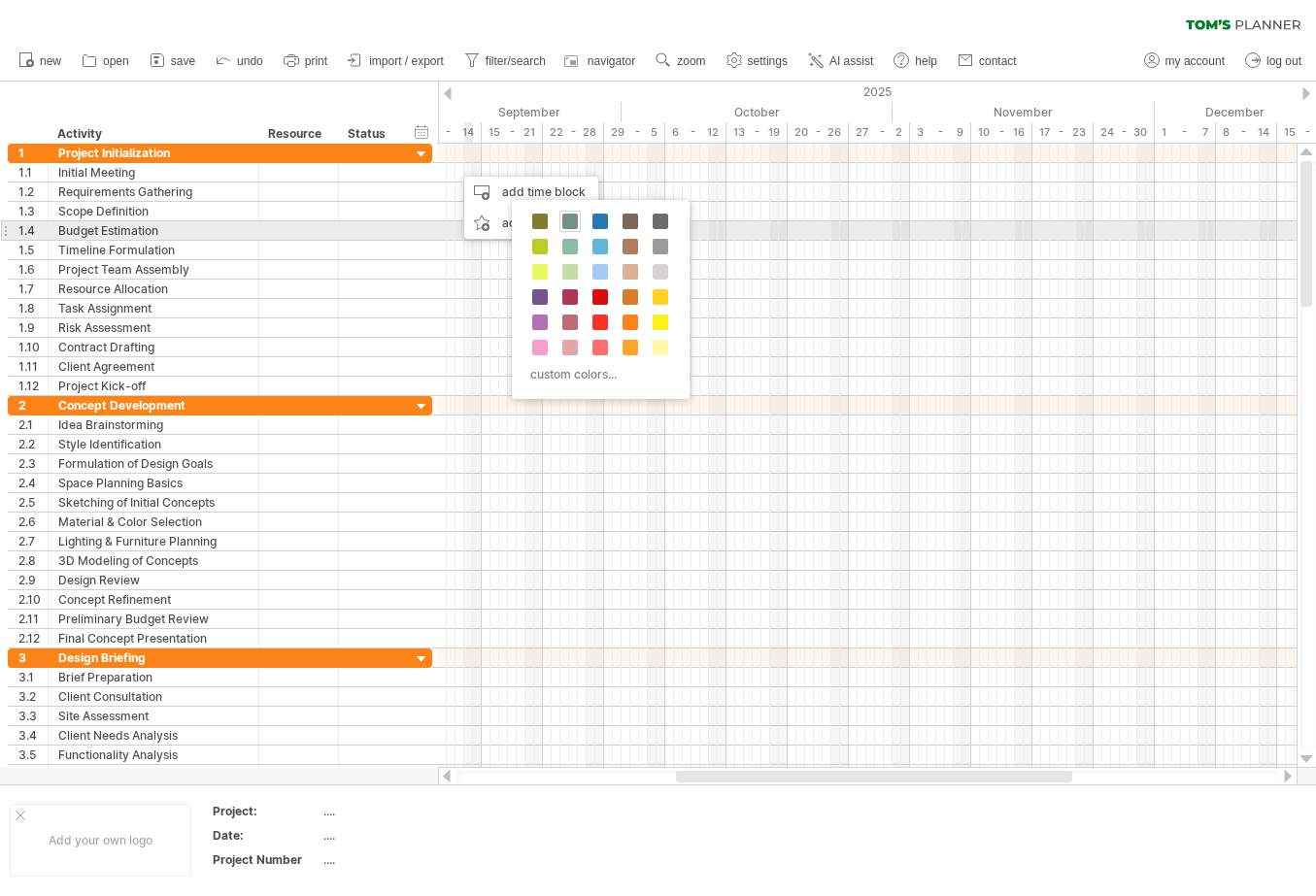
click at [573, 223] on span at bounding box center [570, 222] width 16 height 16
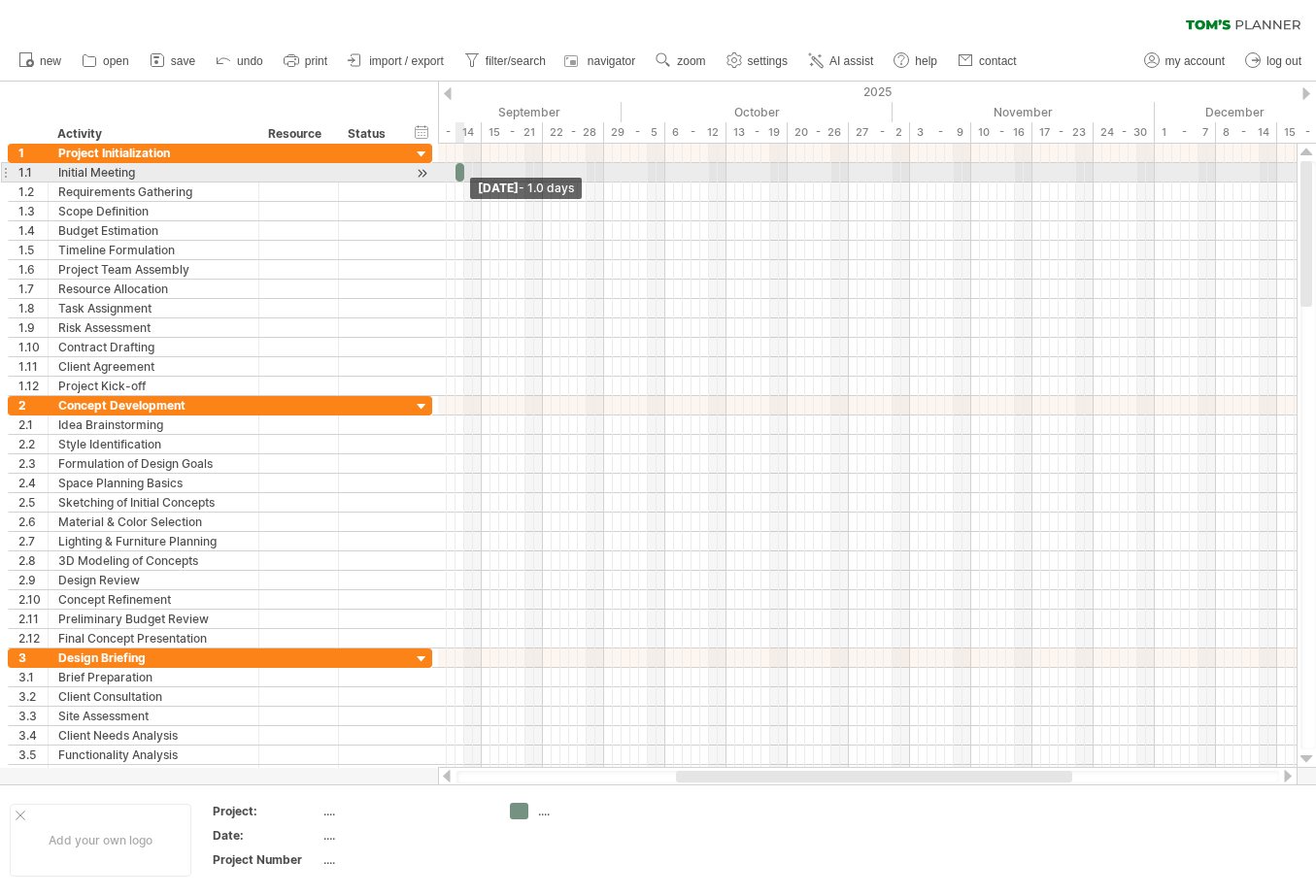
click at [467, 173] on span at bounding box center [464, 172] width 8 height 19
click at [150, 193] on div "Requirements Gathering" at bounding box center [153, 191] width 190 height 19
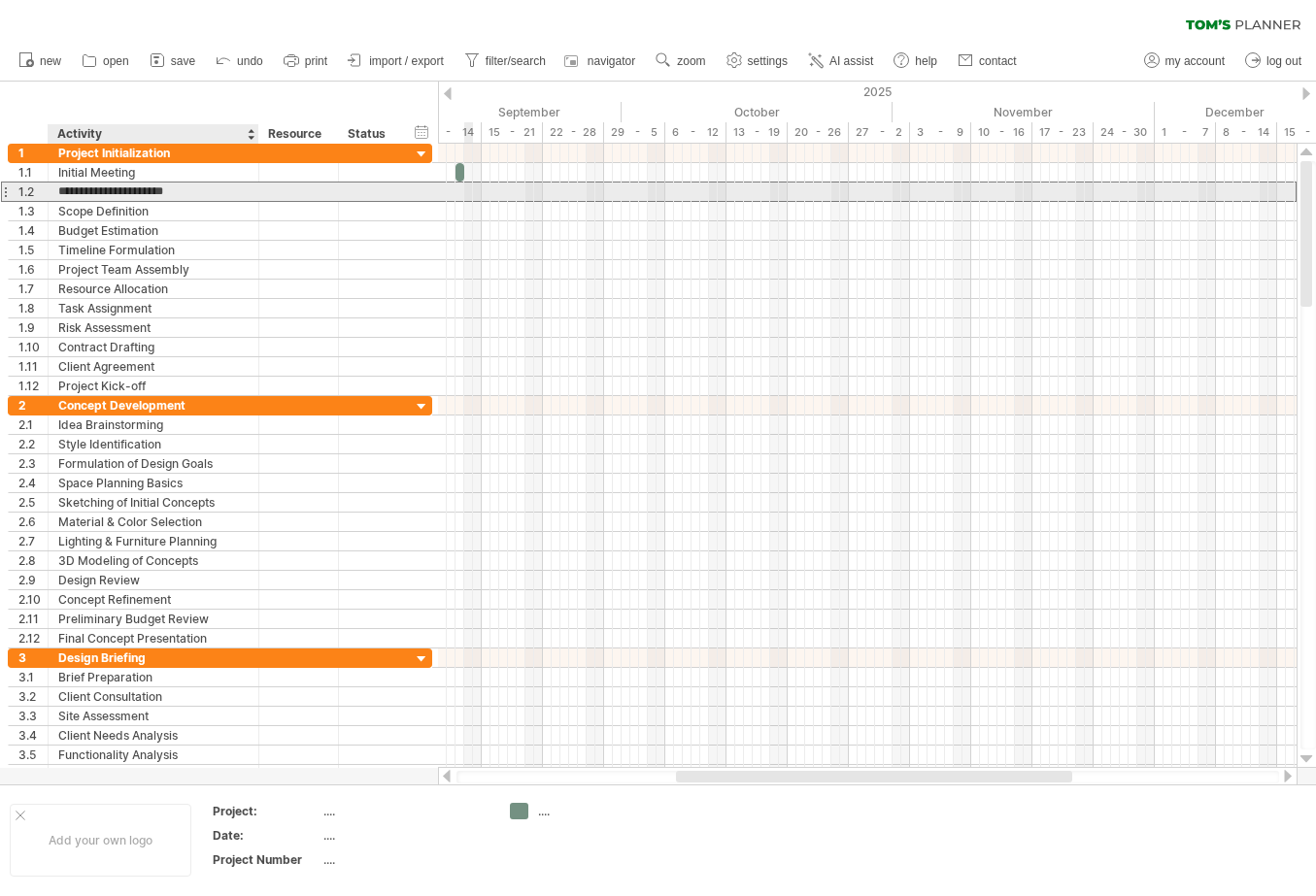
click at [194, 192] on input "**********" at bounding box center [153, 191] width 190 height 19
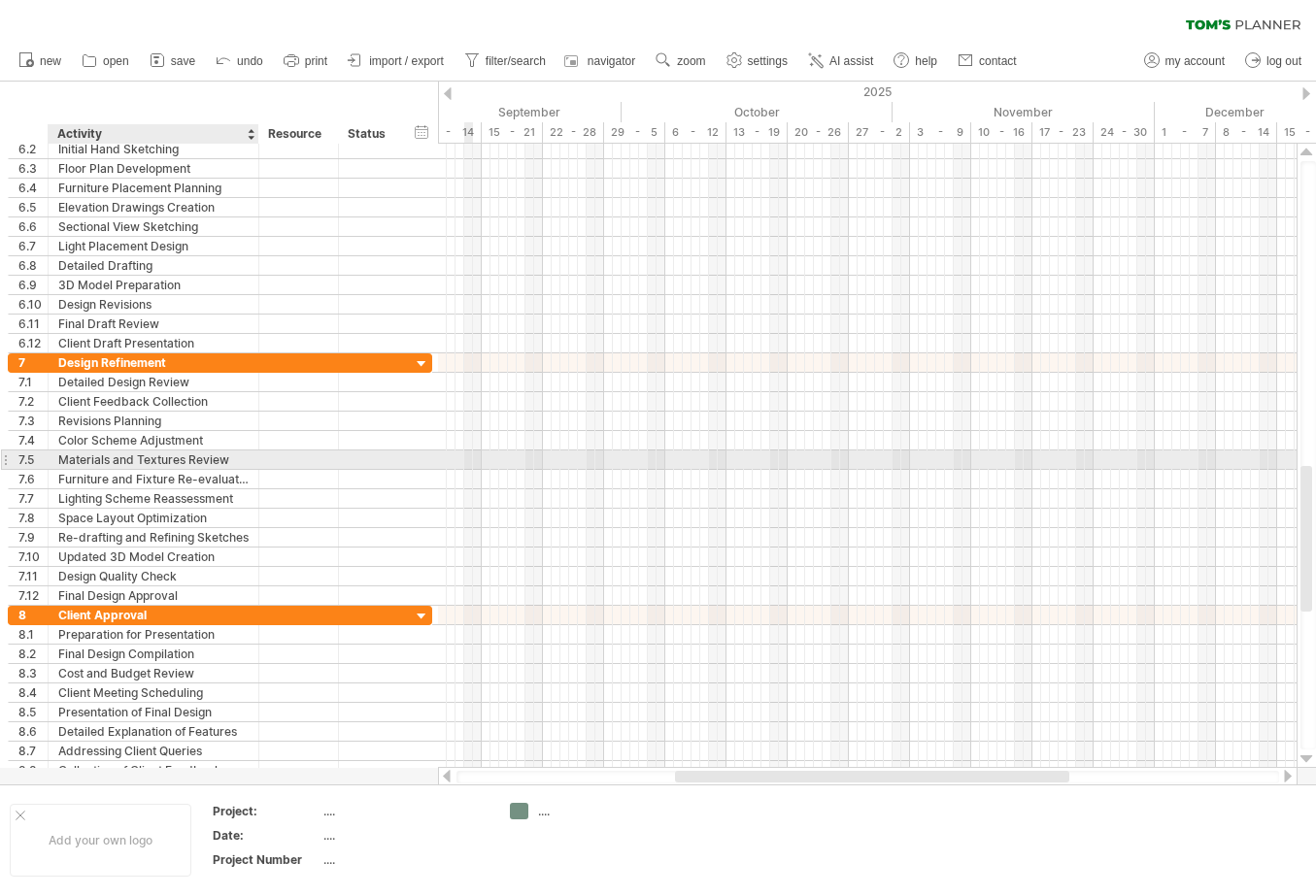
click at [251, 458] on div at bounding box center [256, 460] width 10 height 20
